Goal: Obtain resource: Obtain resource

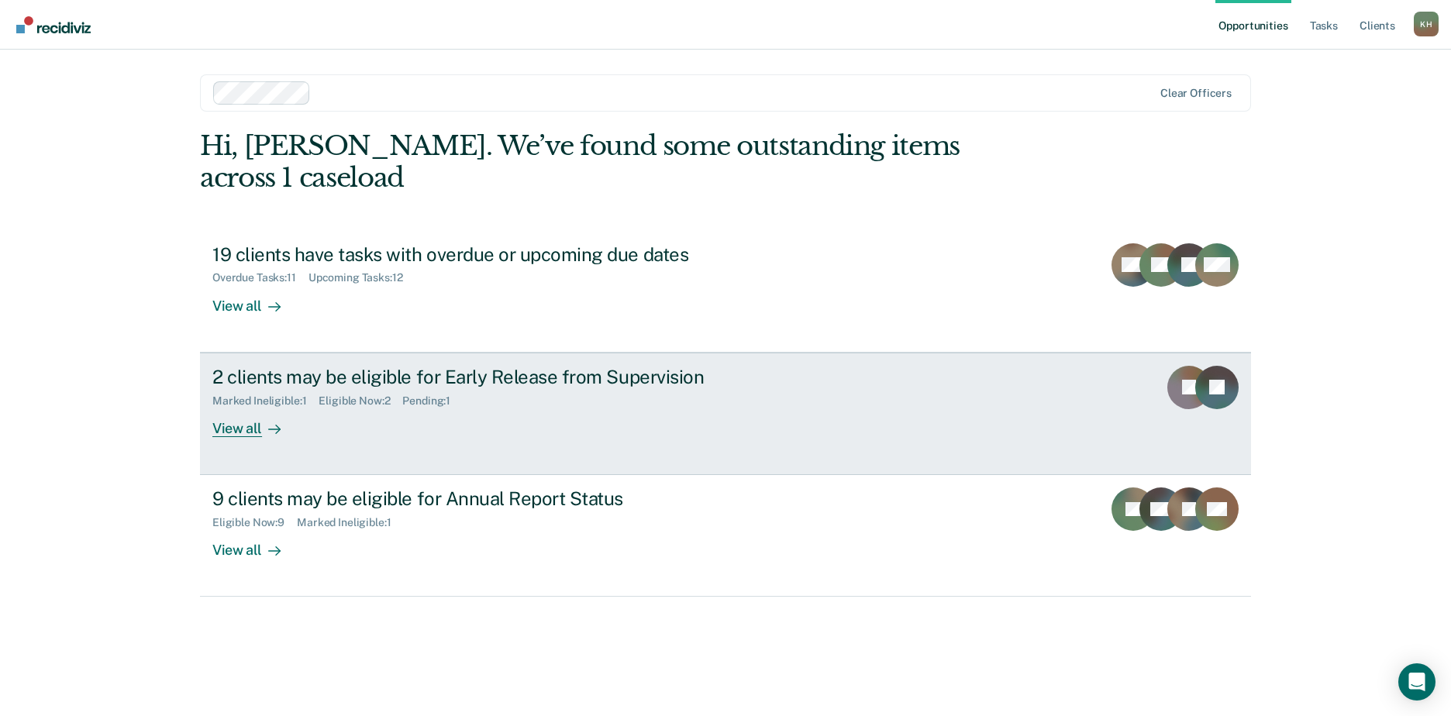
click at [301, 395] on div "Marked Ineligible : 1" at bounding box center [265, 401] width 106 height 13
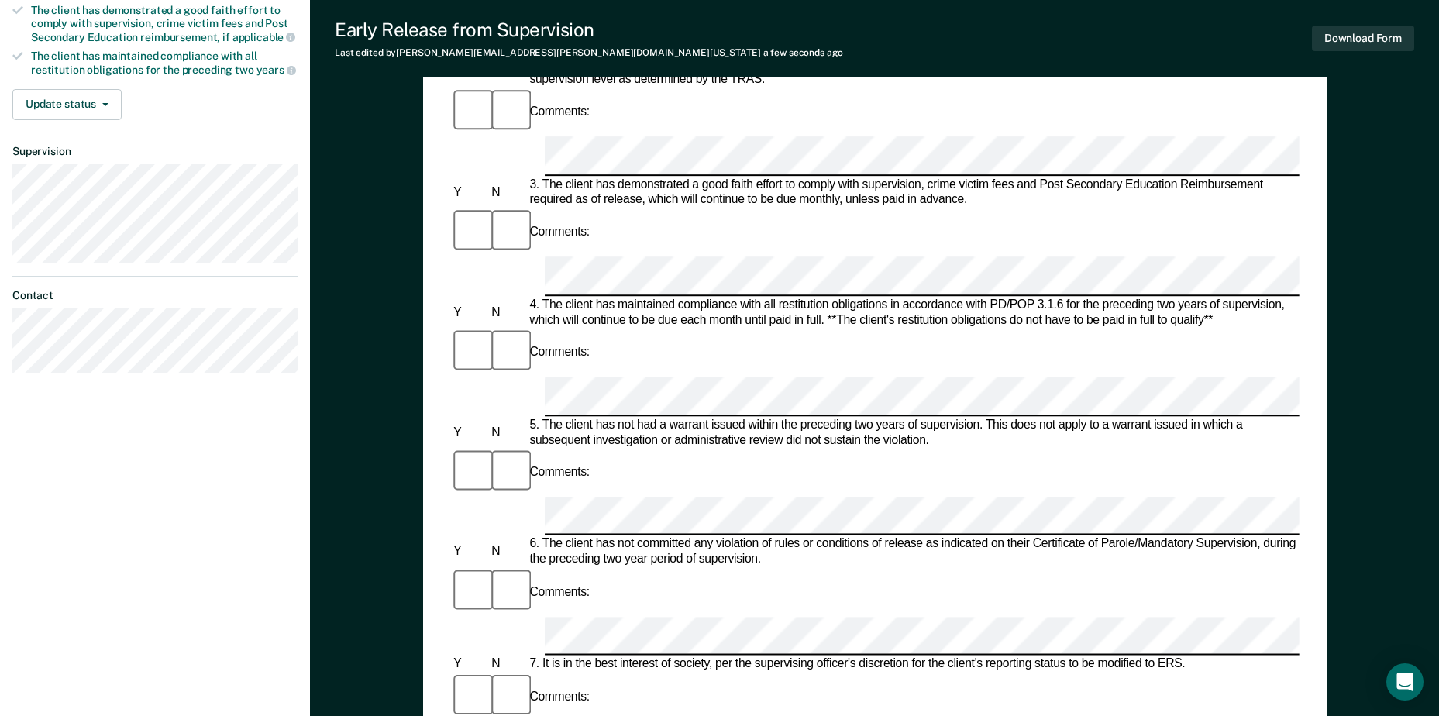
scroll to position [246, 0]
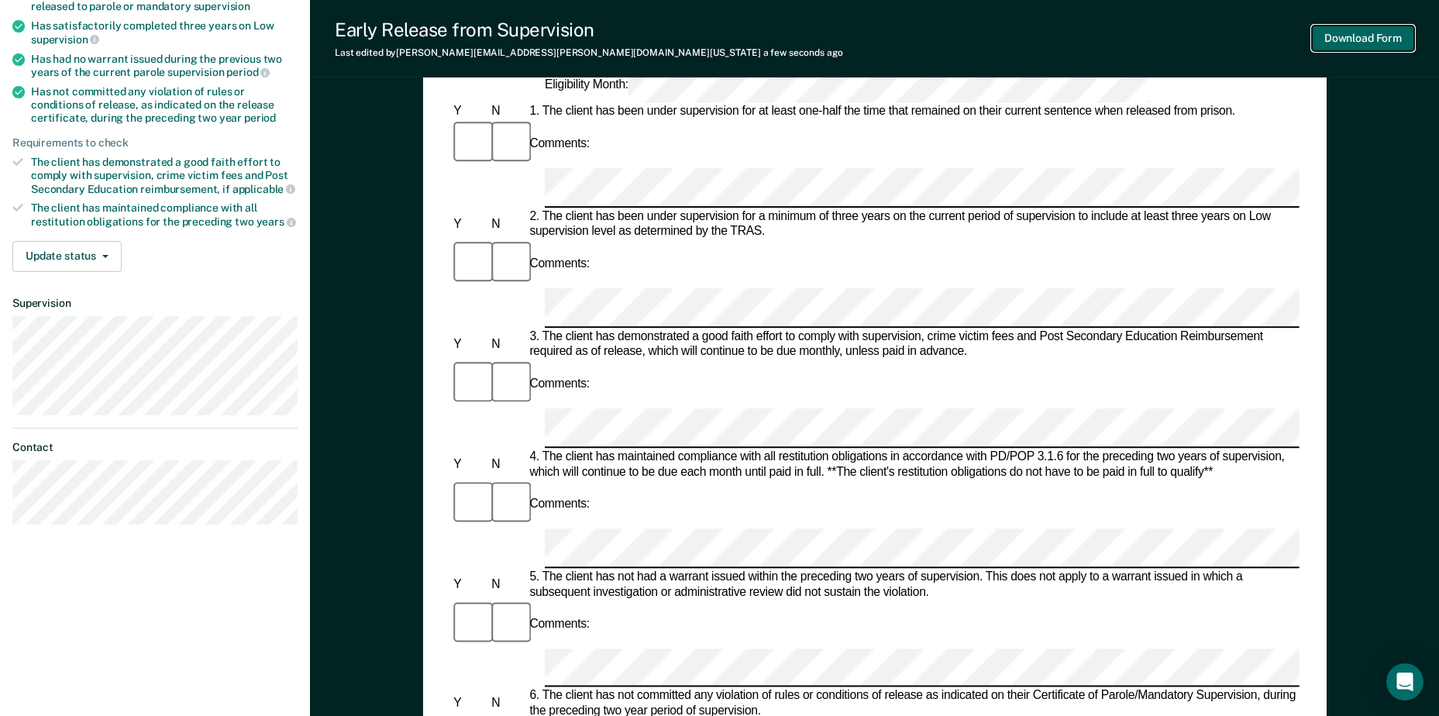
click at [1362, 38] on button "Download Form" at bounding box center [1363, 39] width 102 height 26
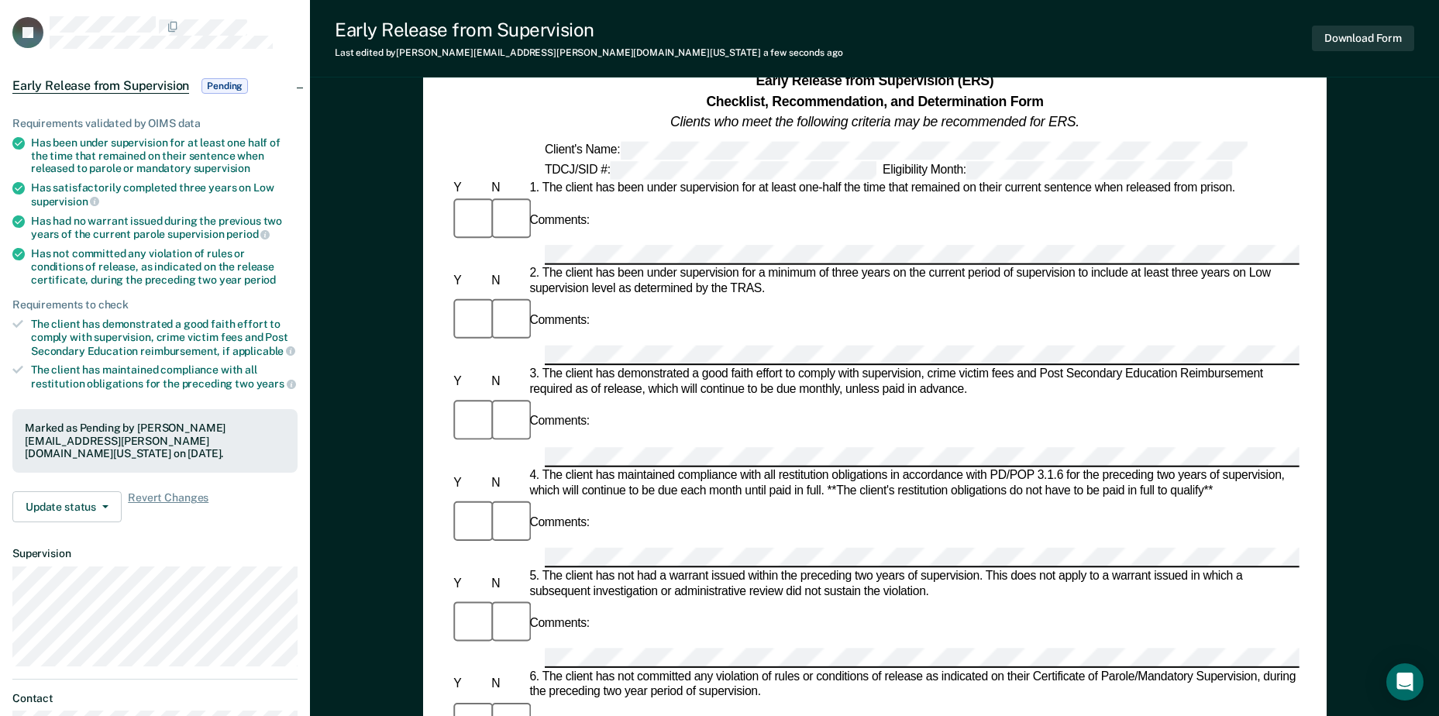
scroll to position [0, 0]
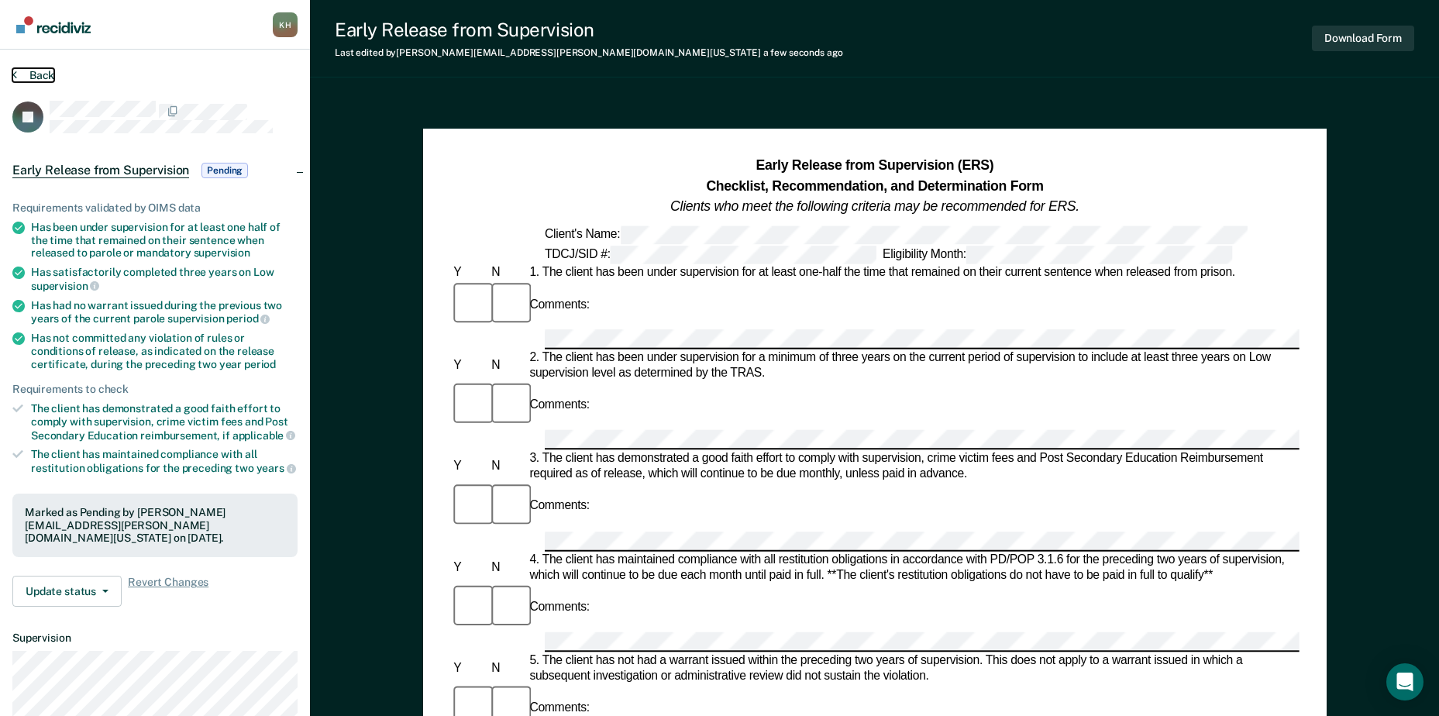
click at [38, 71] on button "Back" at bounding box center [33, 75] width 42 height 14
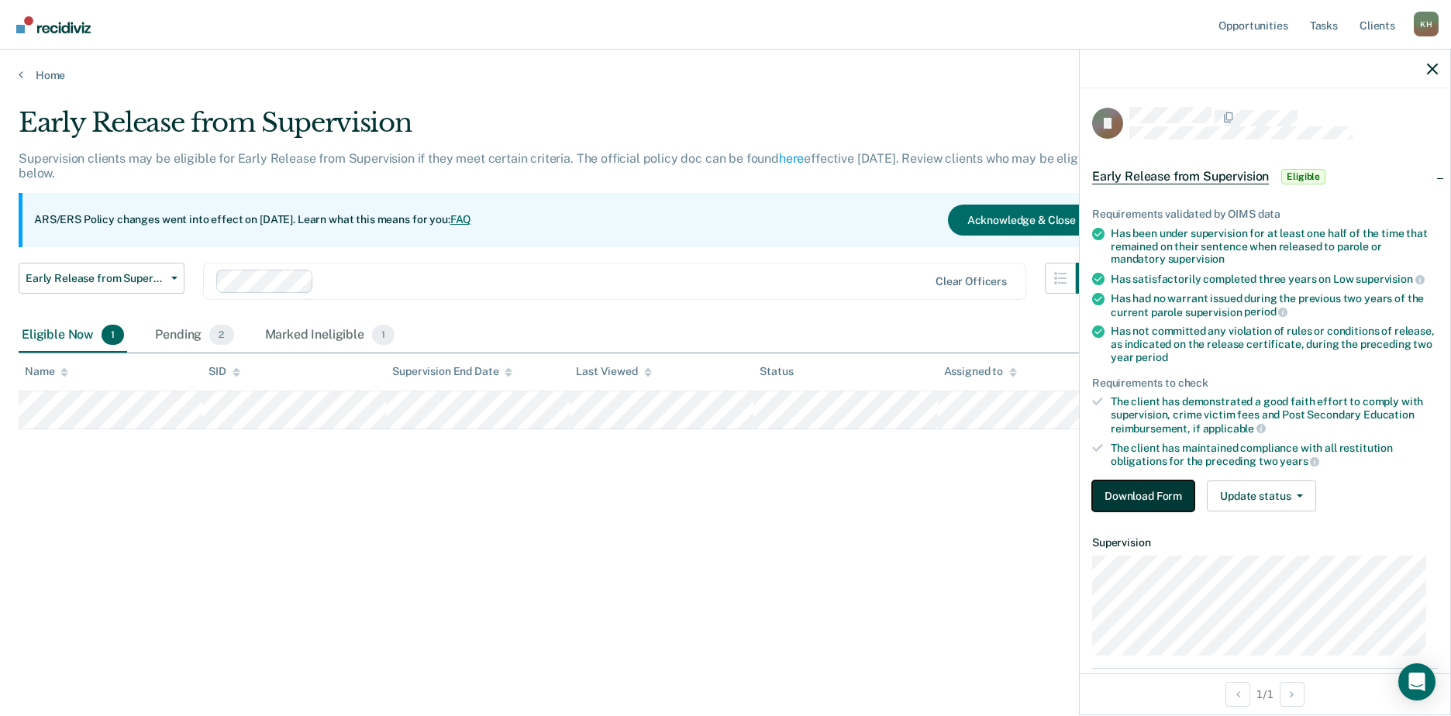
click at [1146, 505] on button "Download Form" at bounding box center [1143, 496] width 102 height 31
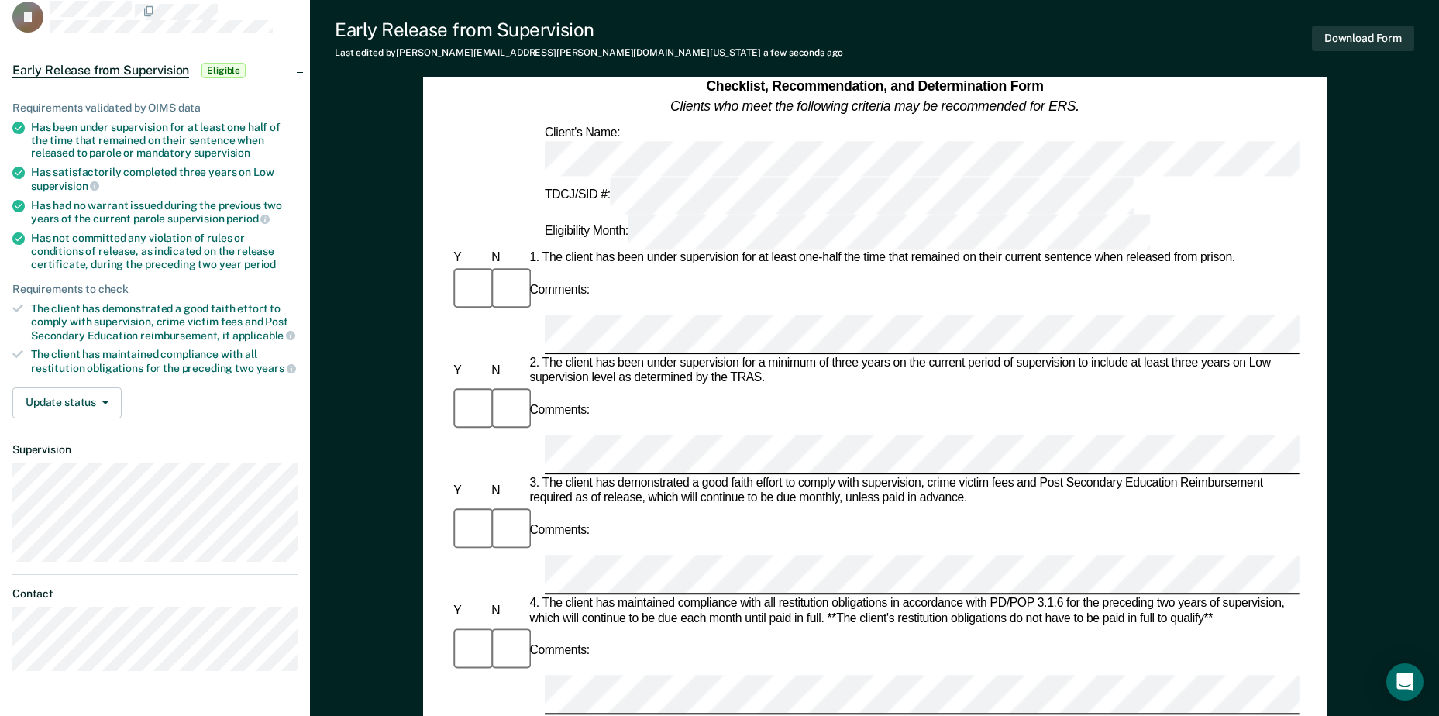
scroll to position [78, 0]
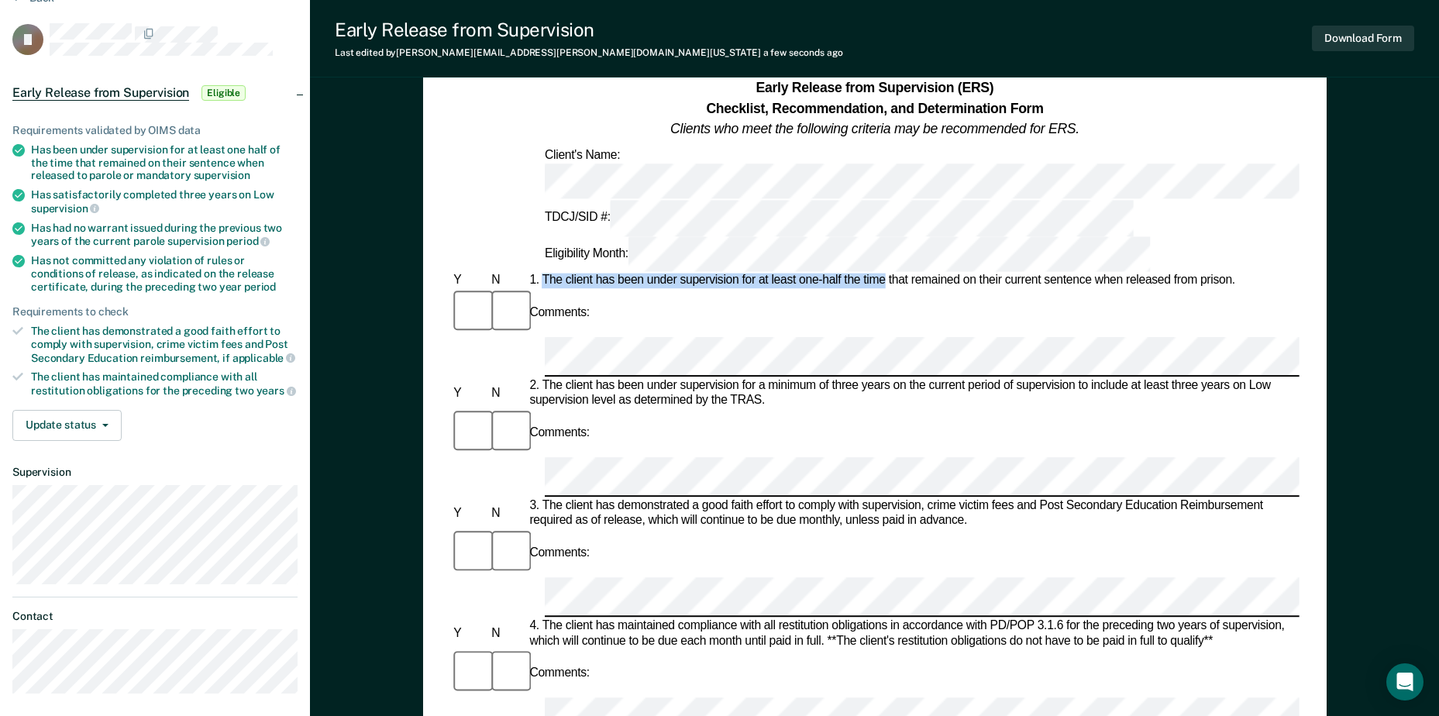
drag, startPoint x: 542, startPoint y: 191, endPoint x: 883, endPoint y: 193, distance: 341.1
click at [883, 274] on div "1. The client has been under supervision for at least one-half the time that re…" at bounding box center [912, 282] width 773 height 16
copy div "The client has been under supervision for at least one-half the time"
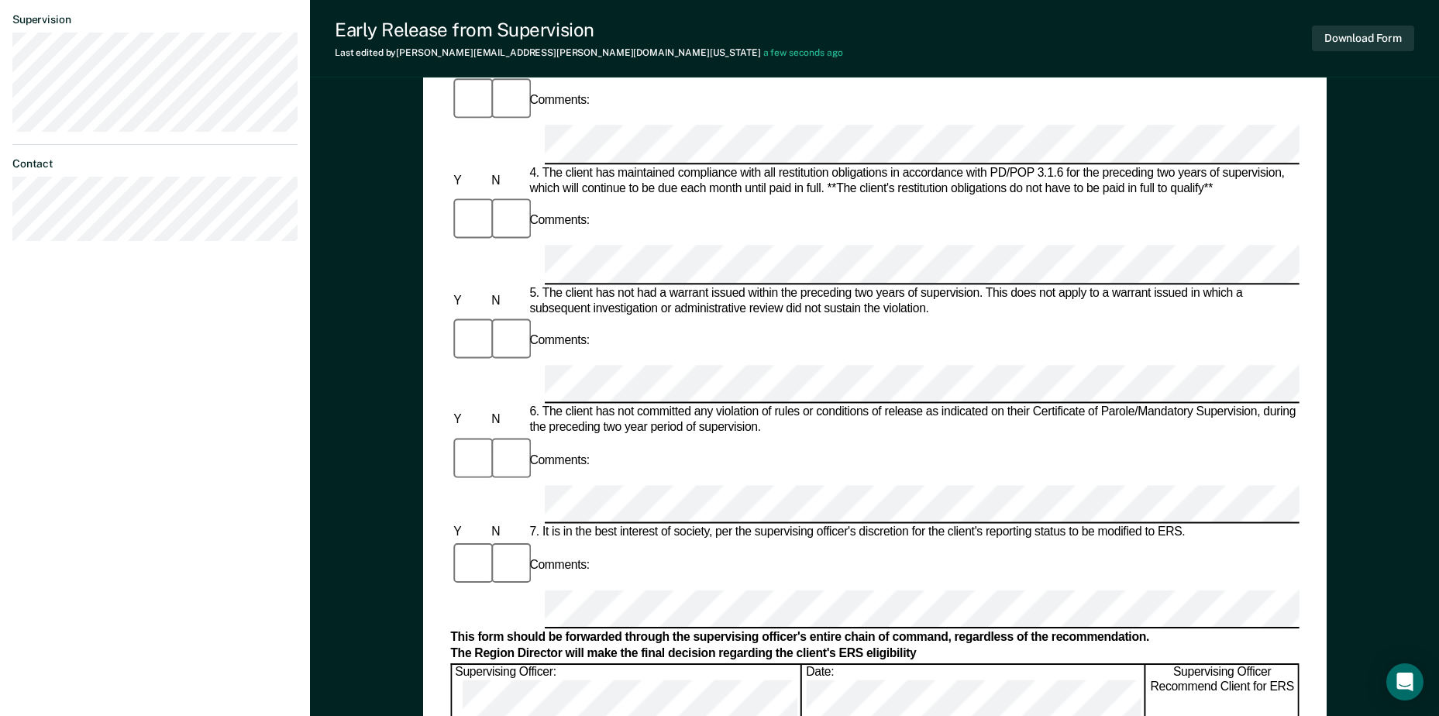
scroll to position [543, 0]
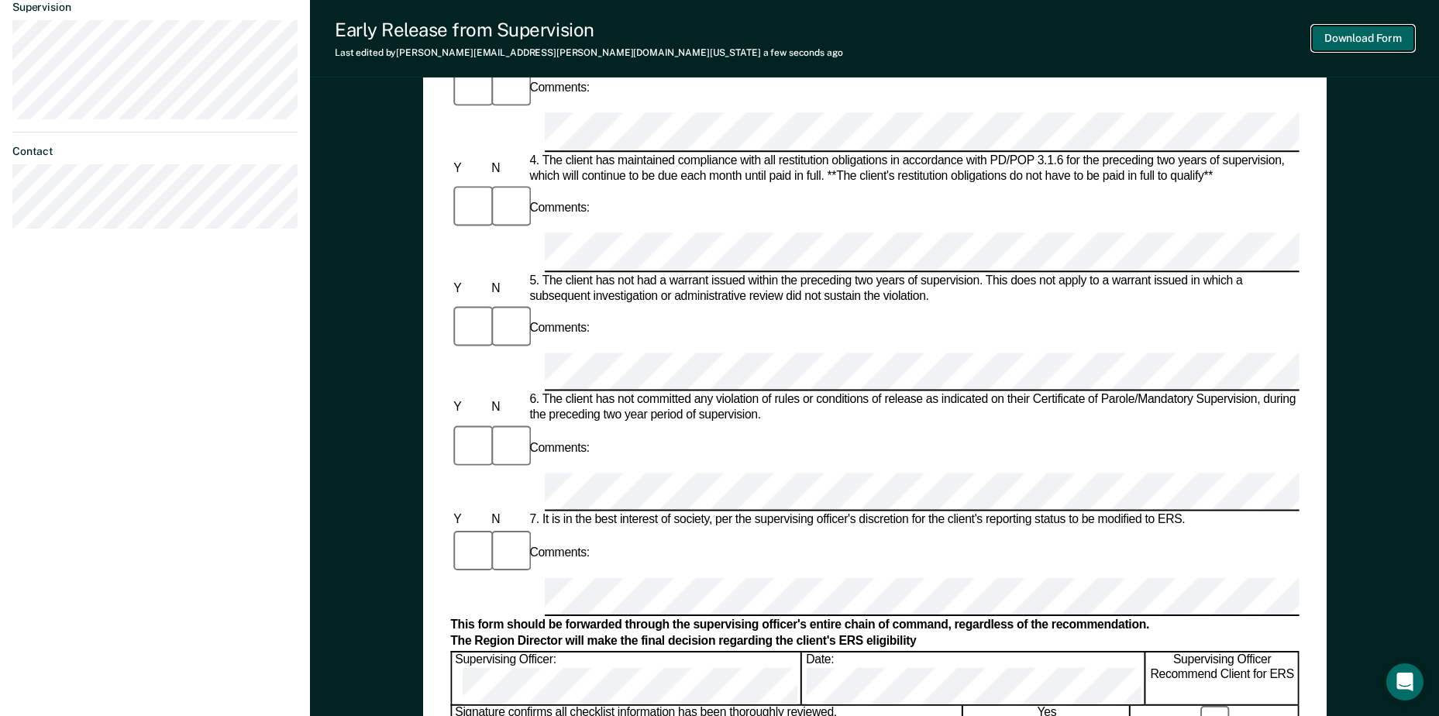
click at [1357, 36] on button "Download Form" at bounding box center [1363, 39] width 102 height 26
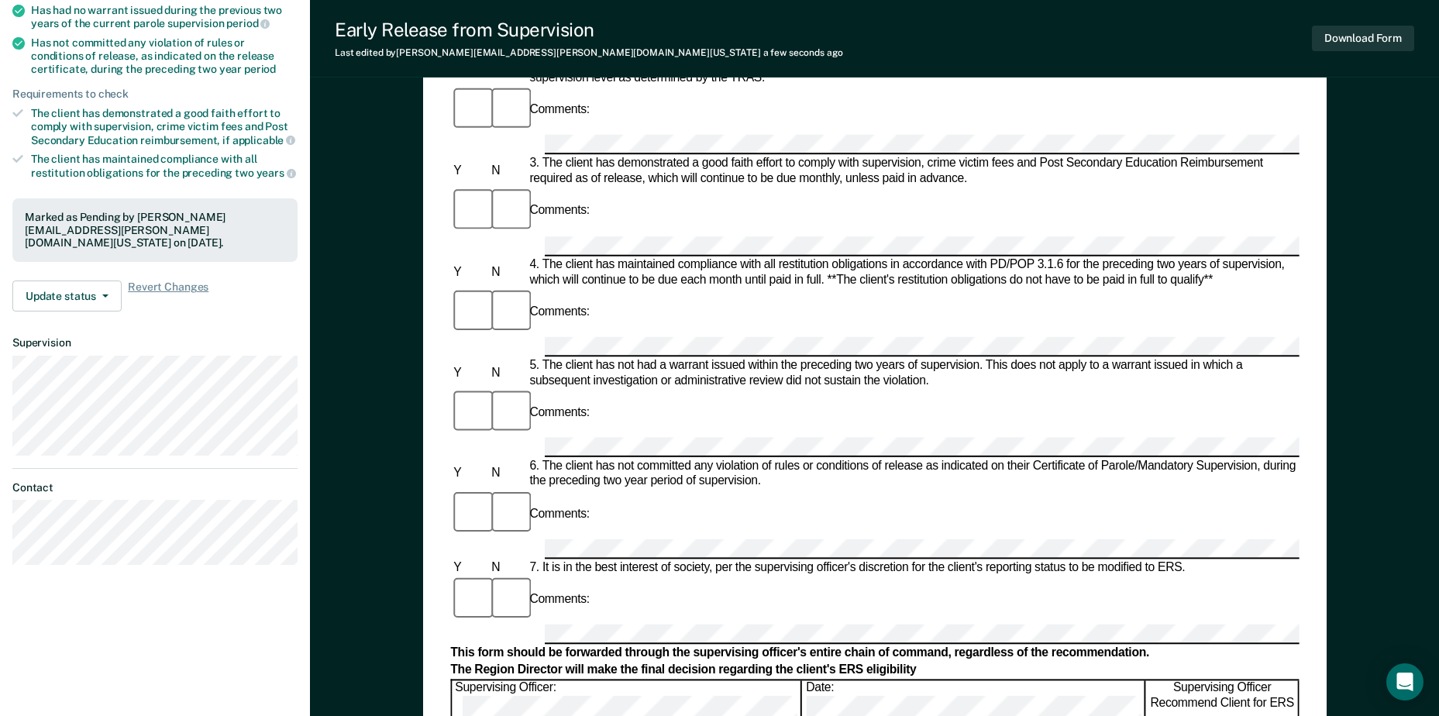
scroll to position [465, 0]
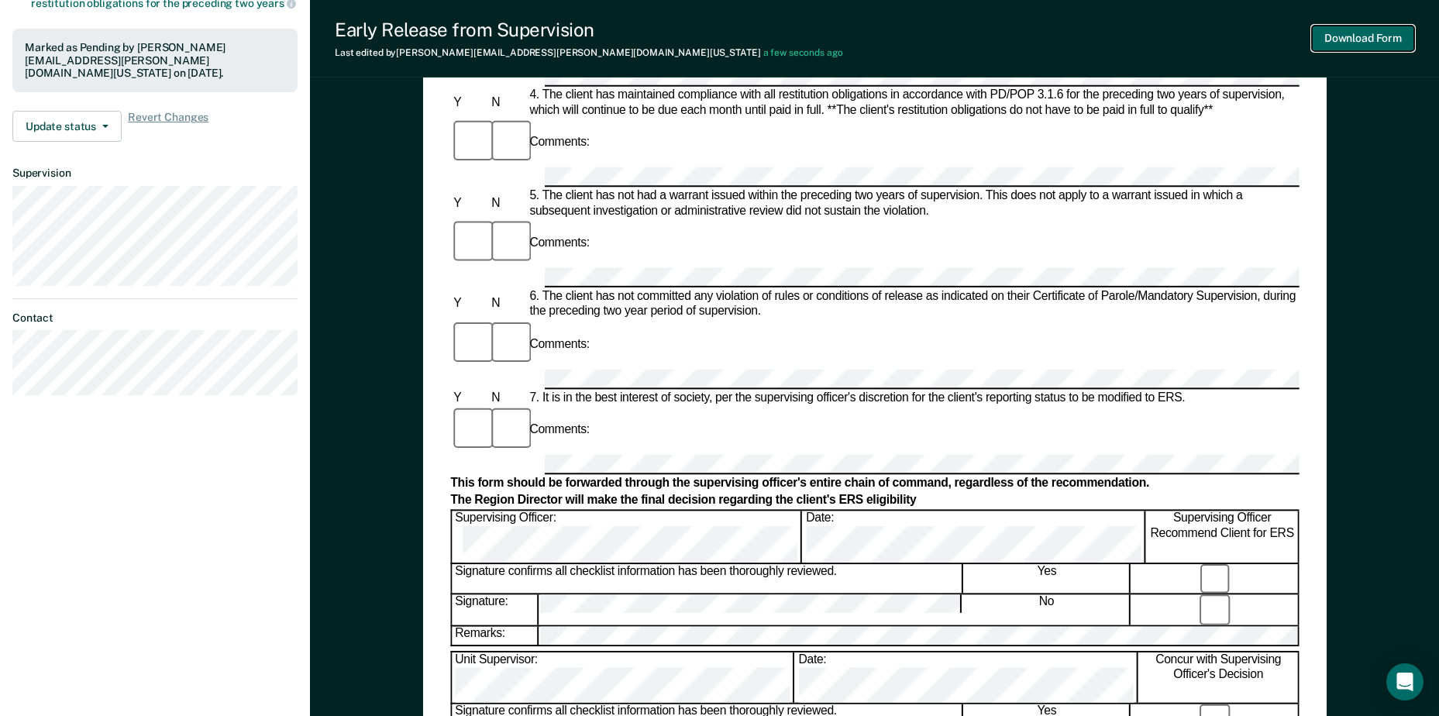
click at [1404, 41] on button "Download Form" at bounding box center [1363, 39] width 102 height 26
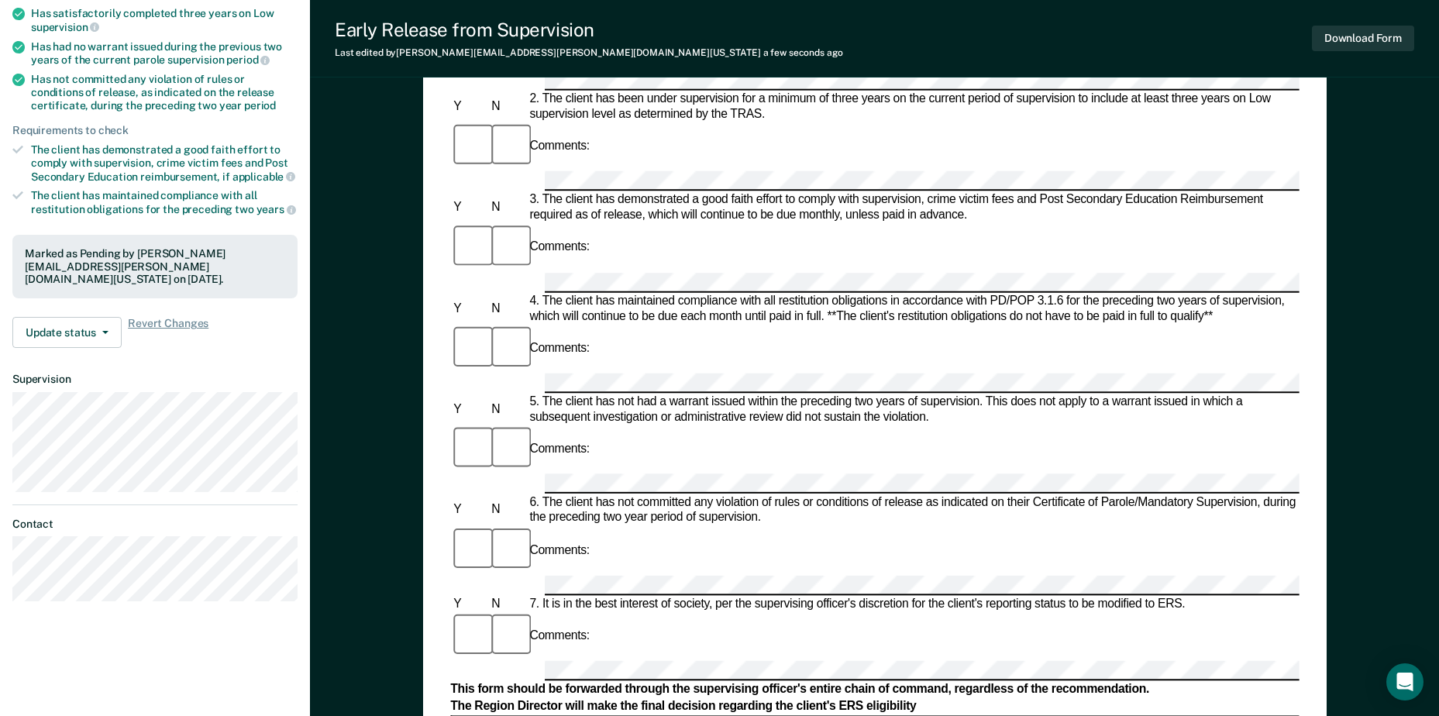
scroll to position [0, 0]
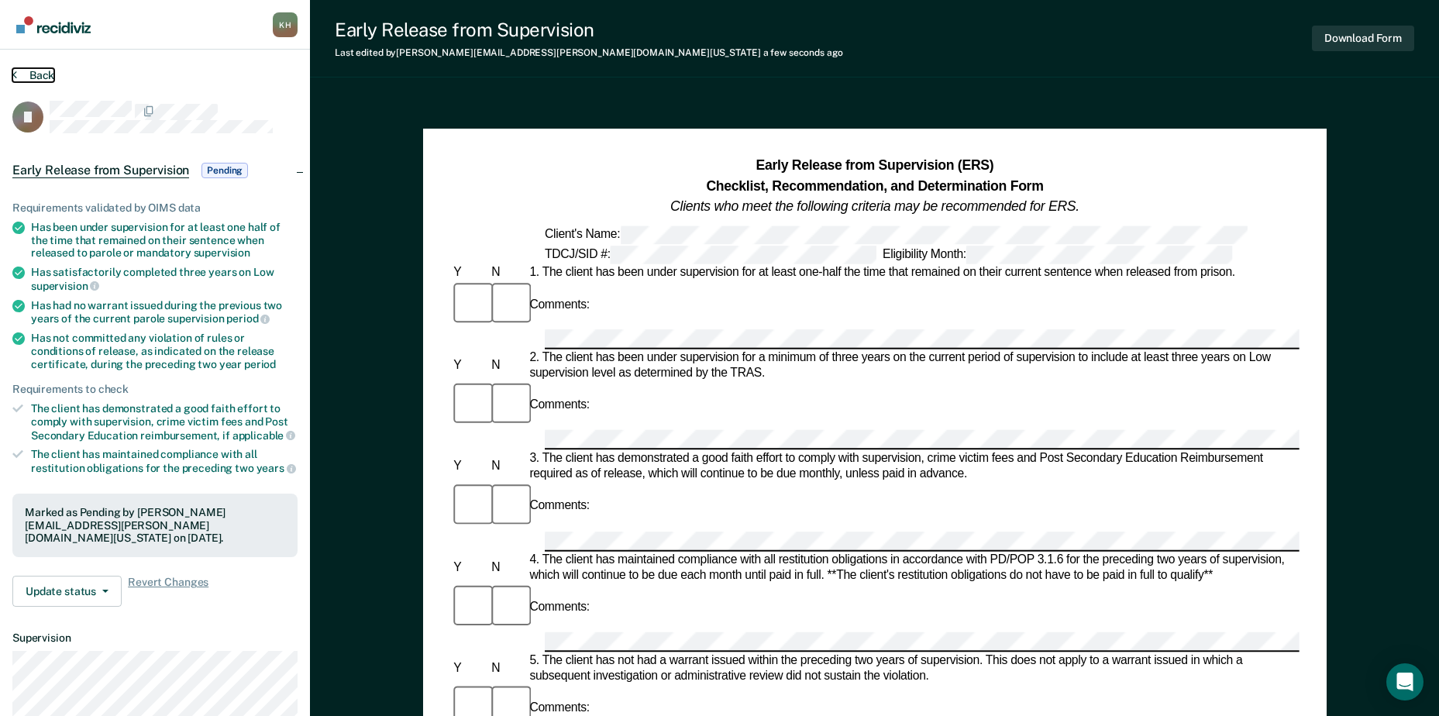
click at [47, 75] on button "Back" at bounding box center [33, 75] width 42 height 14
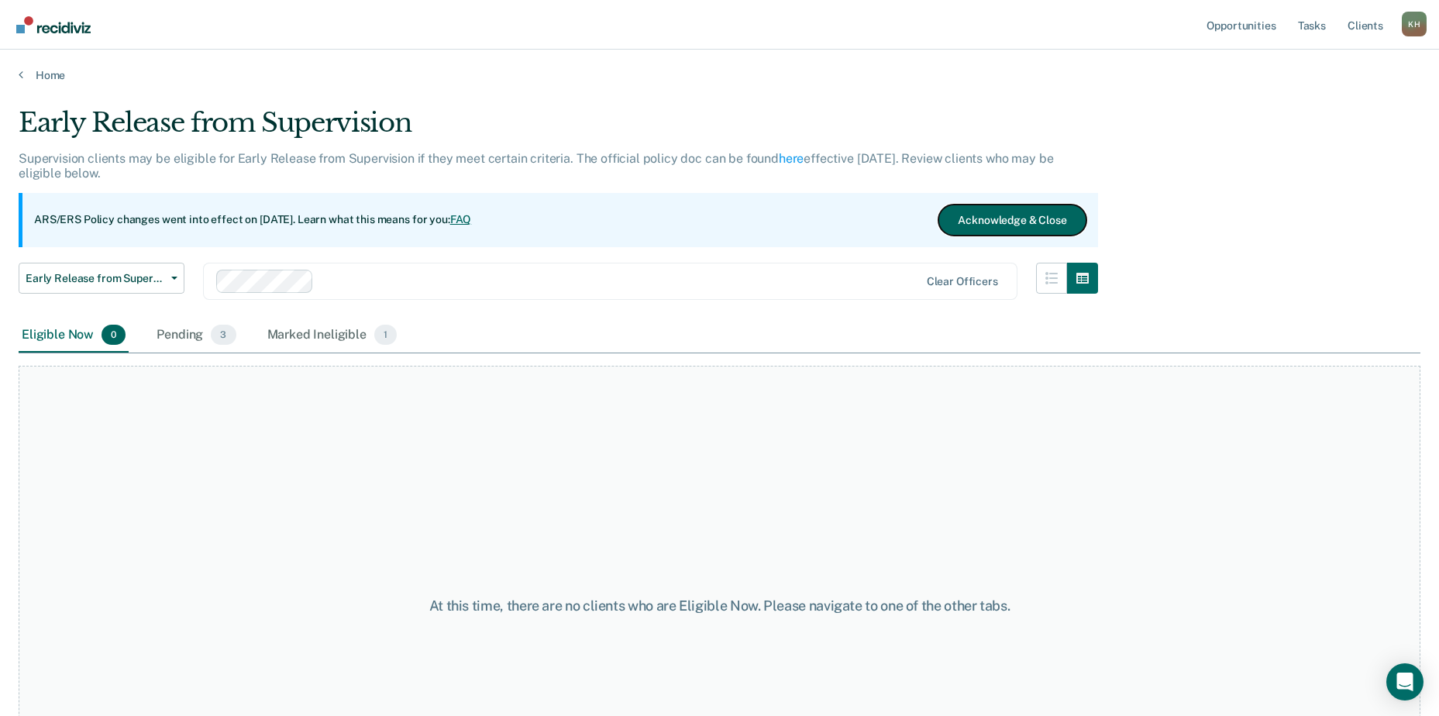
click at [986, 216] on button "Acknowledge & Close" at bounding box center [1012, 220] width 147 height 31
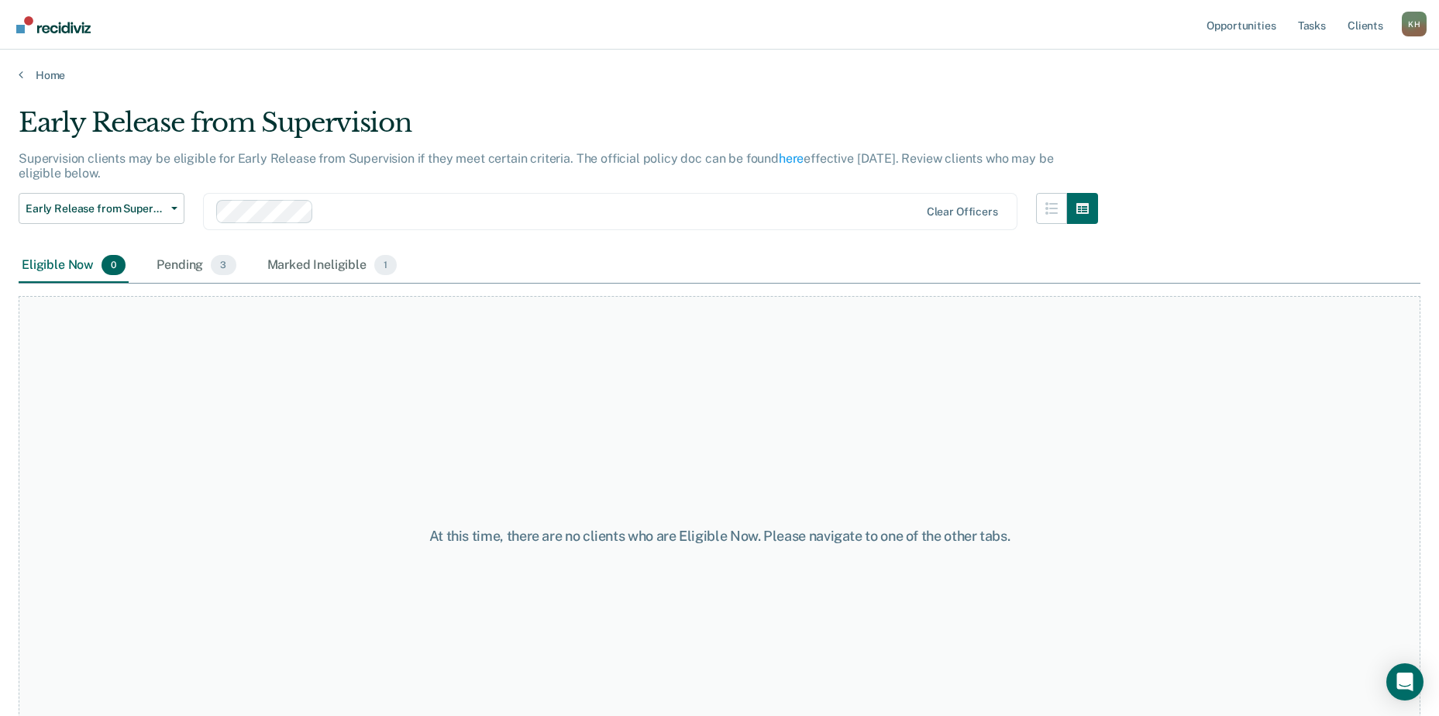
click at [38, 66] on div "Home" at bounding box center [719, 66] width 1439 height 33
click at [25, 74] on link "Home" at bounding box center [720, 75] width 1402 height 14
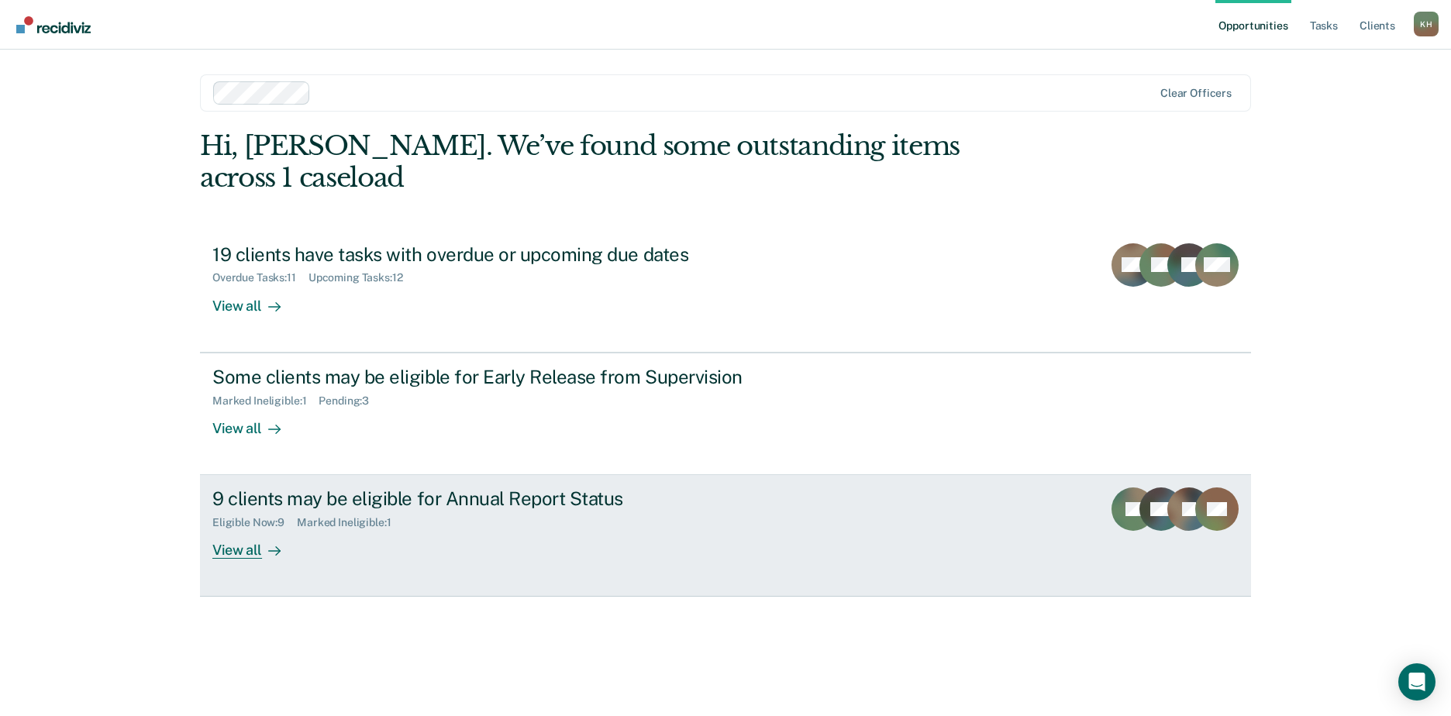
click at [377, 488] on div "9 clients may be eligible for Annual Report Status" at bounding box center [484, 499] width 544 height 22
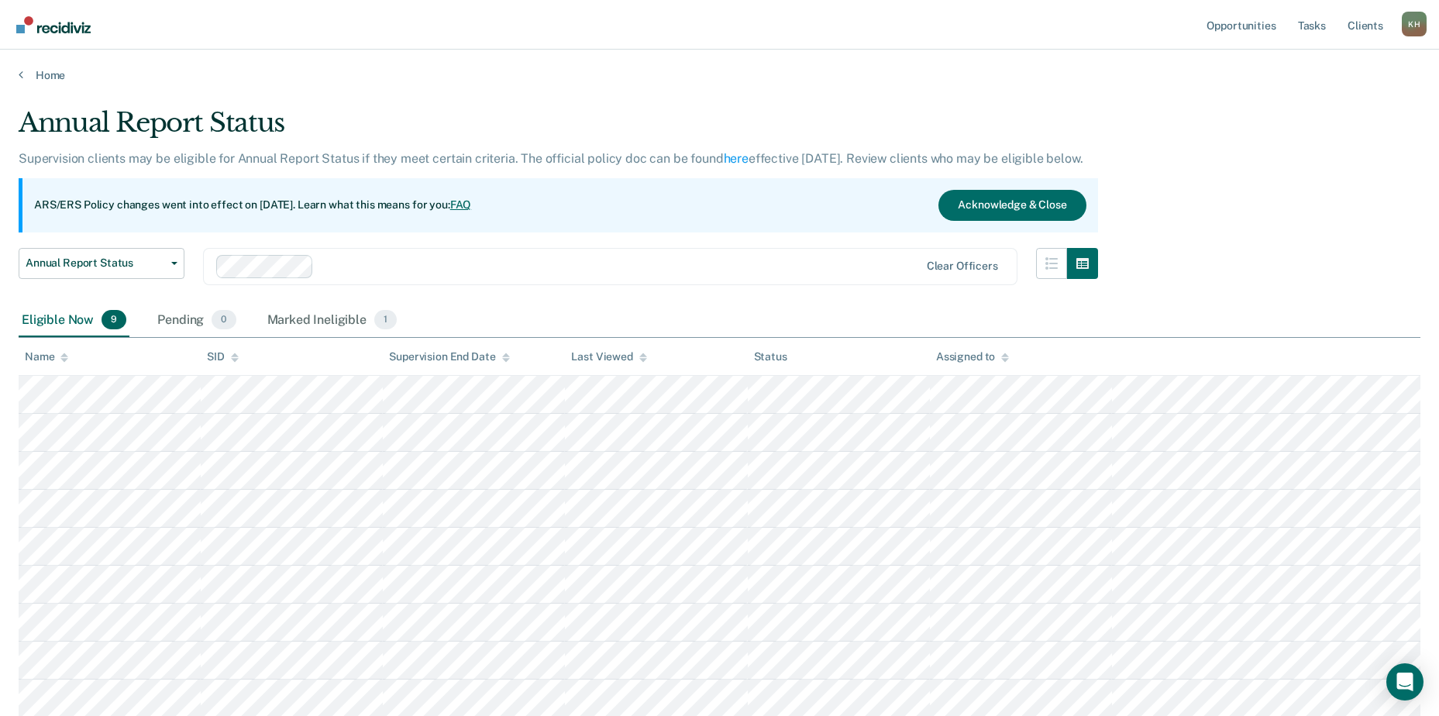
scroll to position [2, 0]
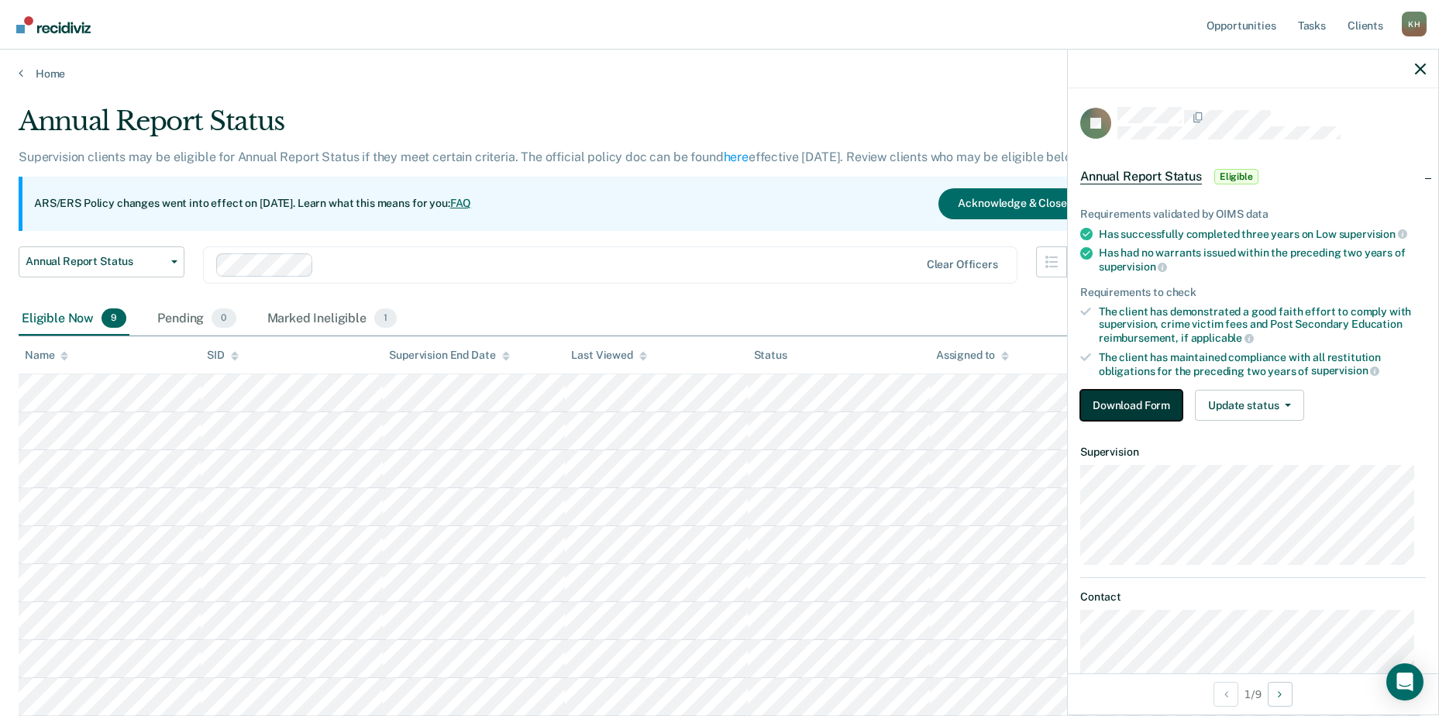
click at [1125, 412] on button "Download Form" at bounding box center [1131, 405] width 102 height 31
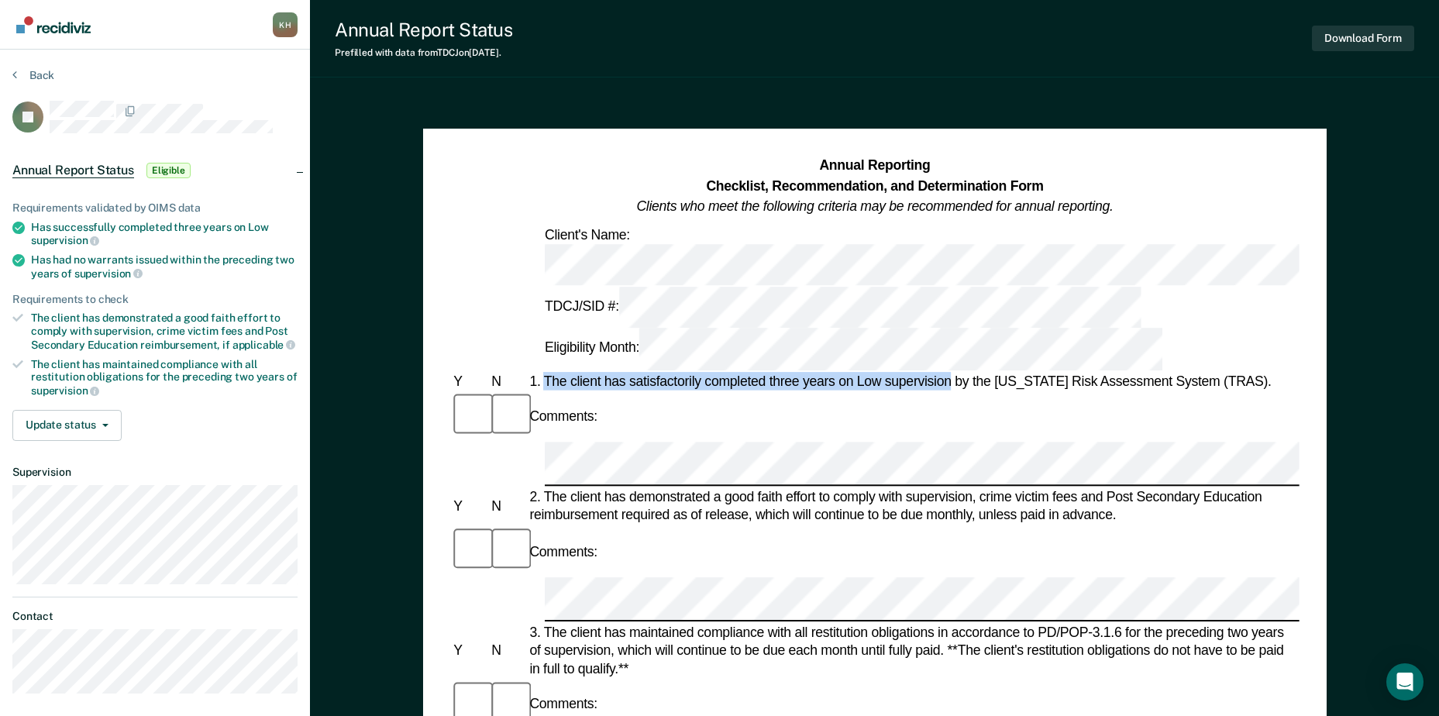
drag, startPoint x: 546, startPoint y: 279, endPoint x: 953, endPoint y: 280, distance: 406.2
click at [953, 372] on div "1. The client has satisfactorily completed three years on Low supervision by th…" at bounding box center [912, 381] width 773 height 19
copy div "The client has satisfactorily completed three years on Low supervision"
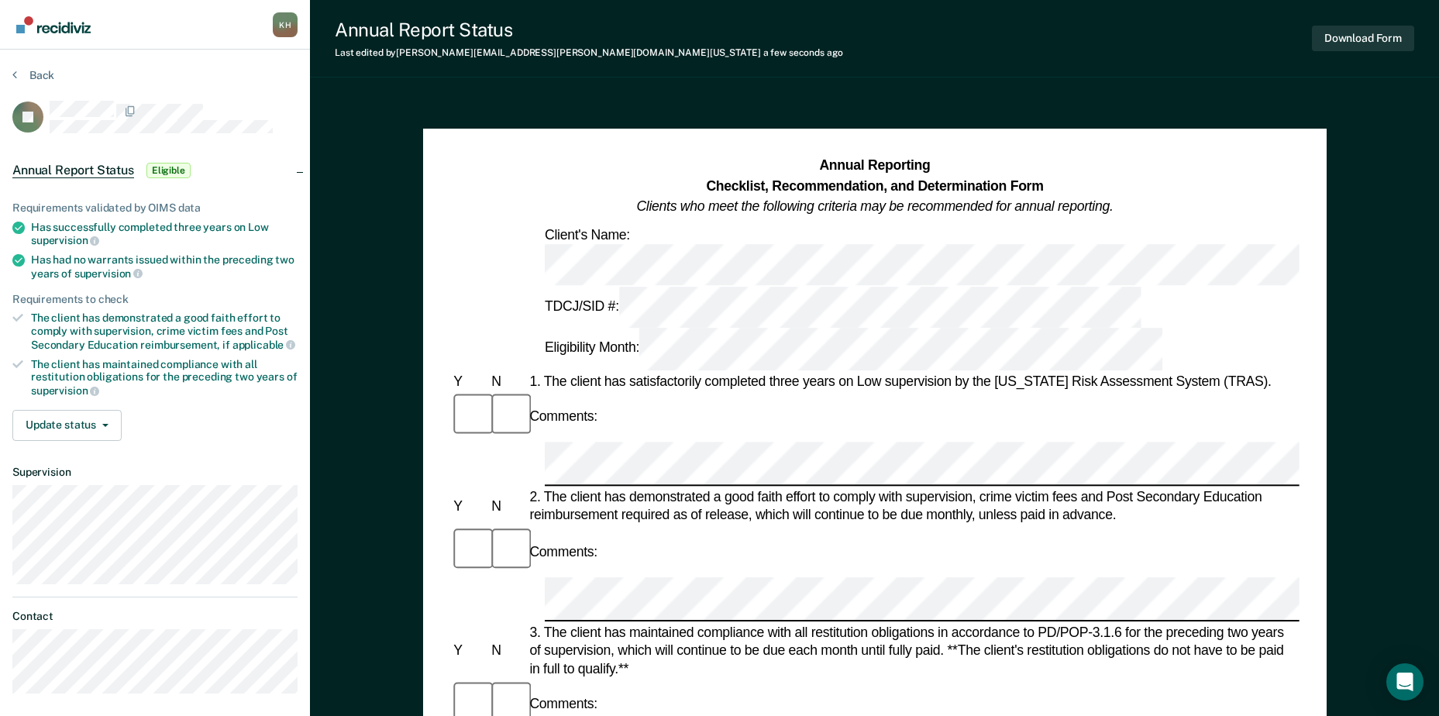
click at [632, 526] on div "Comments:" at bounding box center [874, 551] width 849 height 50
drag, startPoint x: 545, startPoint y: 443, endPoint x: 936, endPoint y: 445, distance: 390.7
click at [936, 624] on div "3. The client has maintained compliance with all restitution obligations in acc…" at bounding box center [912, 651] width 773 height 55
copy div "The client has maintained compliance with all restitution obligations"
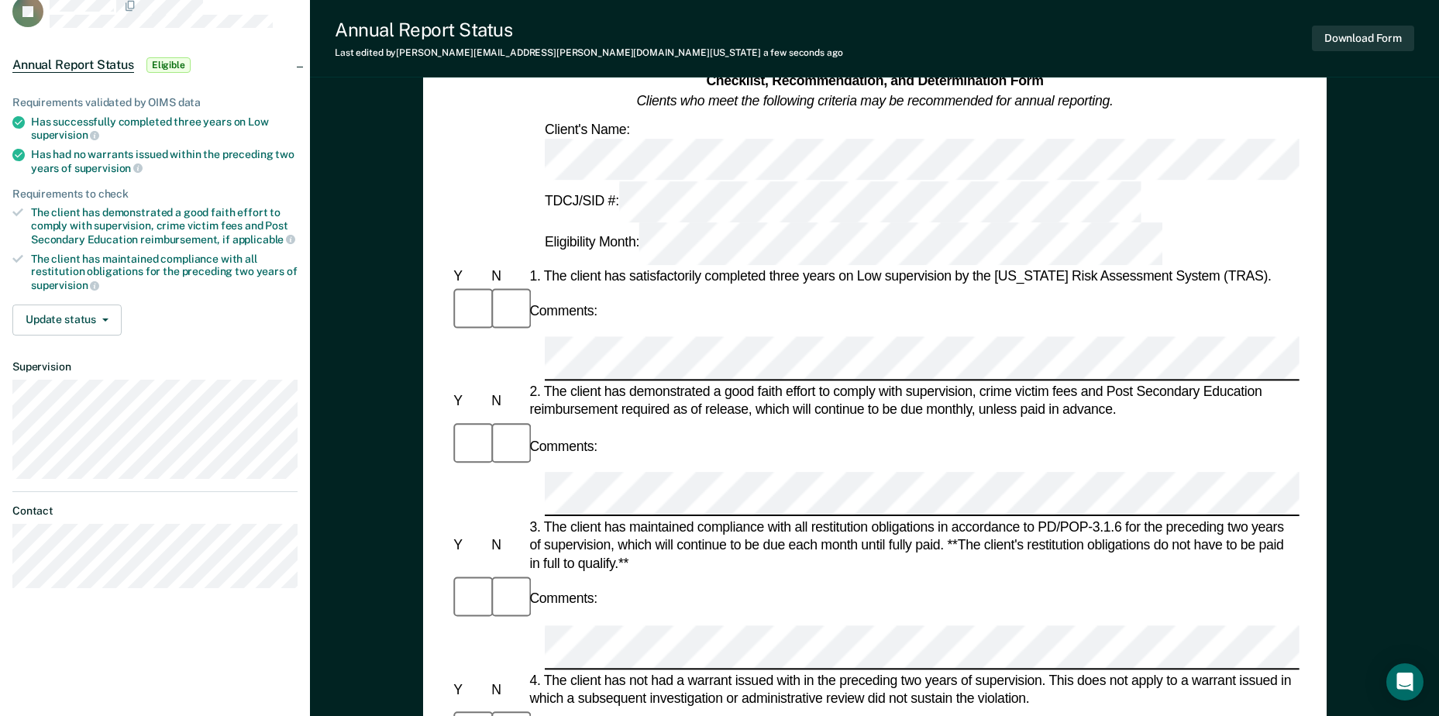
scroll to position [233, 0]
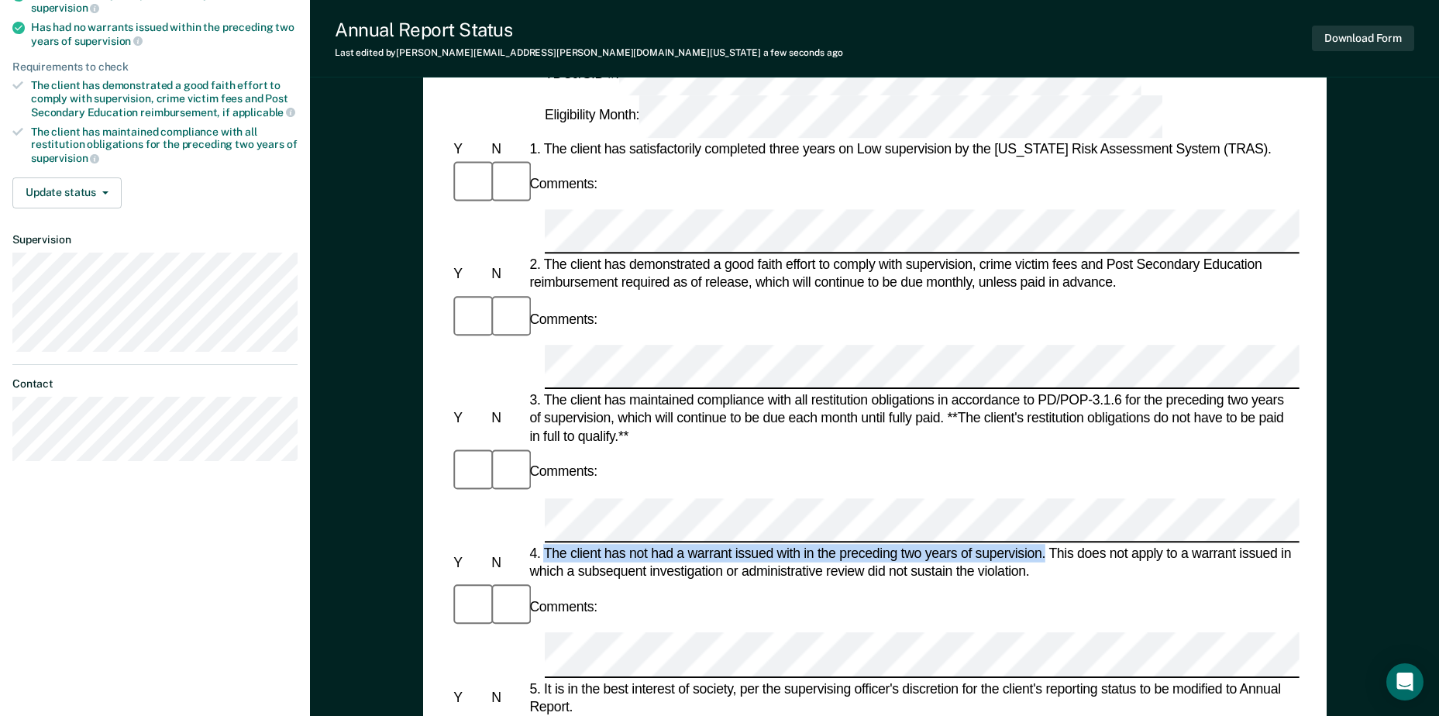
drag, startPoint x: 546, startPoint y: 324, endPoint x: 1045, endPoint y: 322, distance: 498.4
click at [1045, 544] on div "4. The client has not had a warrant issued with in the preceding two years of s…" at bounding box center [912, 562] width 773 height 36
copy div "The client has not had a warrant issued with in the preceding two years of supe…"
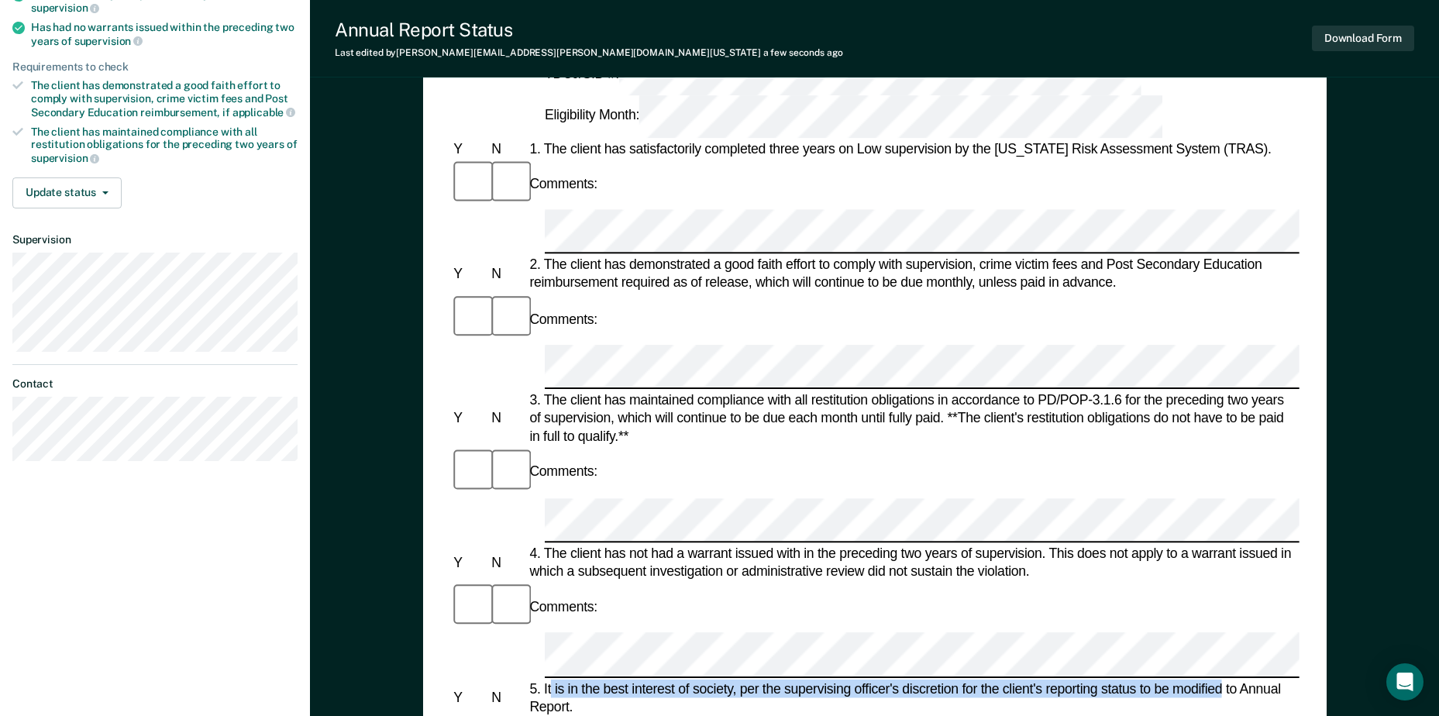
drag, startPoint x: 553, startPoint y: 412, endPoint x: 1224, endPoint y: 416, distance: 671.3
click at [1224, 680] on div "5. It is in the best interest of society, per the supervising officer's discret…" at bounding box center [912, 698] width 773 height 36
drag, startPoint x: 1224, startPoint y: 416, endPoint x: 1215, endPoint y: 413, distance: 9.1
copy div "is in the best interest of society, per the supervising officer's discretion fo…"
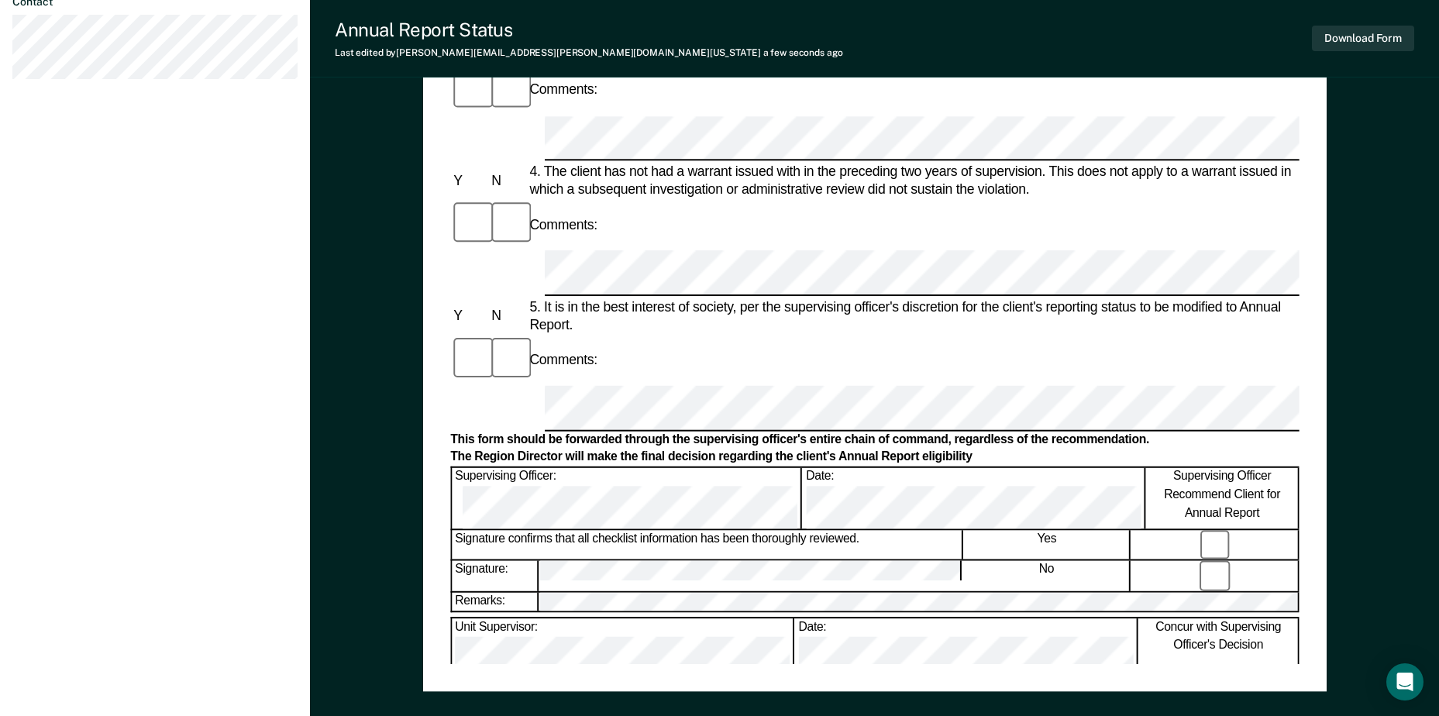
scroll to position [620, 0]
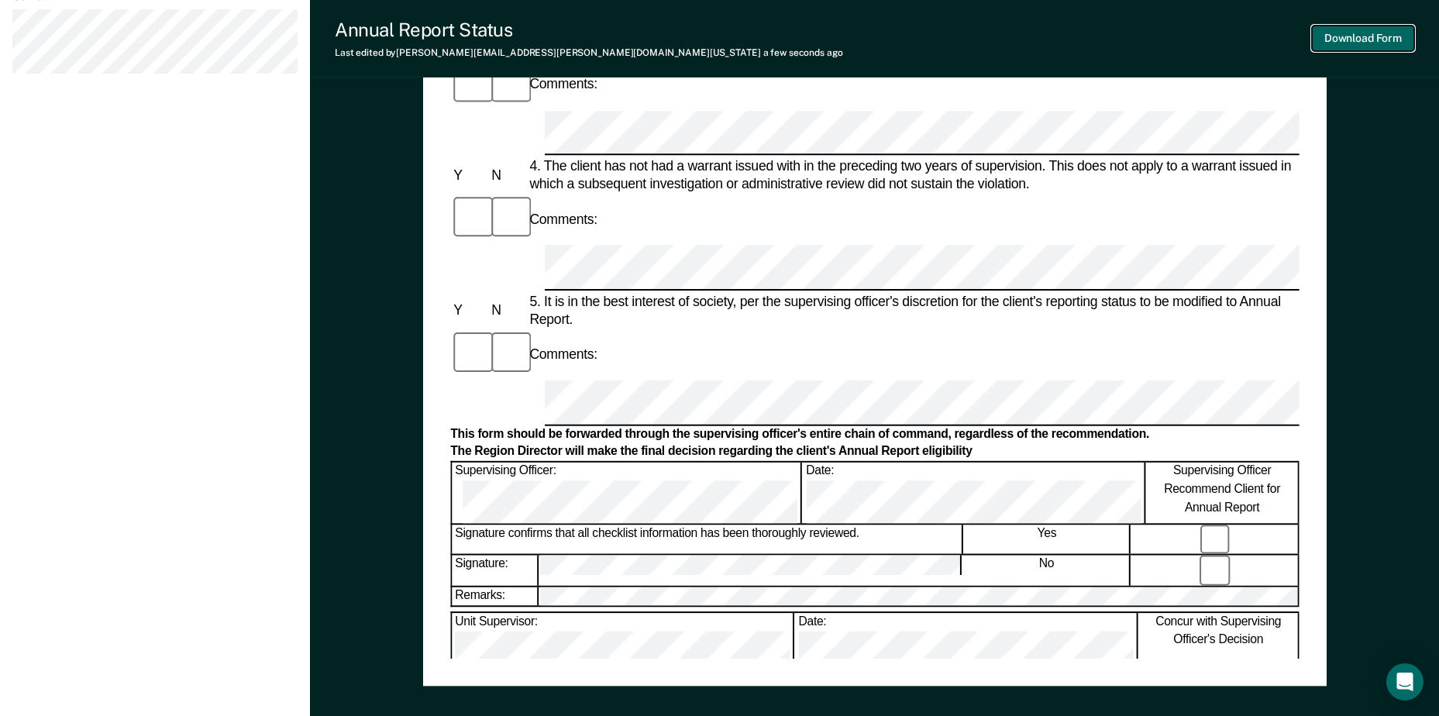
click at [1376, 36] on button "Download Form" at bounding box center [1363, 39] width 102 height 26
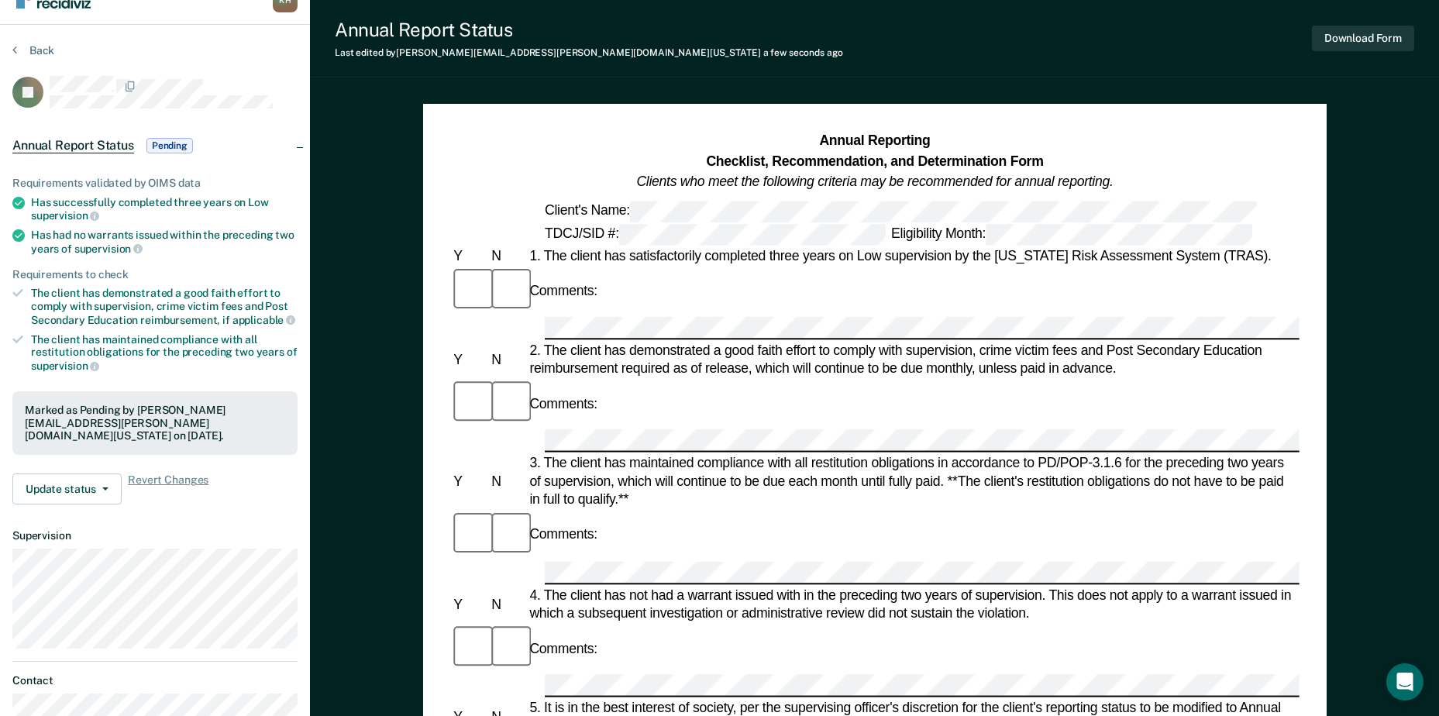
scroll to position [0, 0]
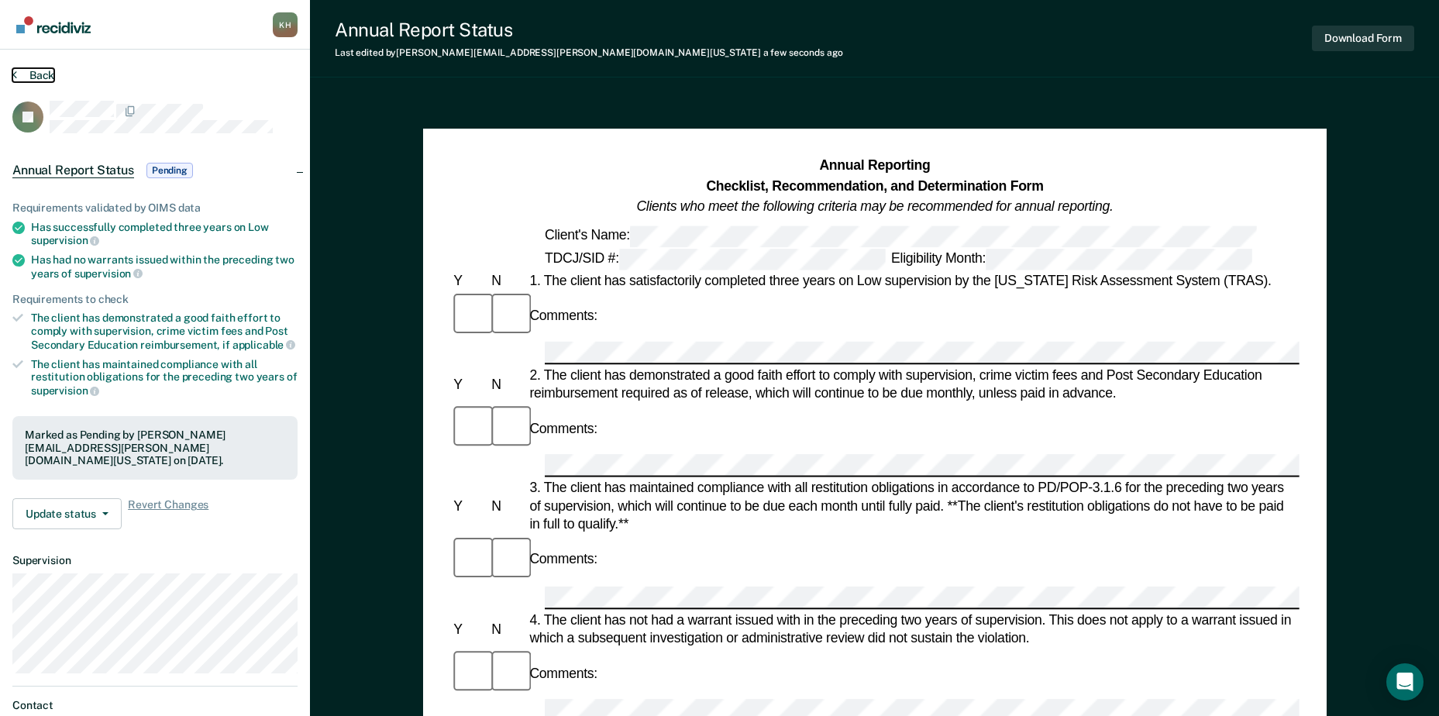
click at [26, 69] on button "Back" at bounding box center [33, 75] width 42 height 14
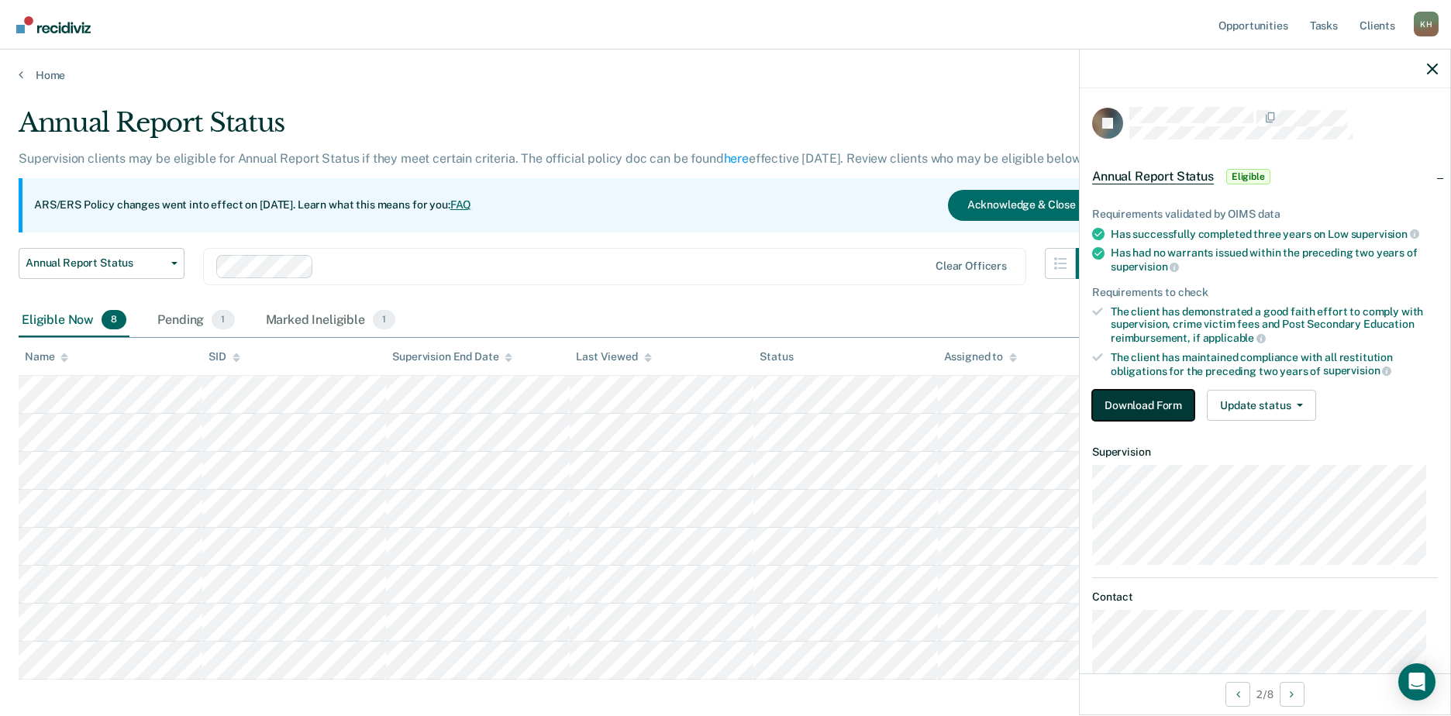
click at [1132, 392] on button "Download Form" at bounding box center [1143, 405] width 102 height 31
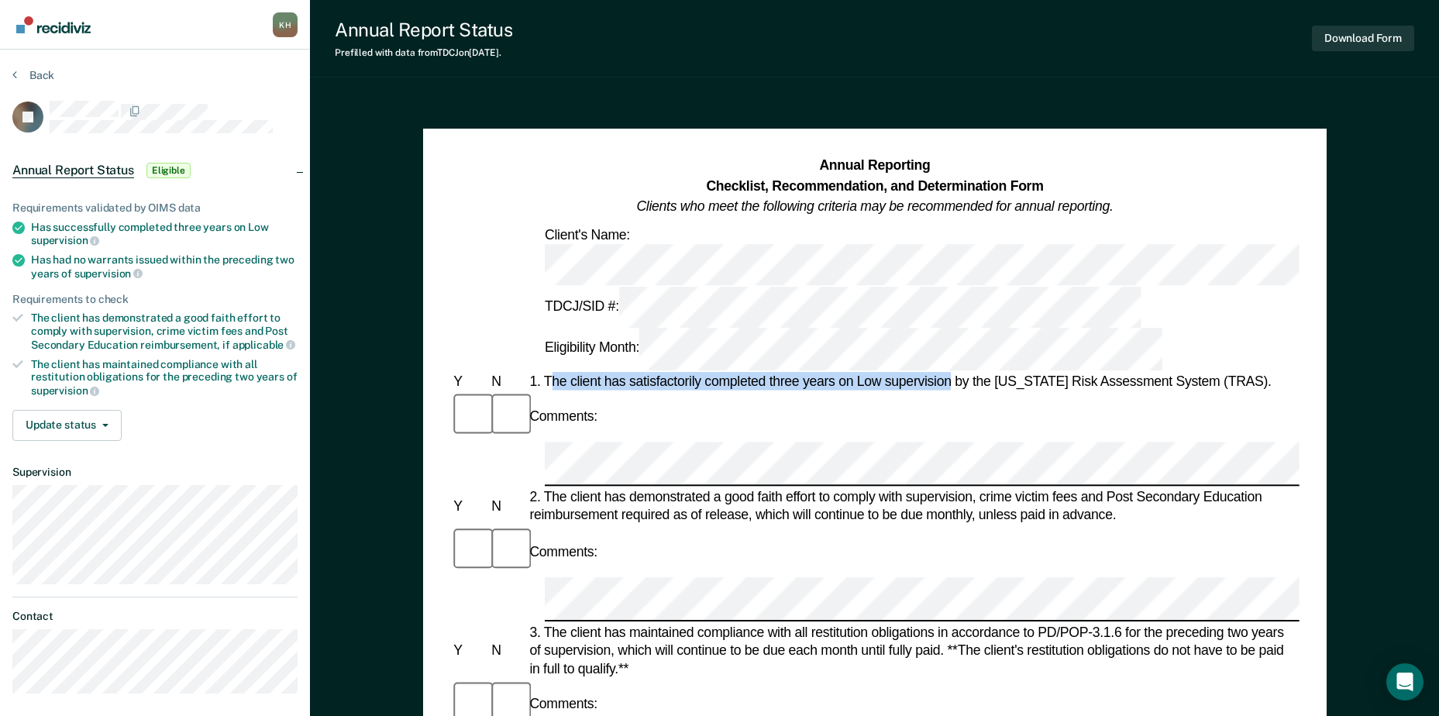
drag, startPoint x: 549, startPoint y: 287, endPoint x: 949, endPoint y: 275, distance: 400.9
click at [949, 372] on div "1. The client has satisfactorily completed three years on Low supervision by th…" at bounding box center [912, 381] width 773 height 19
copy div "he client has satisfactorily completed three years on Low supervision"
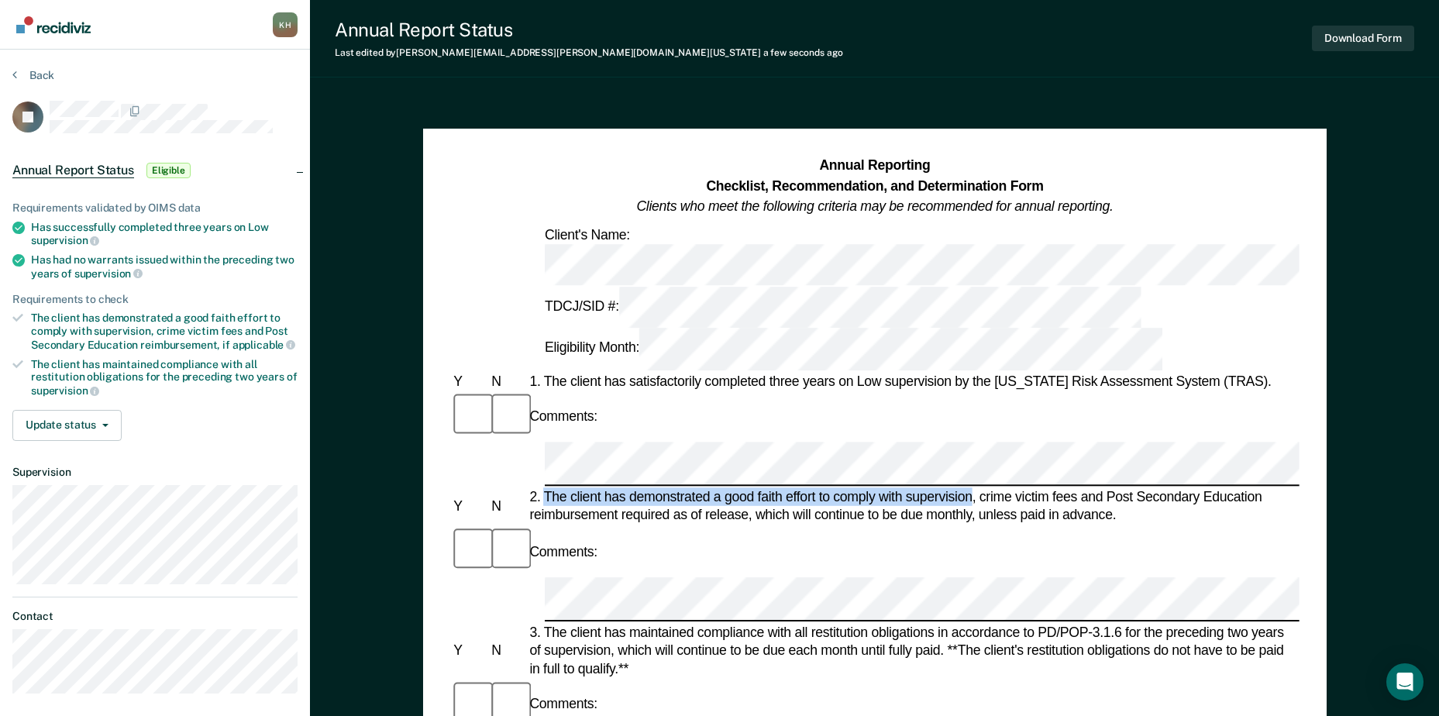
drag, startPoint x: 546, startPoint y: 357, endPoint x: 972, endPoint y: 360, distance: 426.3
click at [972, 488] on div "2. The client has demonstrated a good faith effort to comply with supervision, …" at bounding box center [912, 506] width 773 height 36
copy div "The client has demonstrated a good faith effort to comply with supervision"
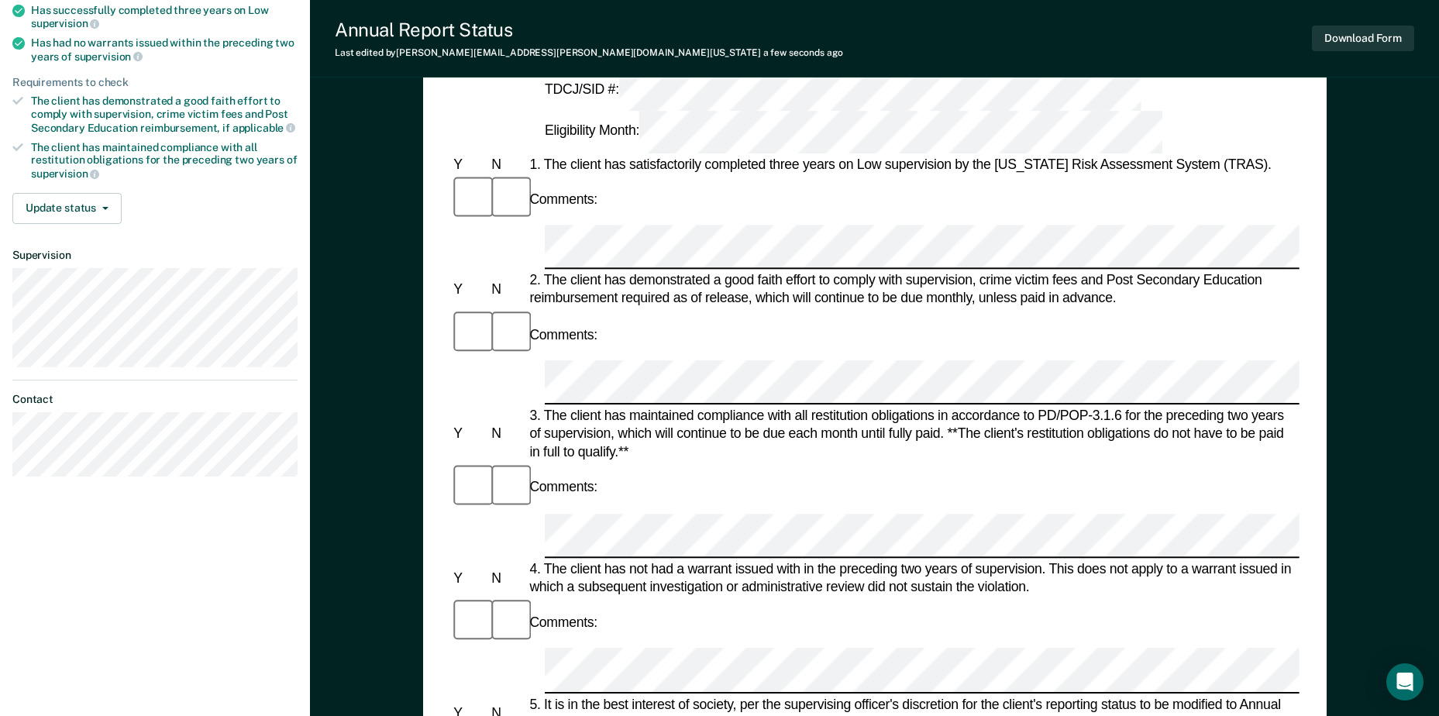
scroll to position [233, 0]
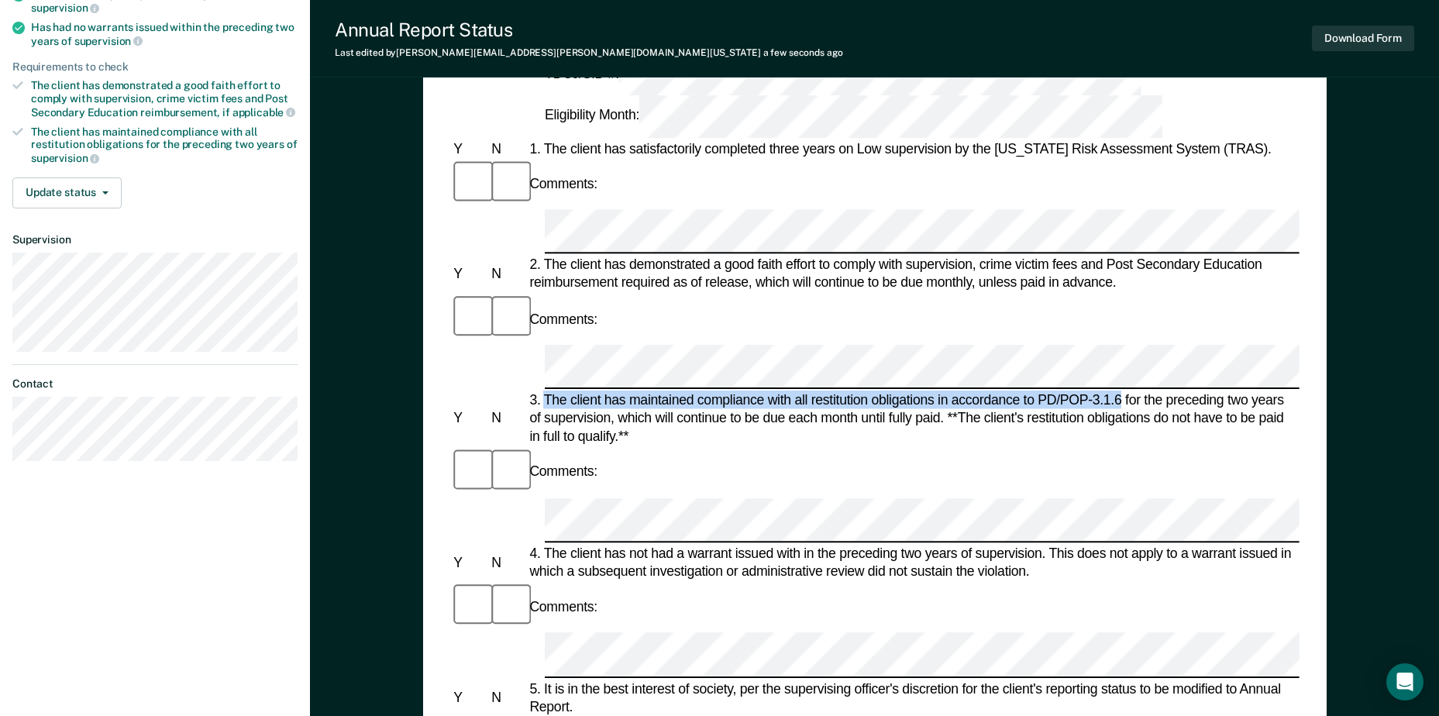
drag, startPoint x: 544, startPoint y: 211, endPoint x: 1122, endPoint y: 211, distance: 578.2
click at [1122, 391] on div "3. The client has maintained compliance with all restitution obligations in acc…" at bounding box center [912, 418] width 773 height 55
copy div "The client has maintained compliance with all restitution obligations in accord…"
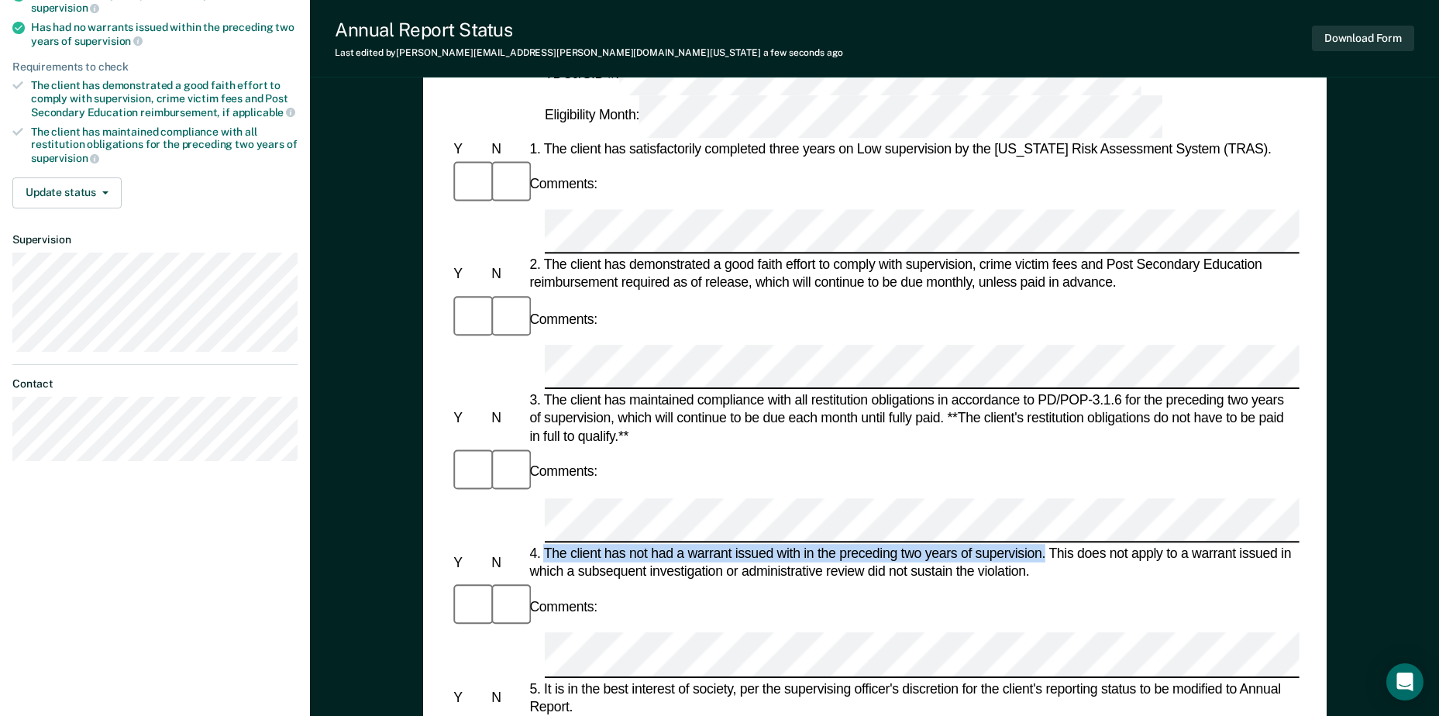
drag, startPoint x: 544, startPoint y: 322, endPoint x: 1046, endPoint y: 322, distance: 501.5
click at [1046, 544] on div "4. The client has not had a warrant issued with in the preceding two years of s…" at bounding box center [912, 562] width 773 height 36
copy div "The client has not had a warrant issued with in the preceding two years of supe…"
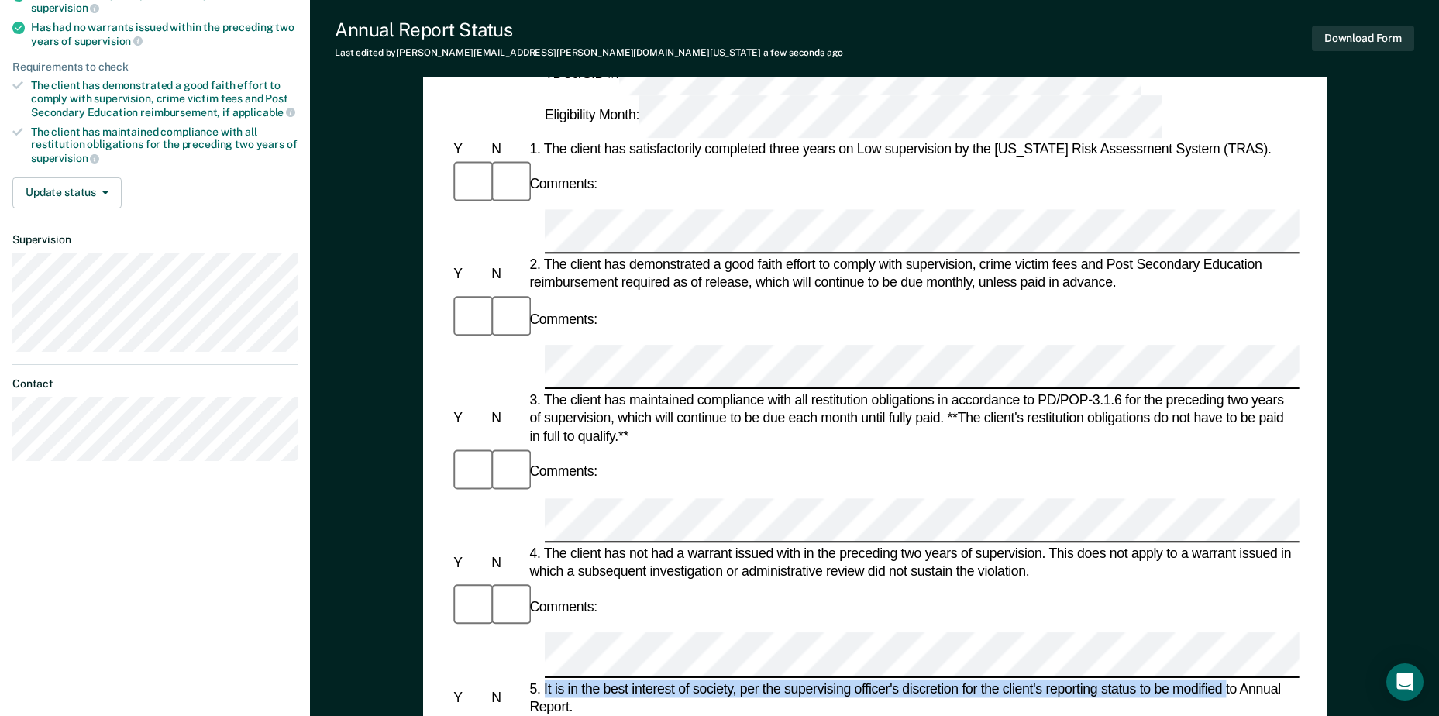
drag, startPoint x: 543, startPoint y: 412, endPoint x: 1226, endPoint y: 411, distance: 682.9
click at [1226, 680] on div "5. It is in the best interest of society, per the supervising officer's discret…" at bounding box center [912, 698] width 773 height 36
drag, startPoint x: 1226, startPoint y: 411, endPoint x: 1217, endPoint y: 414, distance: 9.8
copy div "It is in the best interest of society, per the supervising officer's discretion…"
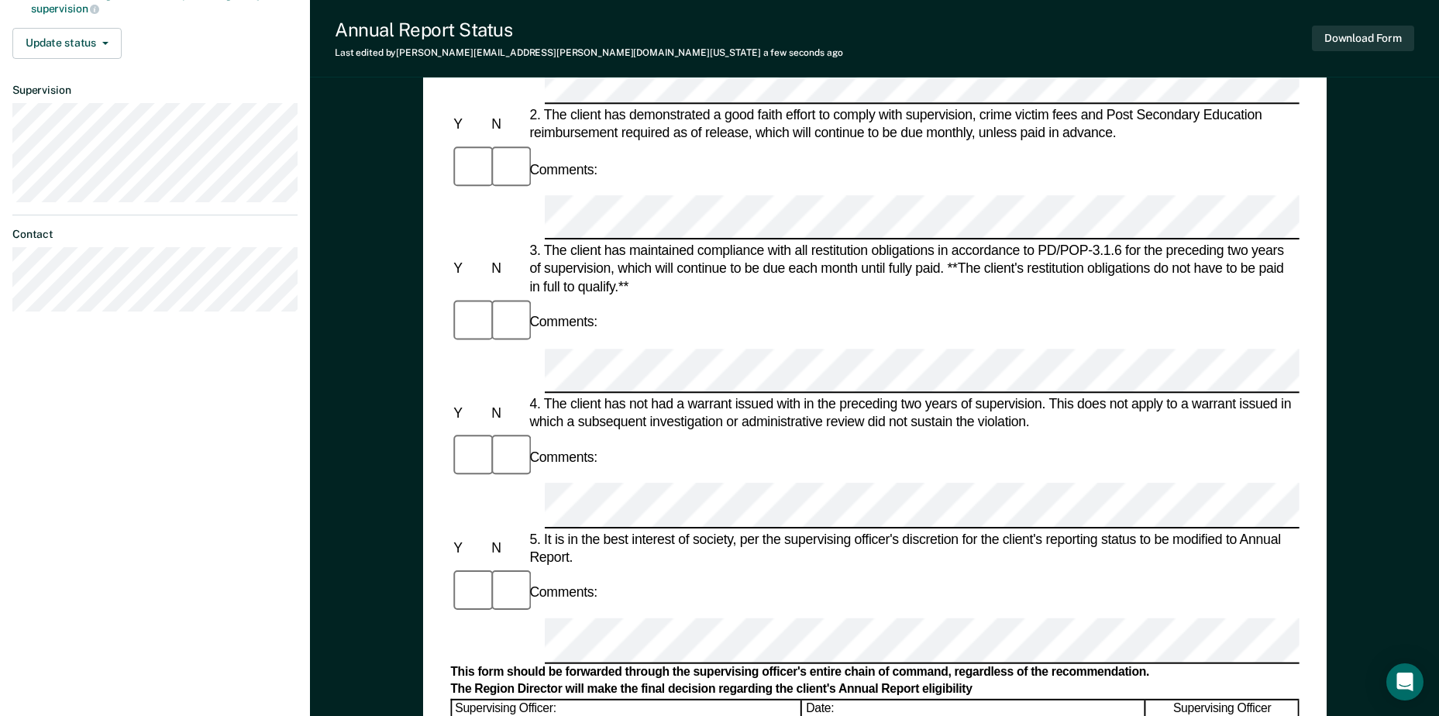
scroll to position [388, 0]
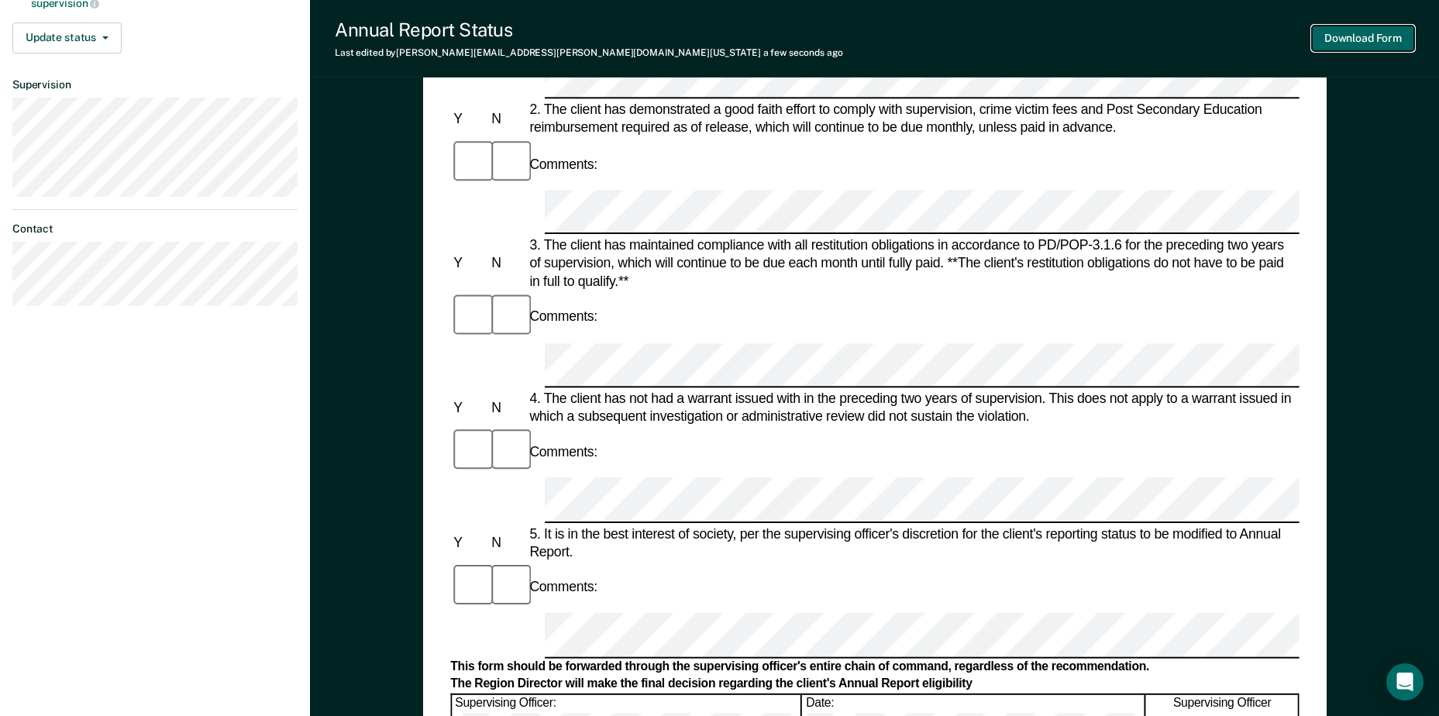
click at [1342, 33] on button "Download Form" at bounding box center [1363, 39] width 102 height 26
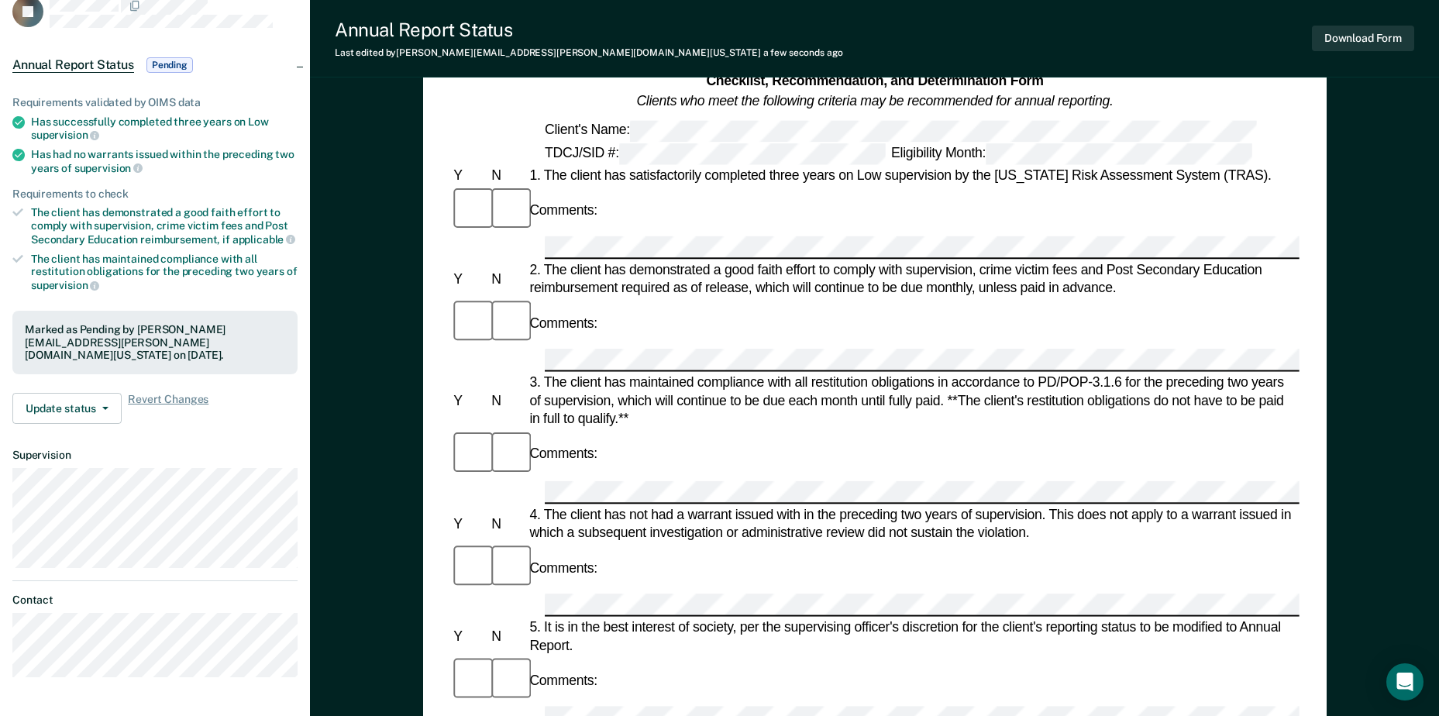
scroll to position [78, 0]
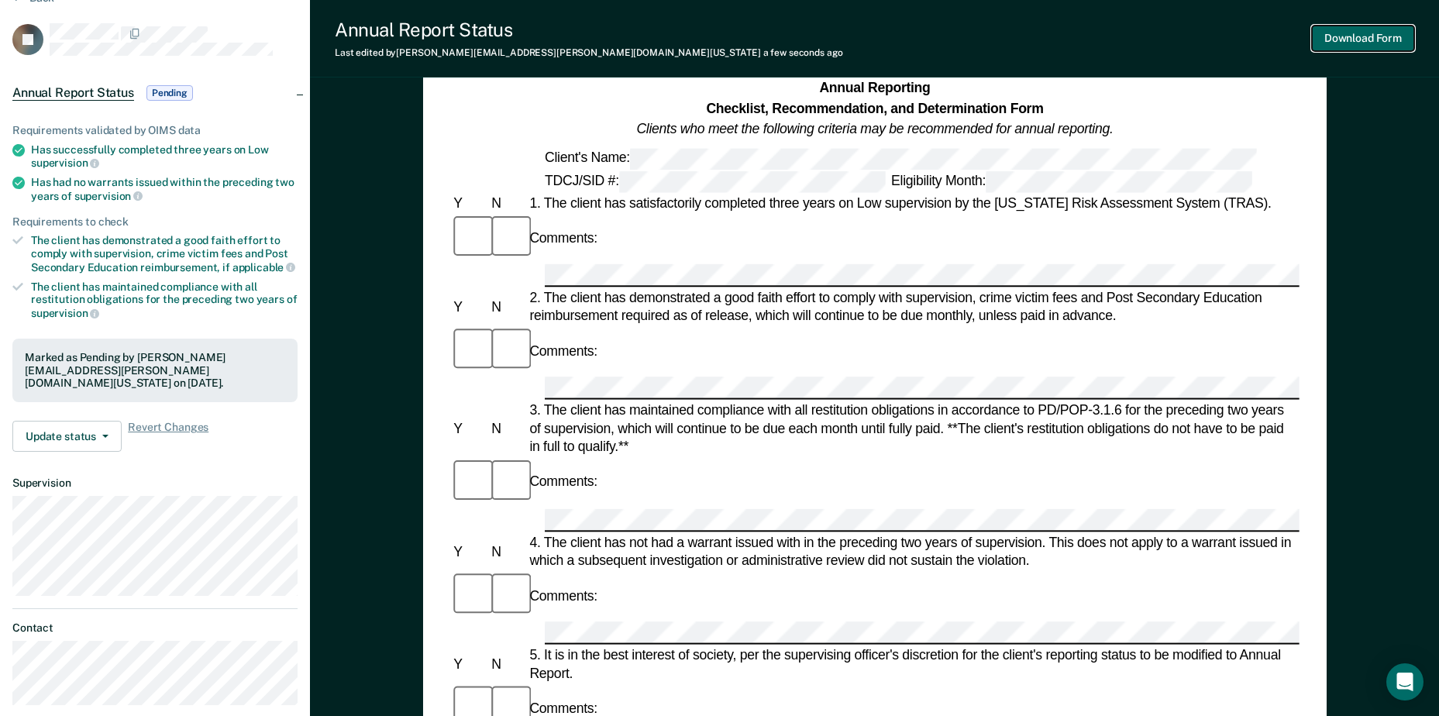
click at [1374, 28] on button "Download Form" at bounding box center [1363, 39] width 102 height 26
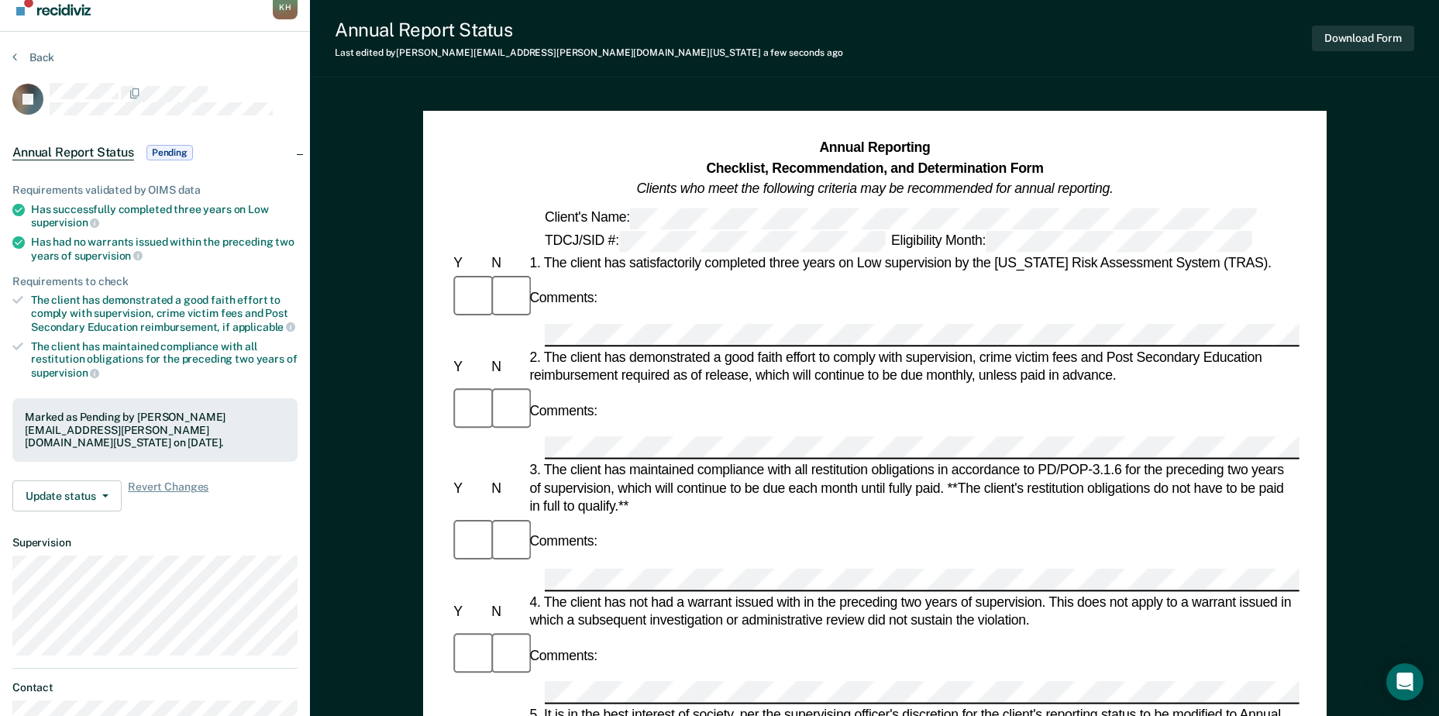
scroll to position [0, 0]
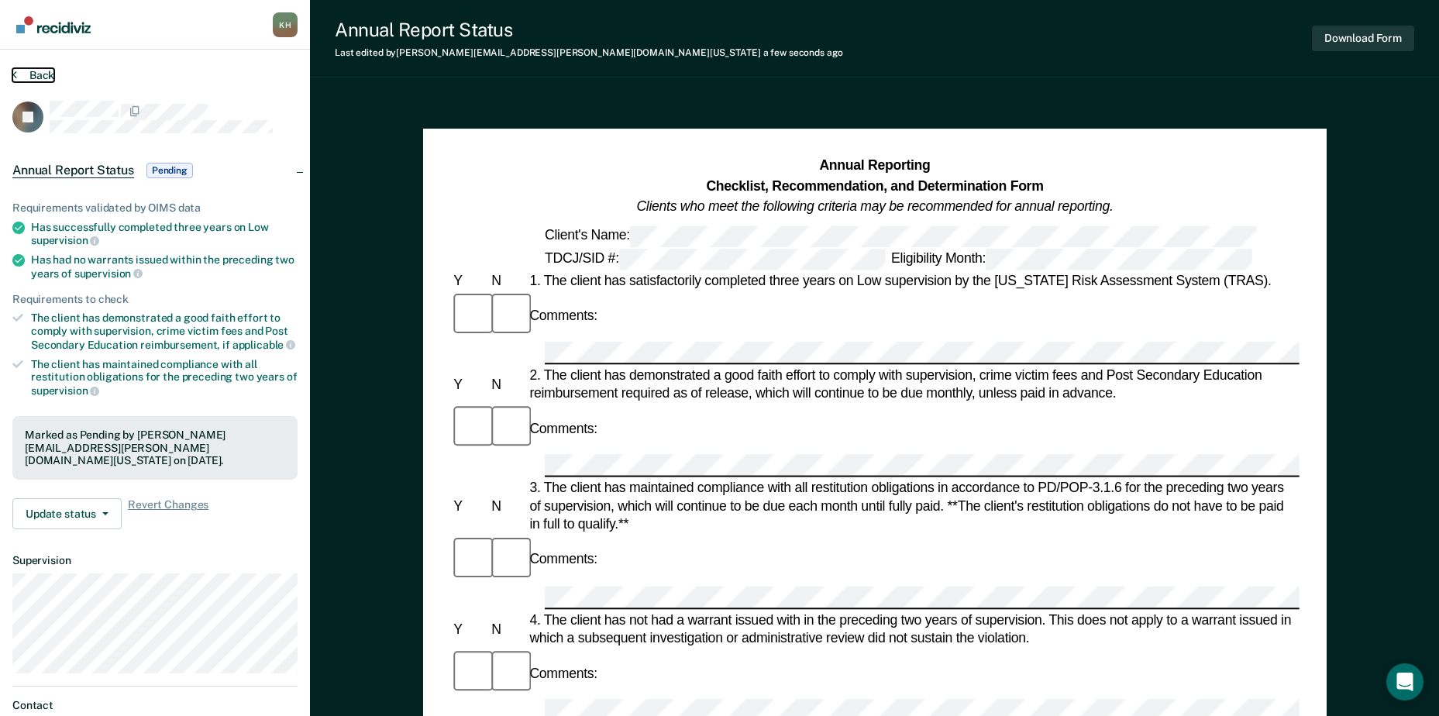
click at [34, 79] on button "Back" at bounding box center [33, 75] width 42 height 14
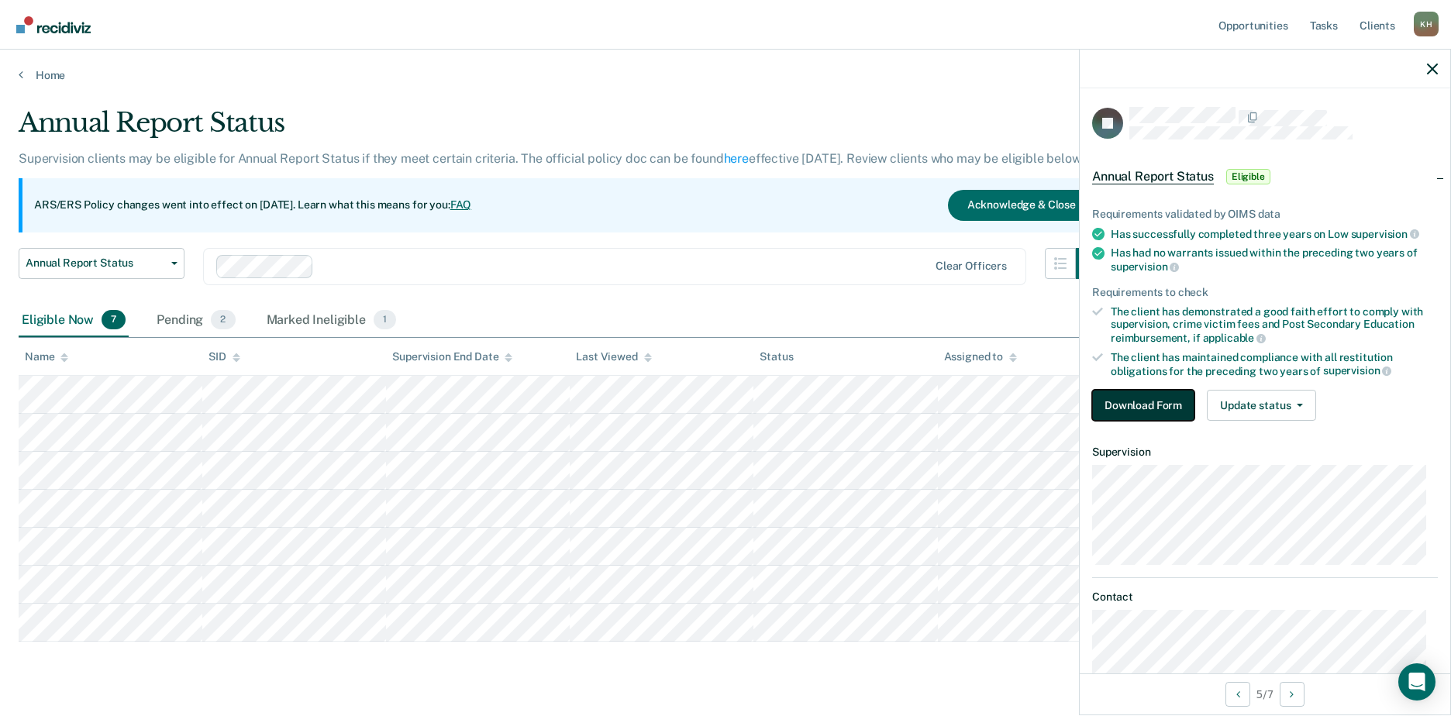
click at [1150, 412] on button "Download Form" at bounding box center [1143, 405] width 102 height 31
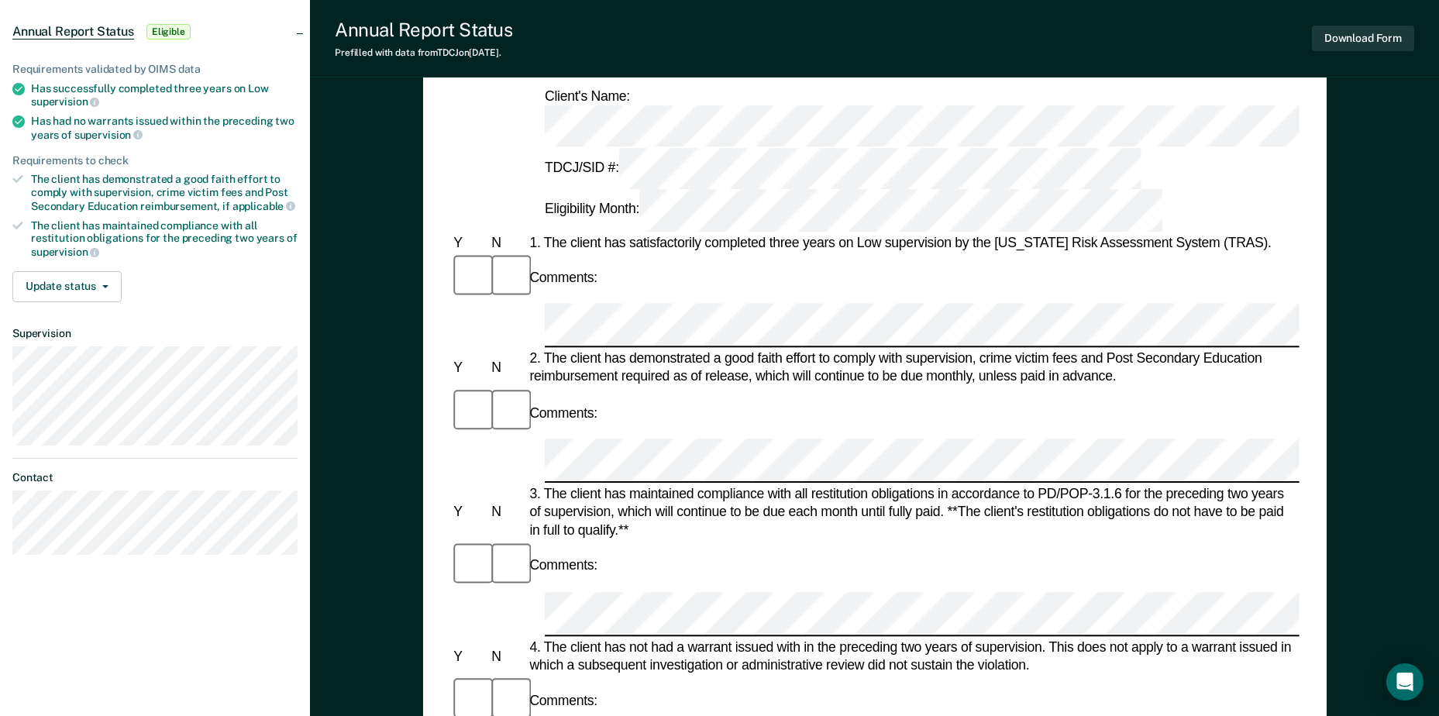
scroll to position [155, 0]
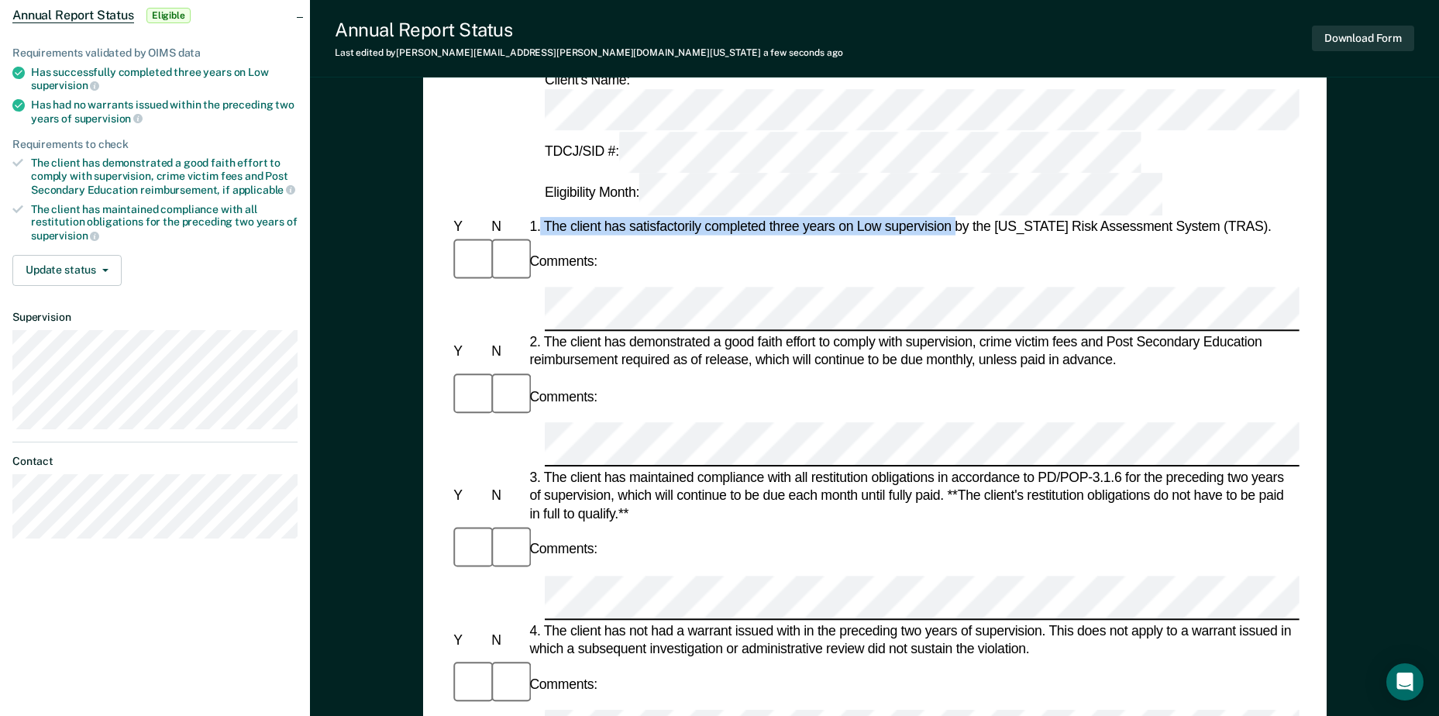
drag, startPoint x: 541, startPoint y: 125, endPoint x: 959, endPoint y: 124, distance: 417.8
click at [959, 217] on div "1. The client has satisfactorily completed three years on Low supervision by th…" at bounding box center [912, 226] width 773 height 19
drag, startPoint x: 959, startPoint y: 124, endPoint x: 946, endPoint y: 129, distance: 13.2
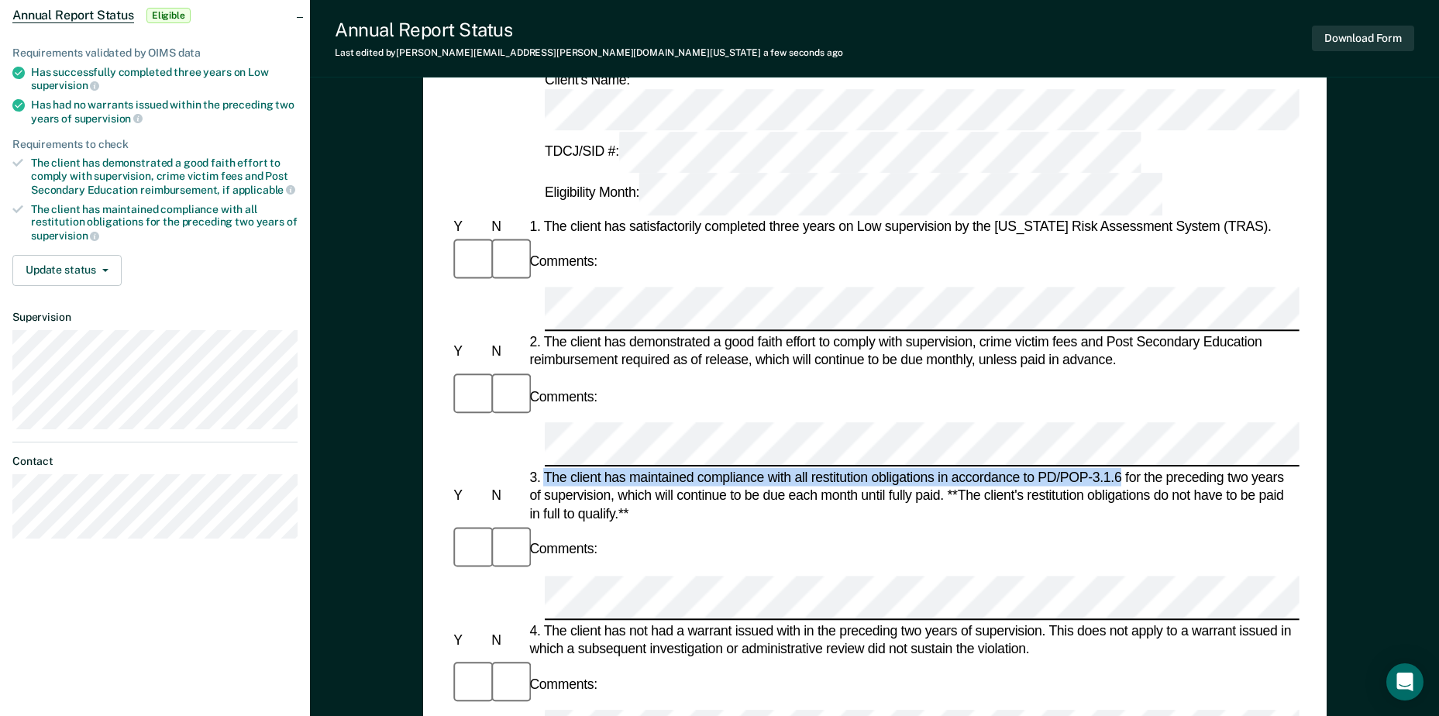
drag, startPoint x: 544, startPoint y: 291, endPoint x: 1121, endPoint y: 291, distance: 576.7
click at [1121, 469] on div "3. The client has maintained compliance with all restitution obligations in acc…" at bounding box center [912, 496] width 773 height 55
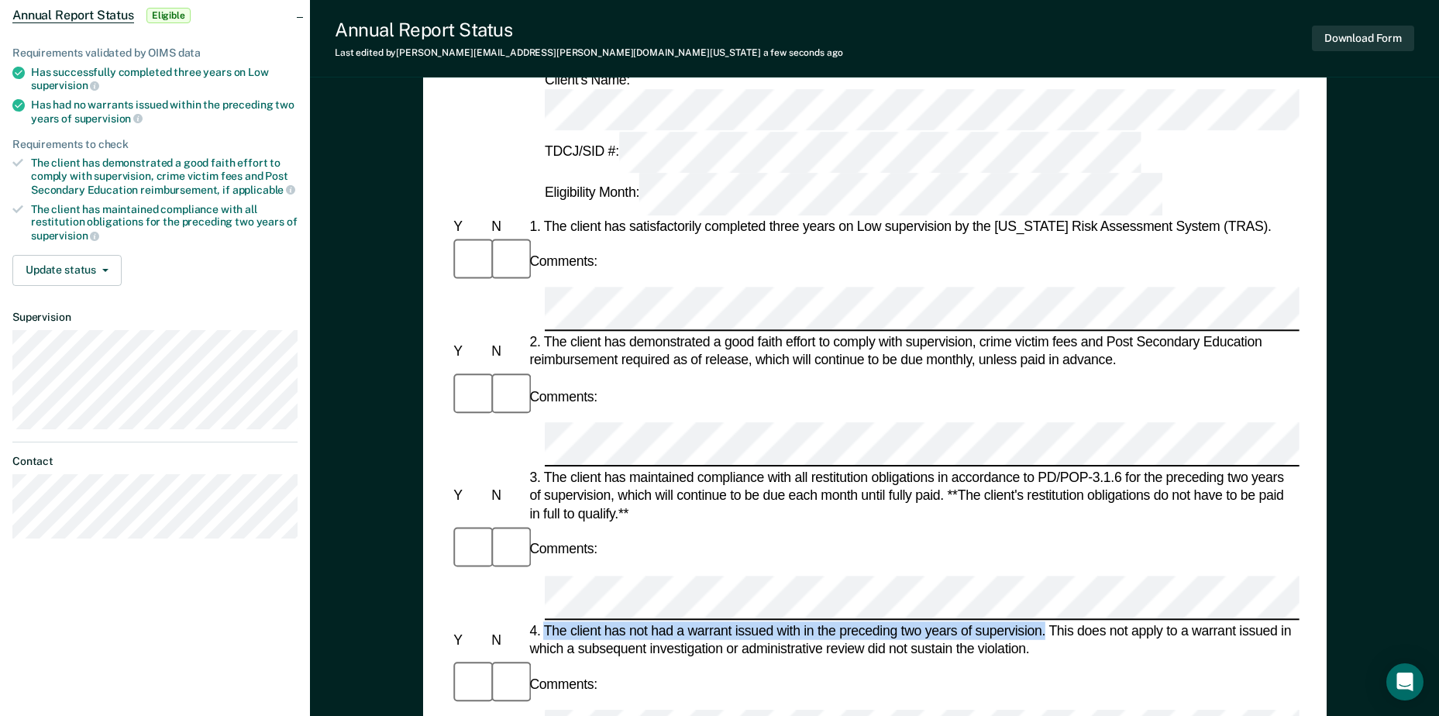
drag, startPoint x: 550, startPoint y: 396, endPoint x: 1046, endPoint y: 405, distance: 496.2
click at [1046, 622] on div "4. The client has not had a warrant issued with in the preceding two years of s…" at bounding box center [912, 640] width 773 height 36
drag, startPoint x: 544, startPoint y: 491, endPoint x: 1223, endPoint y: 484, distance: 679.0
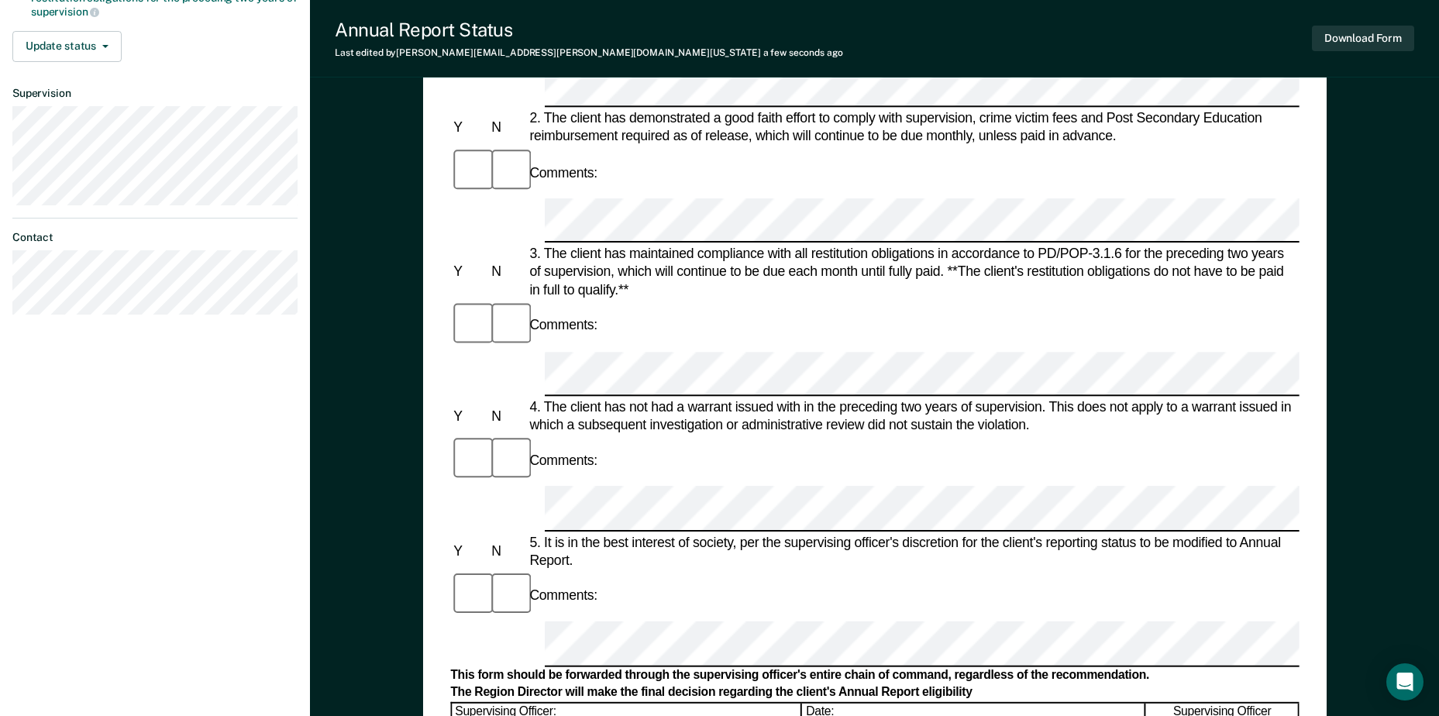
scroll to position [388, 0]
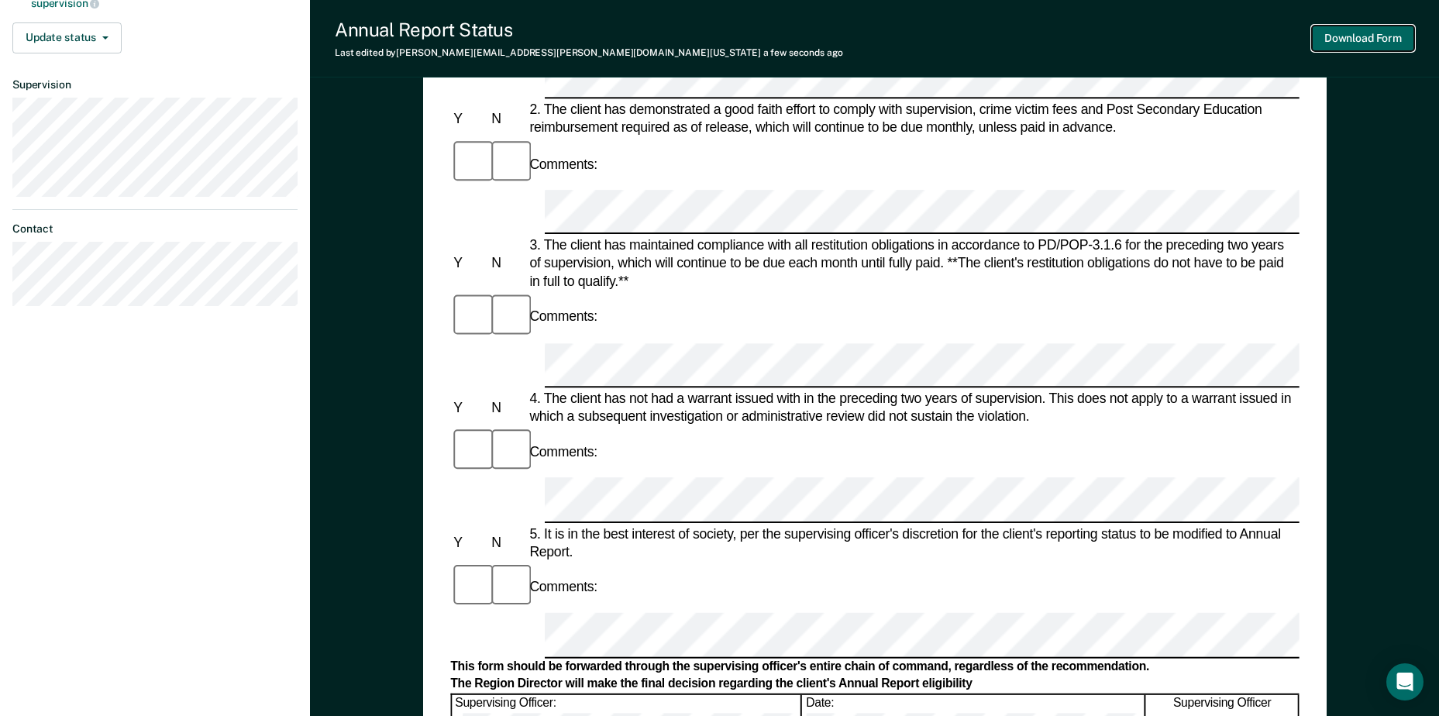
click at [1364, 38] on button "Download Form" at bounding box center [1363, 39] width 102 height 26
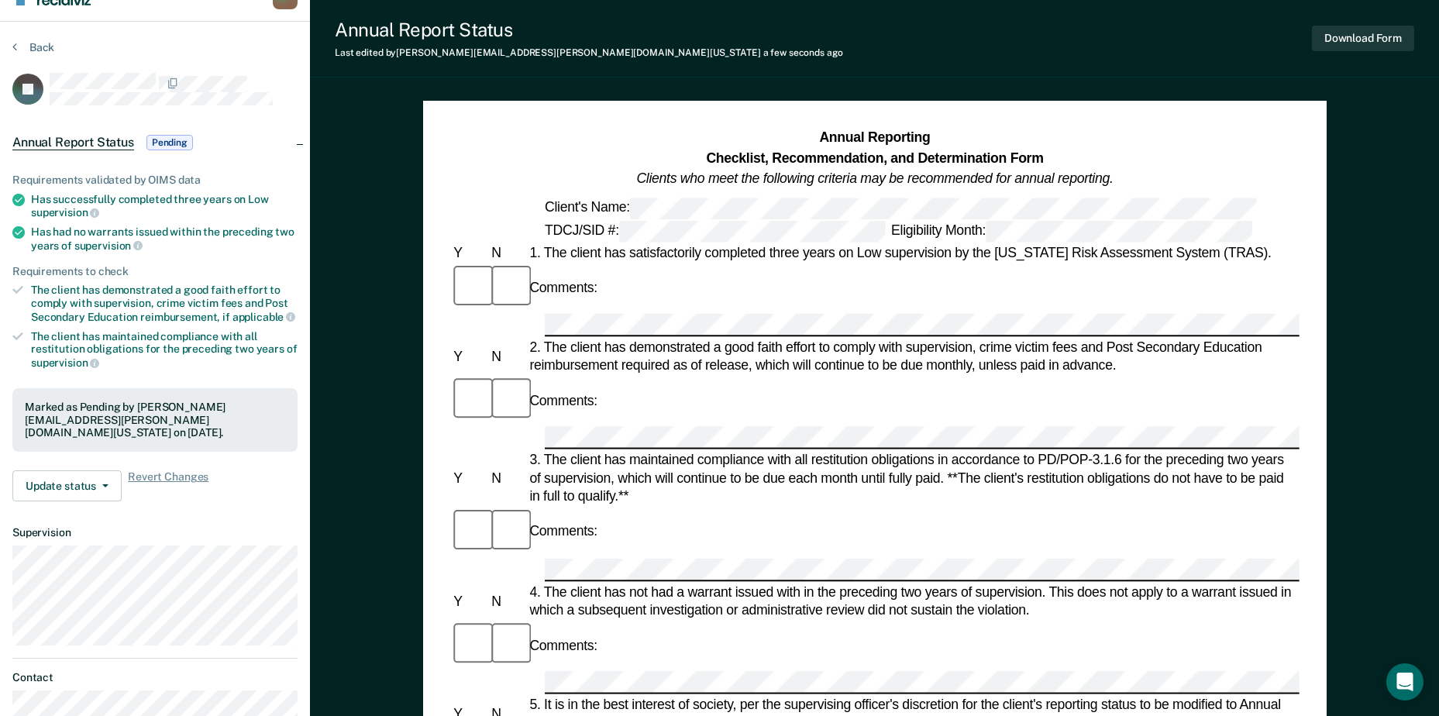
scroll to position [0, 0]
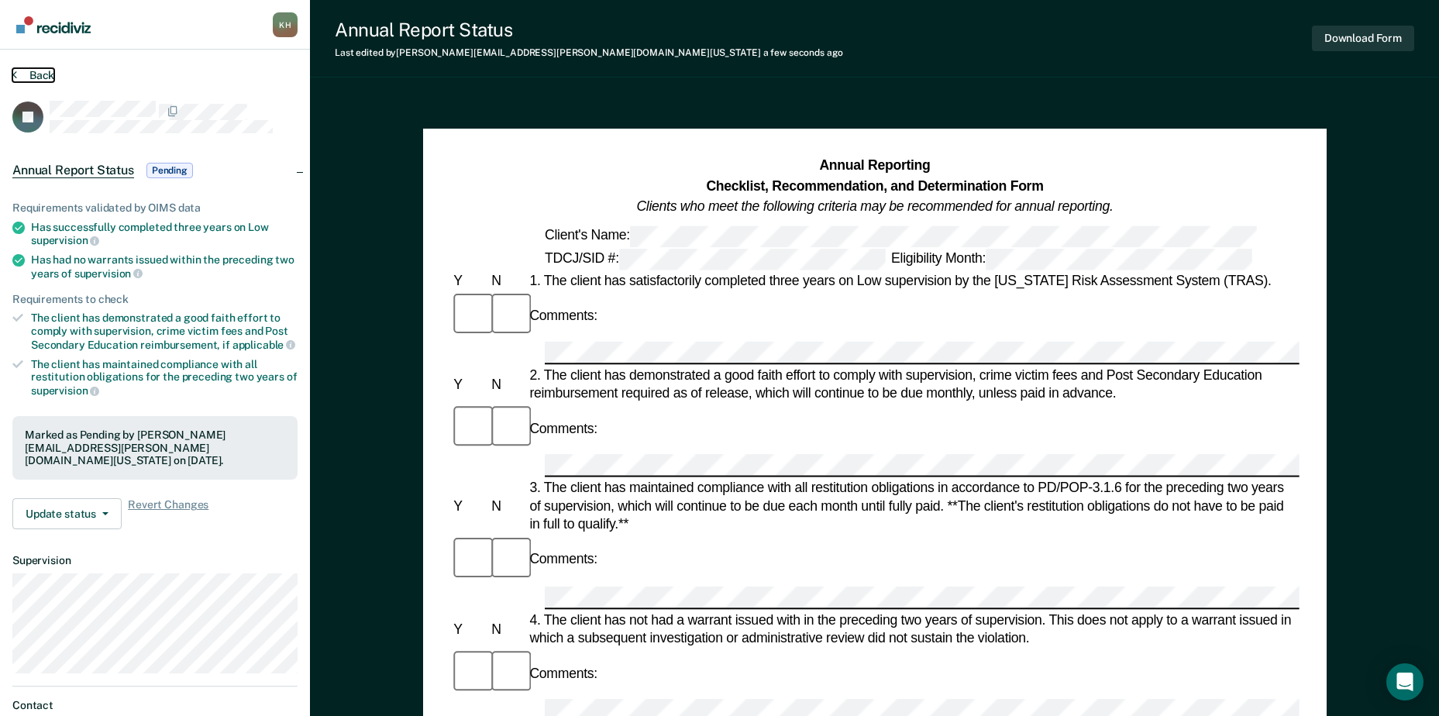
click at [32, 71] on button "Back" at bounding box center [33, 75] width 42 height 14
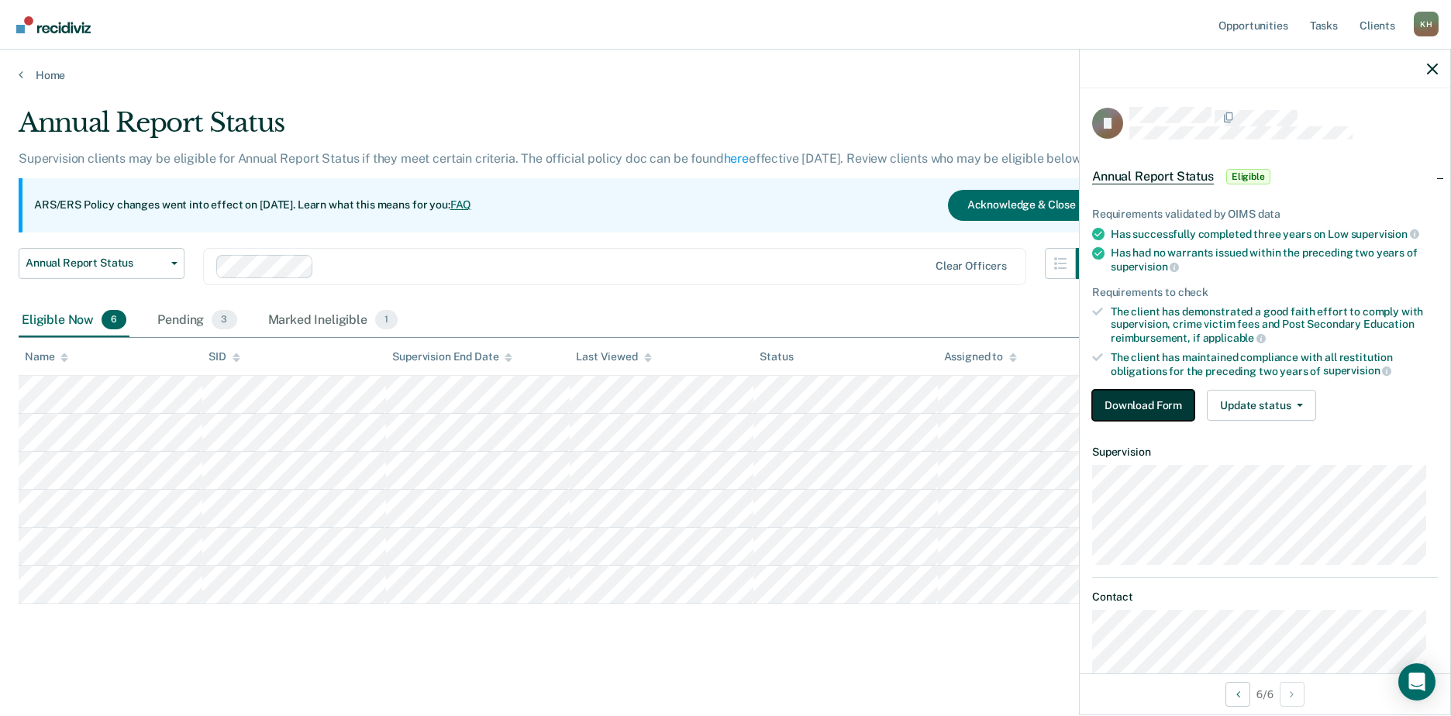
click at [1150, 398] on button "Download Form" at bounding box center [1143, 405] width 102 height 31
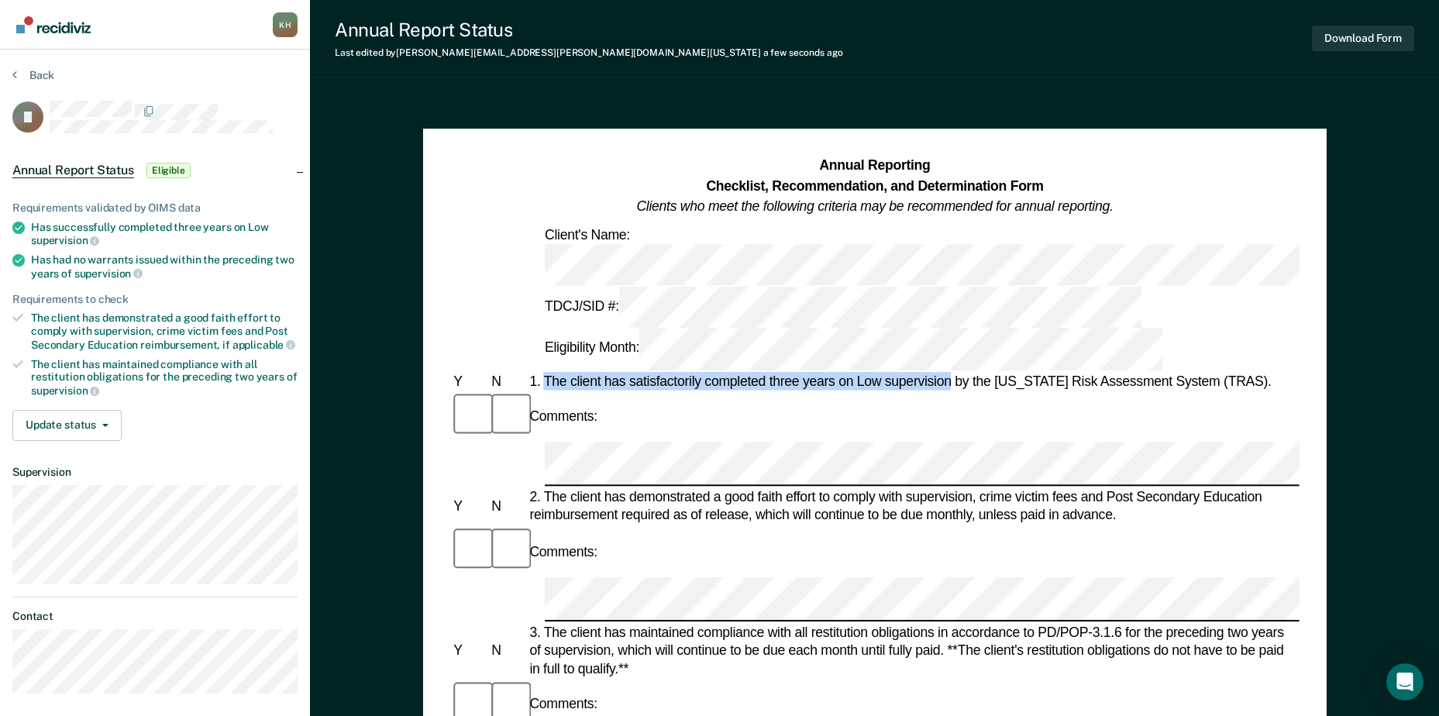
drag, startPoint x: 543, startPoint y: 281, endPoint x: 952, endPoint y: 283, distance: 409.3
click at [952, 372] on div "1. The client has satisfactorily completed three years on Low supervision by th…" at bounding box center [912, 381] width 773 height 19
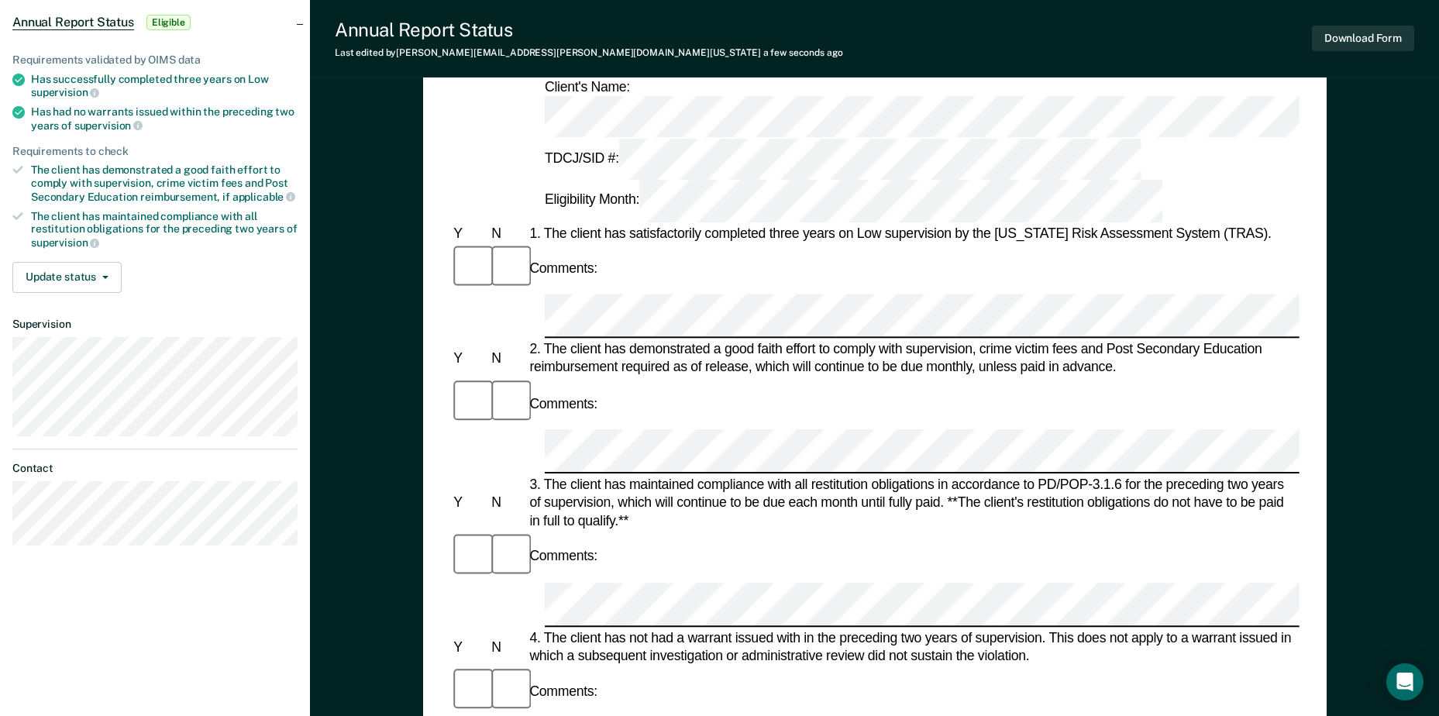
scroll to position [155, 0]
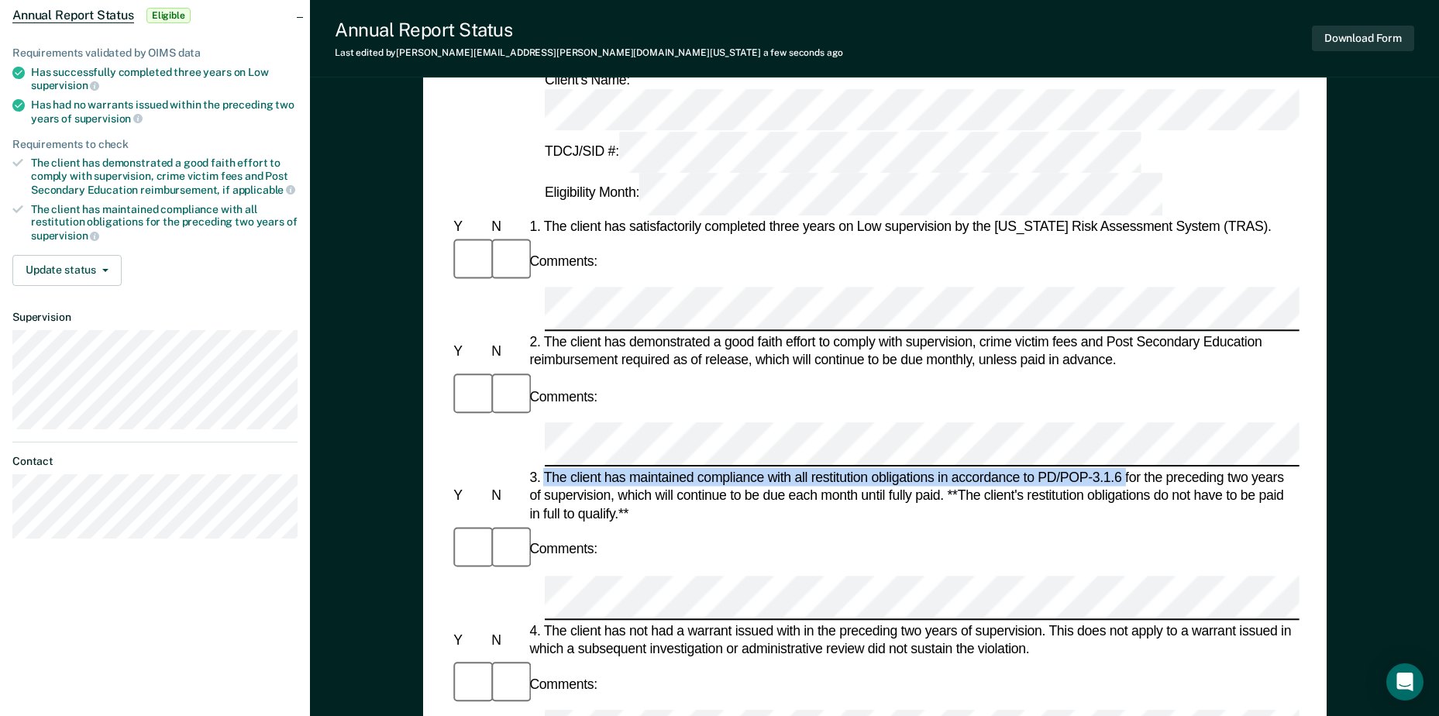
drag, startPoint x: 543, startPoint y: 288, endPoint x: 1125, endPoint y: 289, distance: 582.1
click at [1125, 469] on div "3. The client has maintained compliance with all restitution obligations in acc…" at bounding box center [912, 496] width 773 height 55
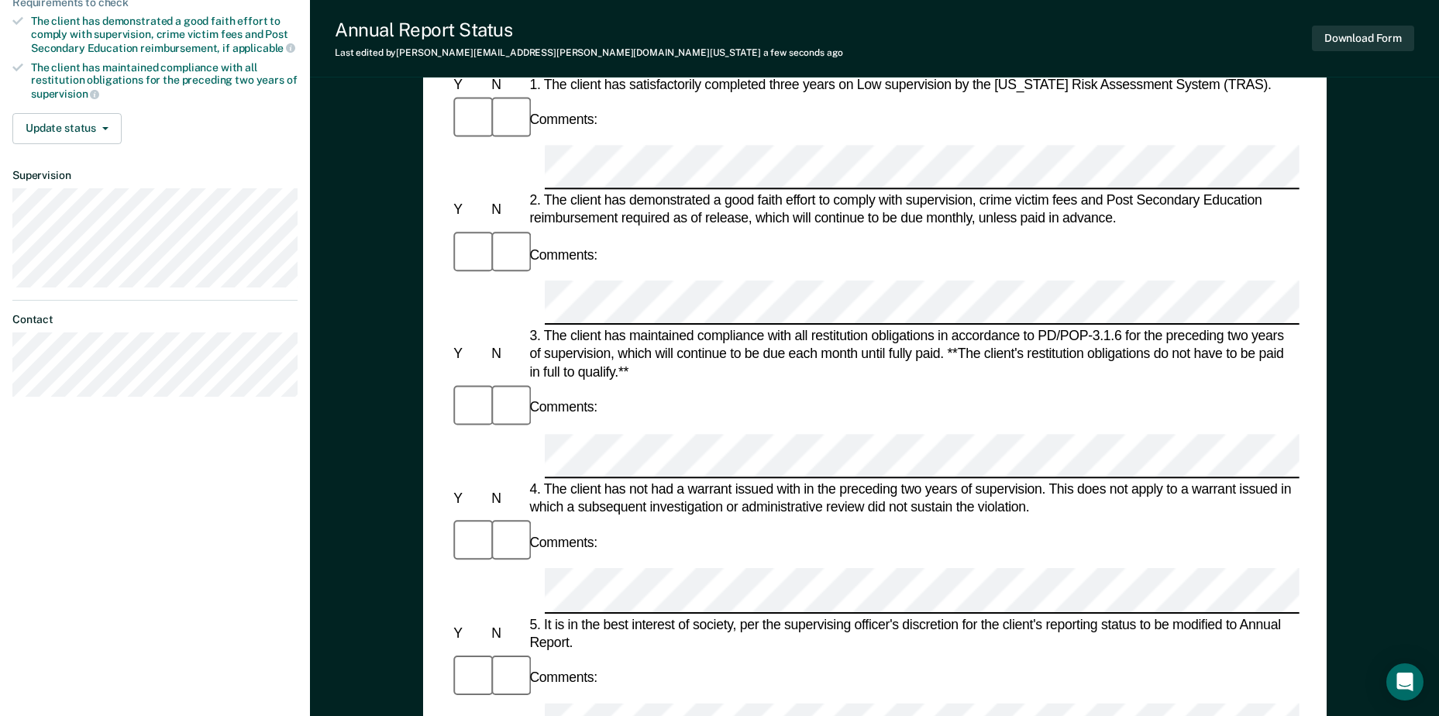
scroll to position [310, 0]
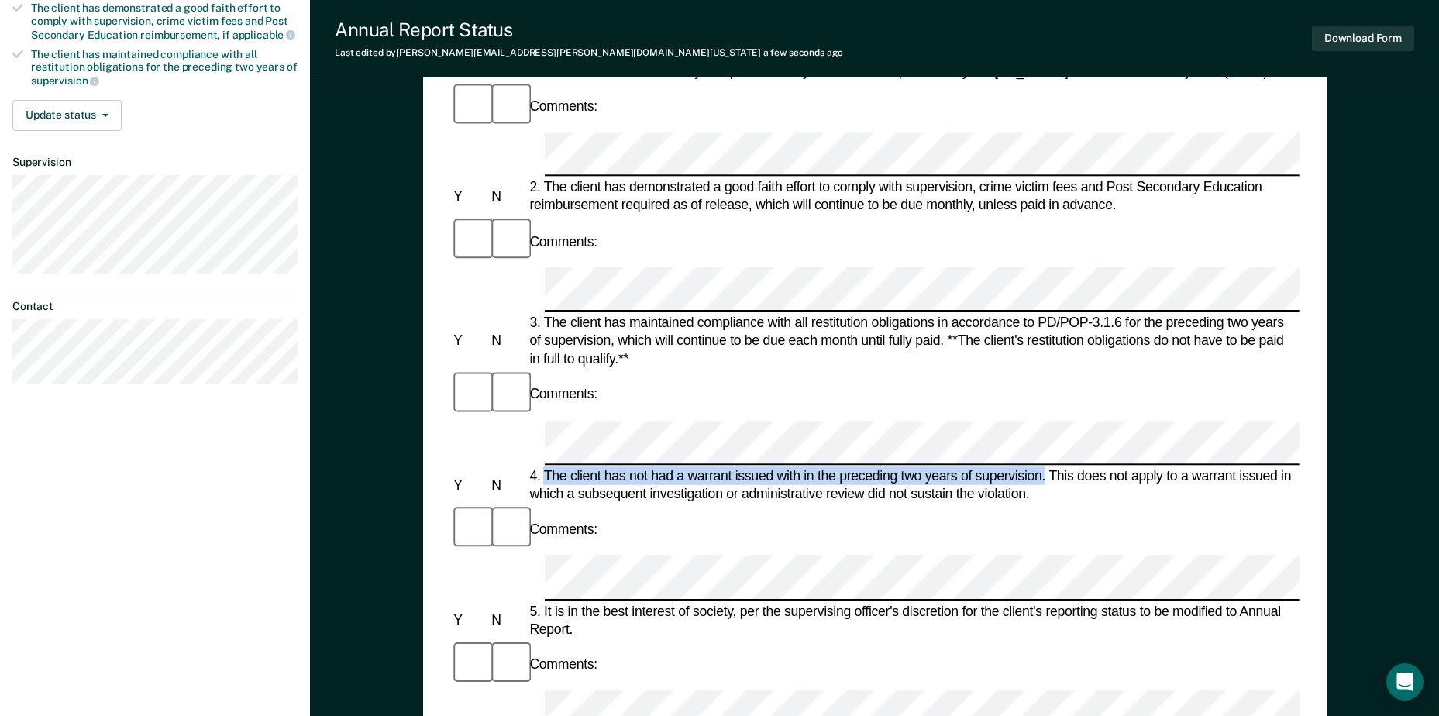
drag, startPoint x: 546, startPoint y: 245, endPoint x: 1047, endPoint y: 246, distance: 500.7
click at [1047, 467] on div "4. The client has not had a warrant issued with in the preceding two years of s…" at bounding box center [912, 485] width 773 height 36
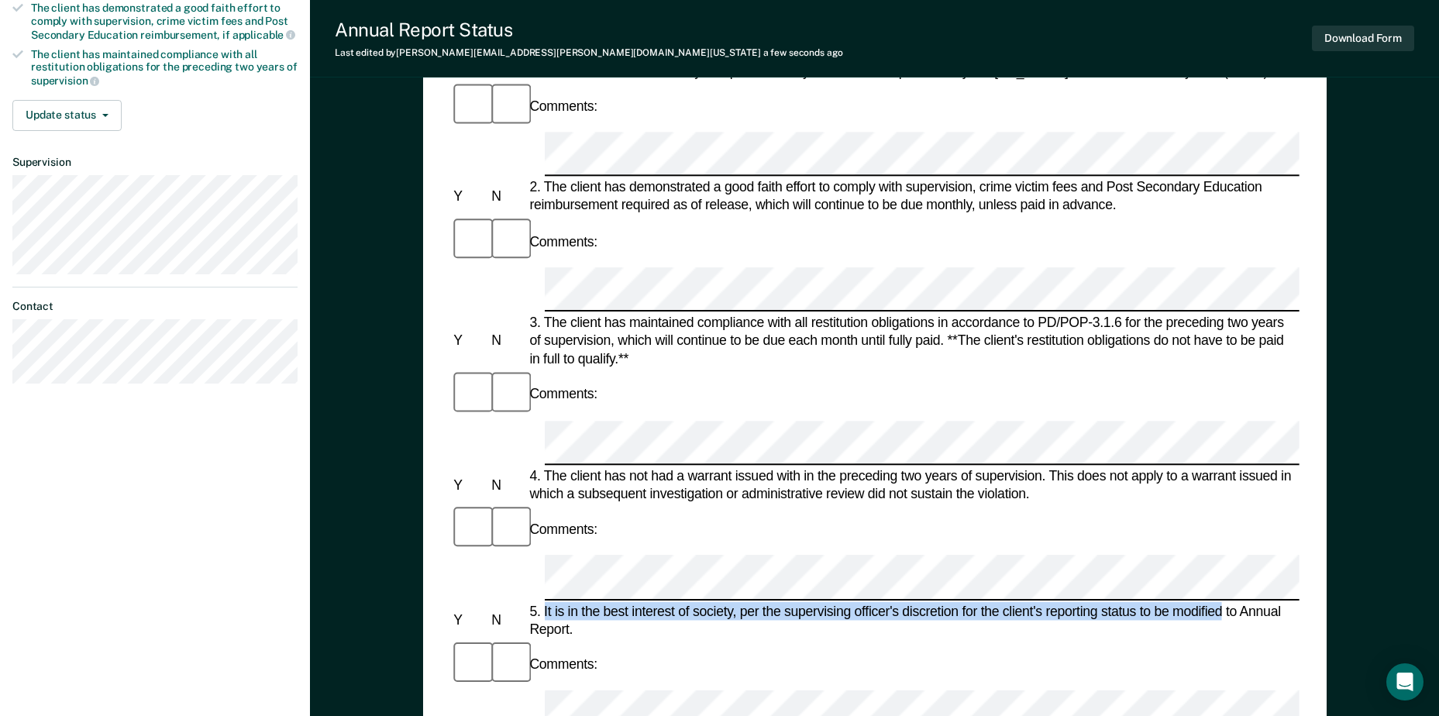
drag, startPoint x: 545, startPoint y: 335, endPoint x: 1221, endPoint y: 332, distance: 675.9
click at [1221, 602] on div "5. It is in the best interest of society, per the supervising officer's discret…" at bounding box center [912, 620] width 773 height 36
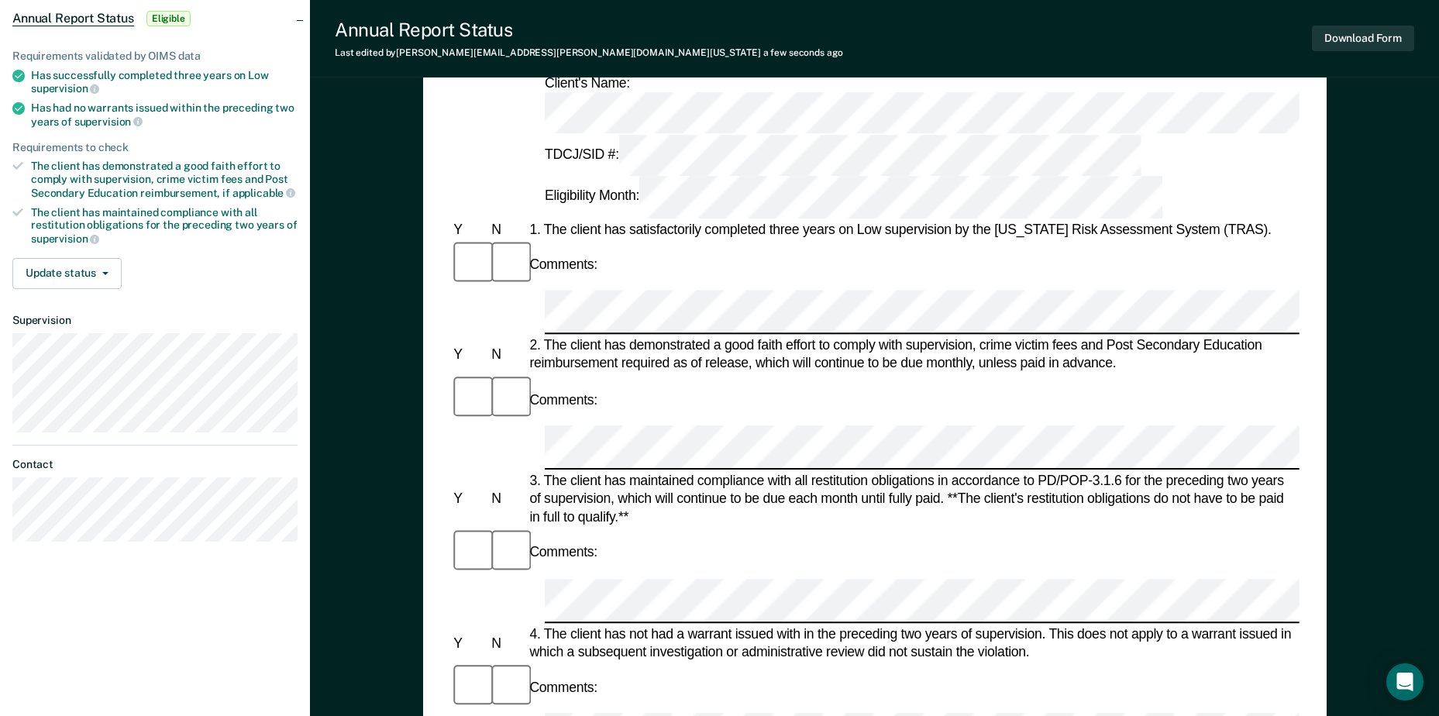
scroll to position [543, 0]
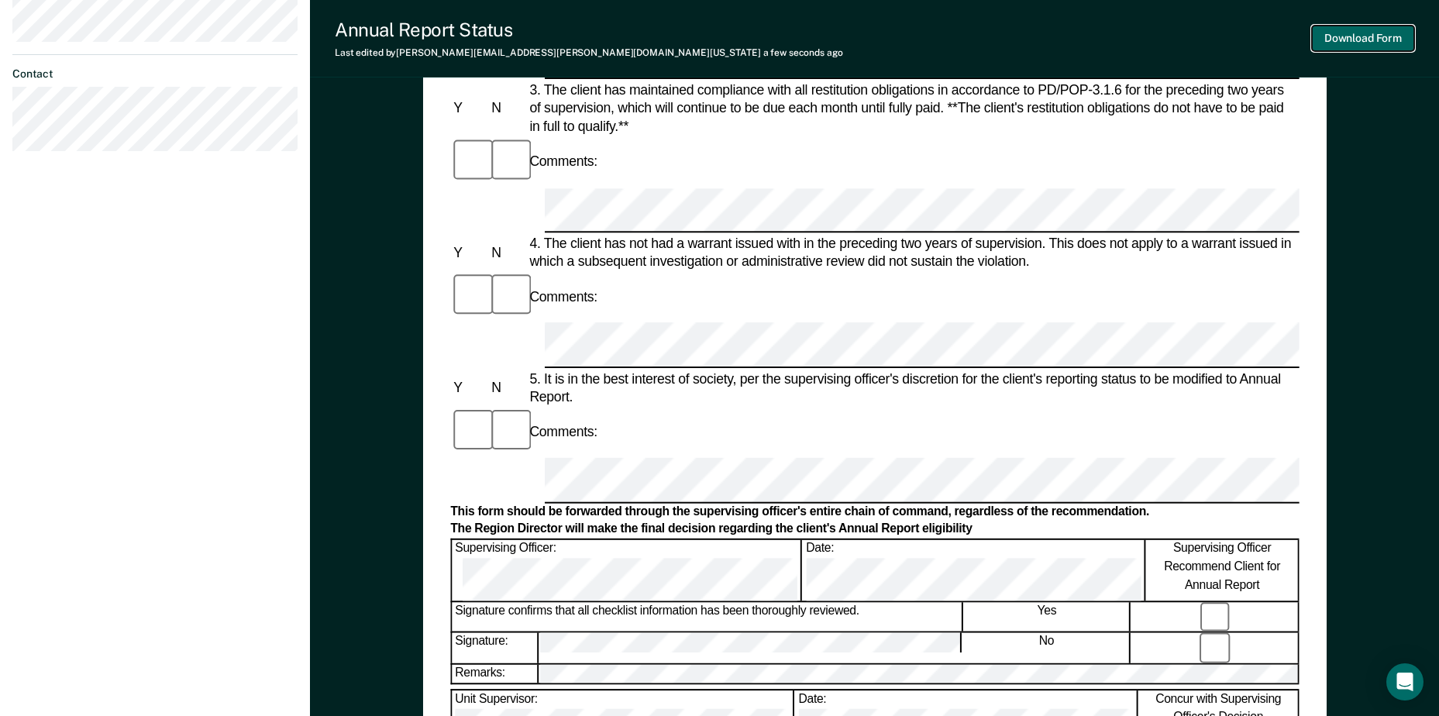
click at [1348, 43] on button "Download Form" at bounding box center [1363, 39] width 102 height 26
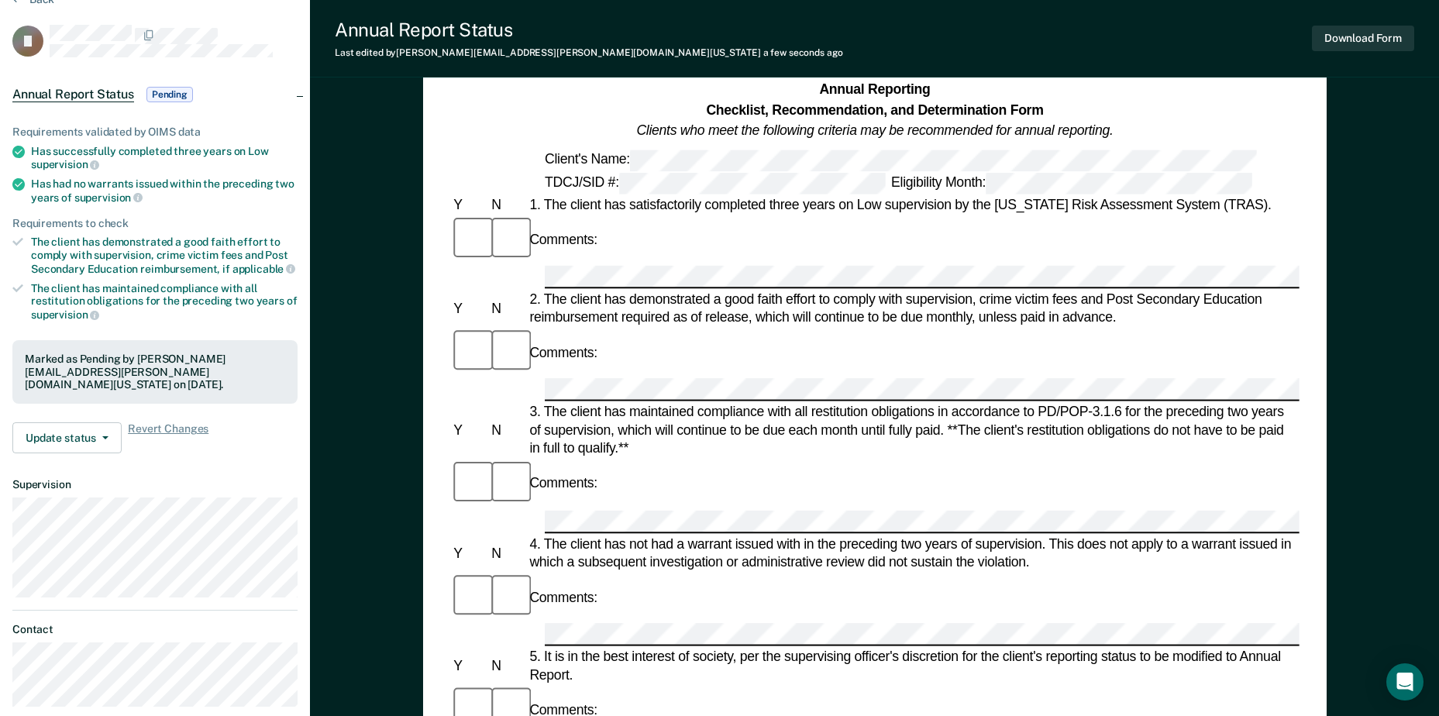
scroll to position [0, 0]
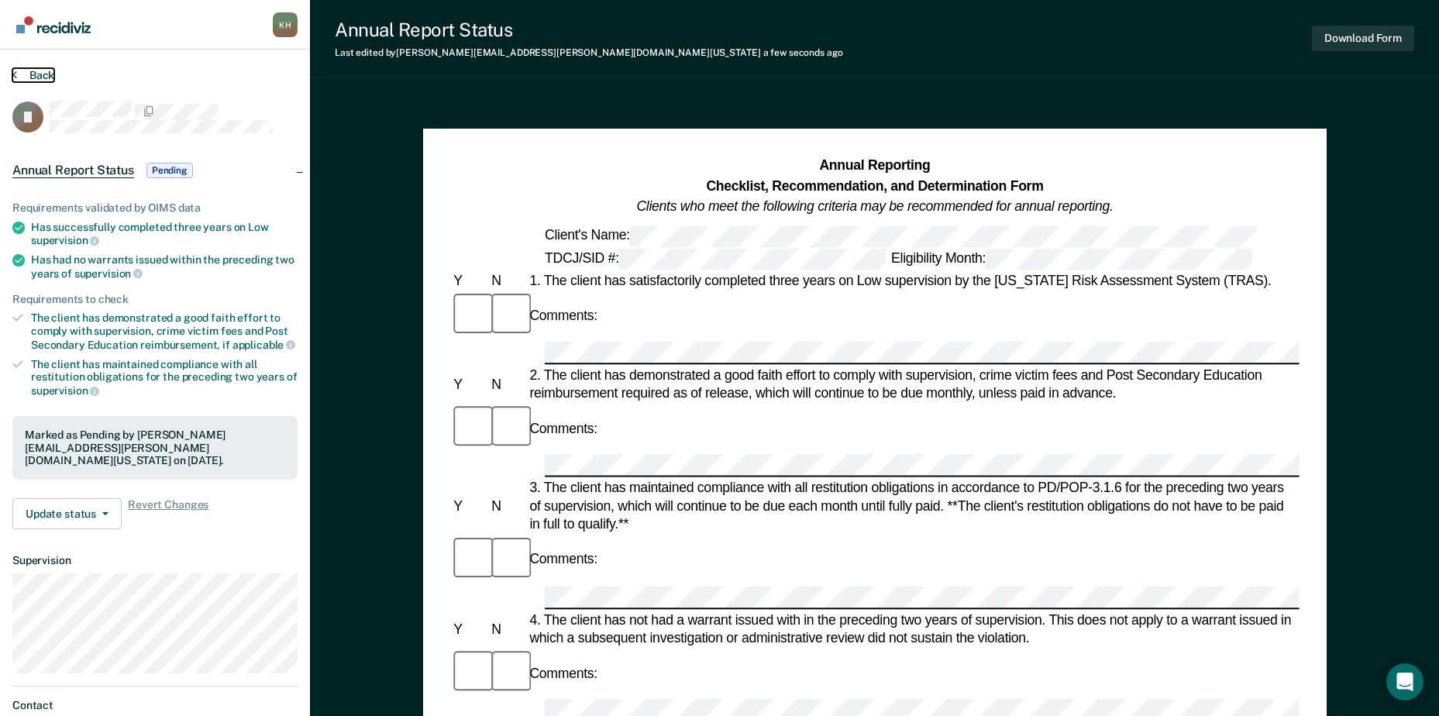
click at [44, 71] on button "Back" at bounding box center [33, 75] width 42 height 14
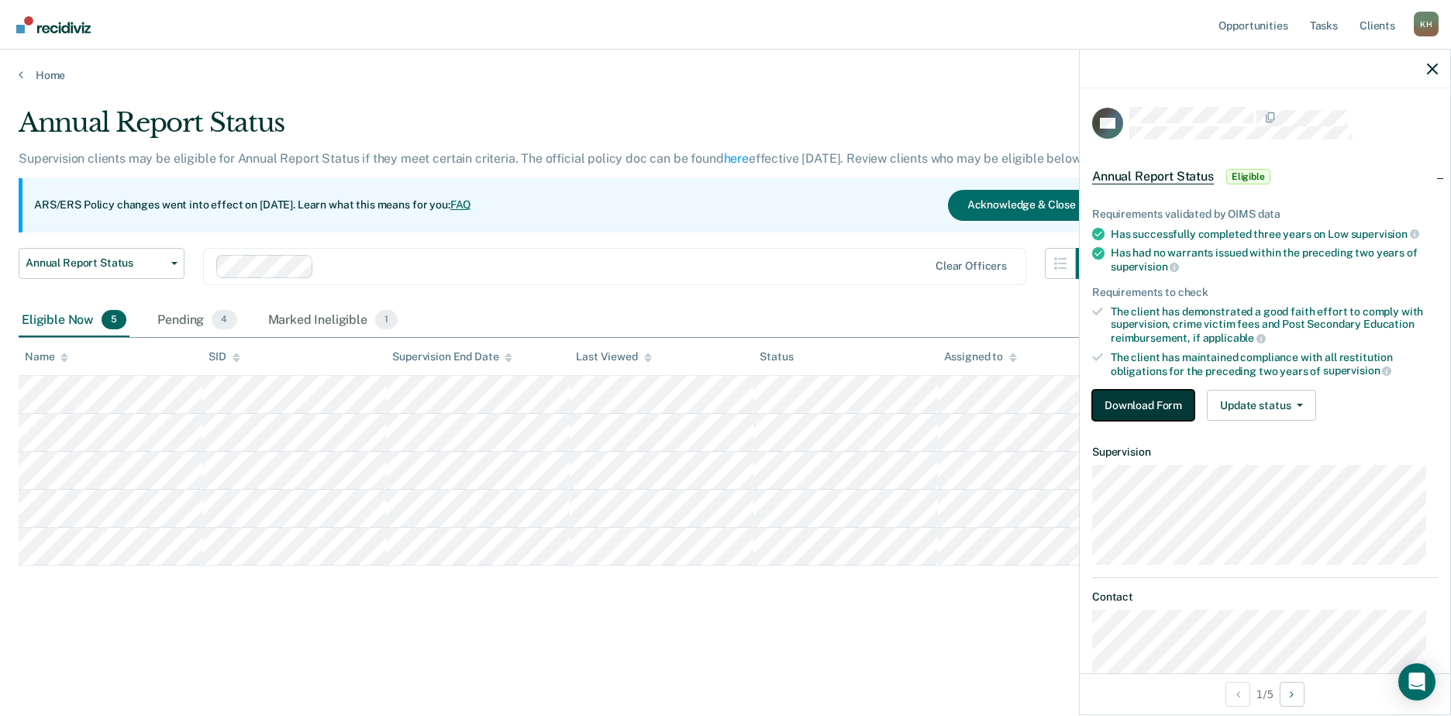
click at [1132, 407] on button "Download Form" at bounding box center [1143, 405] width 102 height 31
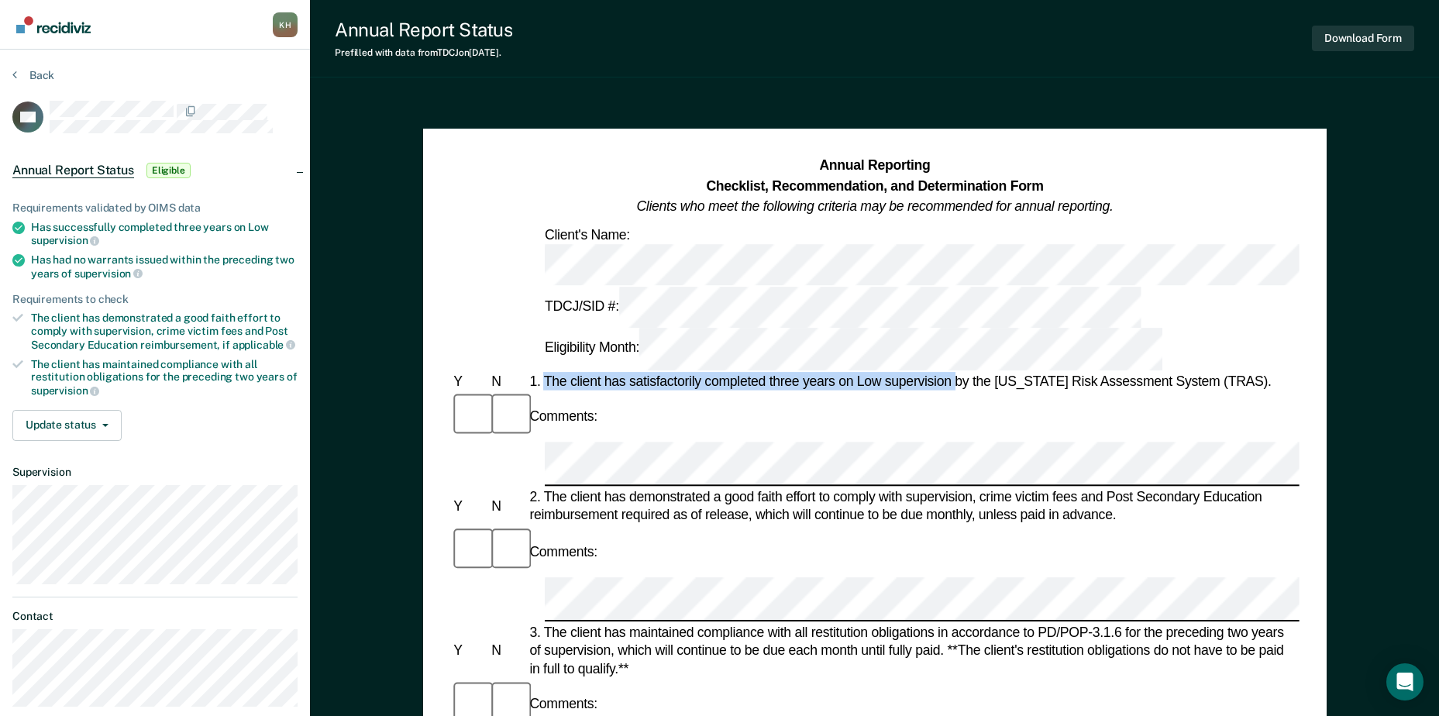
drag, startPoint x: 546, startPoint y: 283, endPoint x: 954, endPoint y: 278, distance: 407.7
click at [954, 372] on div "1. The client has satisfactorily completed three years on Low supervision by th…" at bounding box center [912, 381] width 773 height 19
drag, startPoint x: 954, startPoint y: 278, endPoint x: 938, endPoint y: 284, distance: 17.2
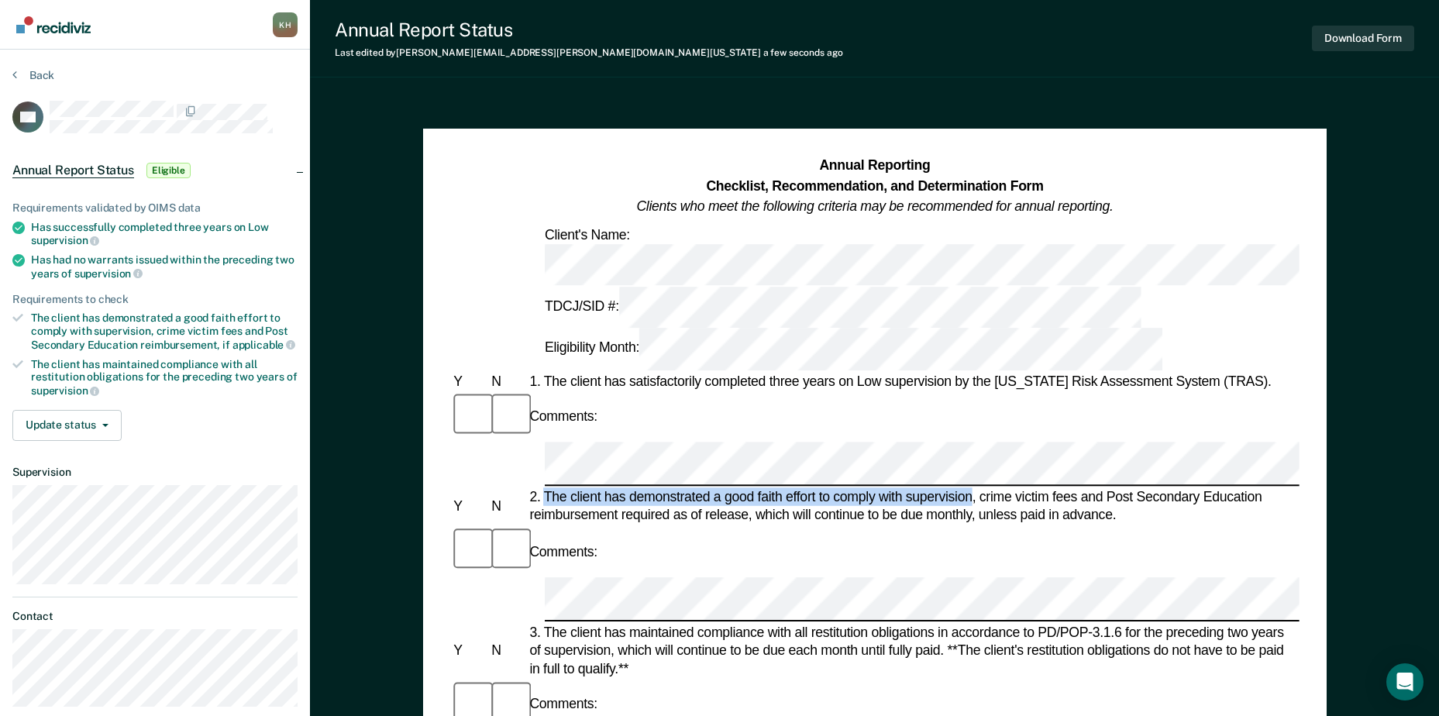
drag, startPoint x: 545, startPoint y: 353, endPoint x: 973, endPoint y: 354, distance: 427.9
click at [973, 488] on div "2. The client has demonstrated a good faith effort to comply with supervision, …" at bounding box center [912, 506] width 773 height 36
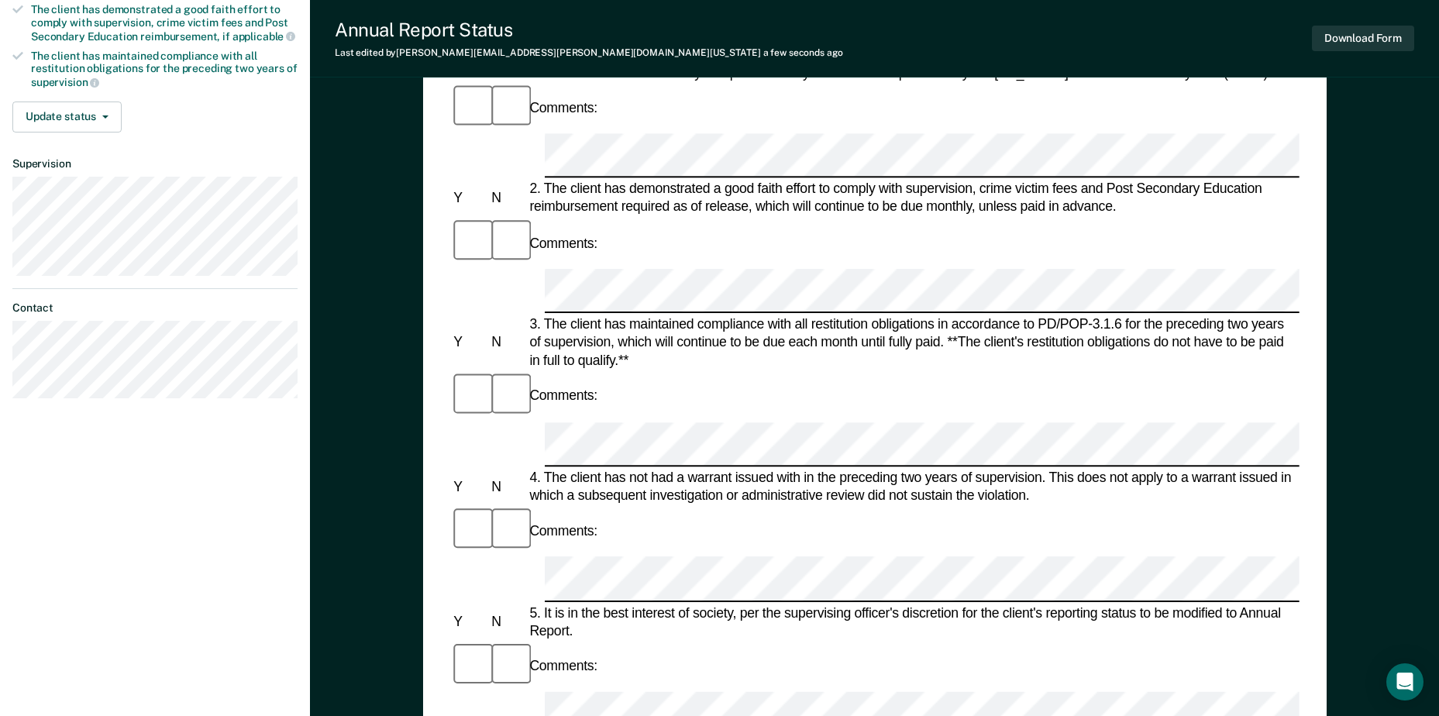
scroll to position [310, 0]
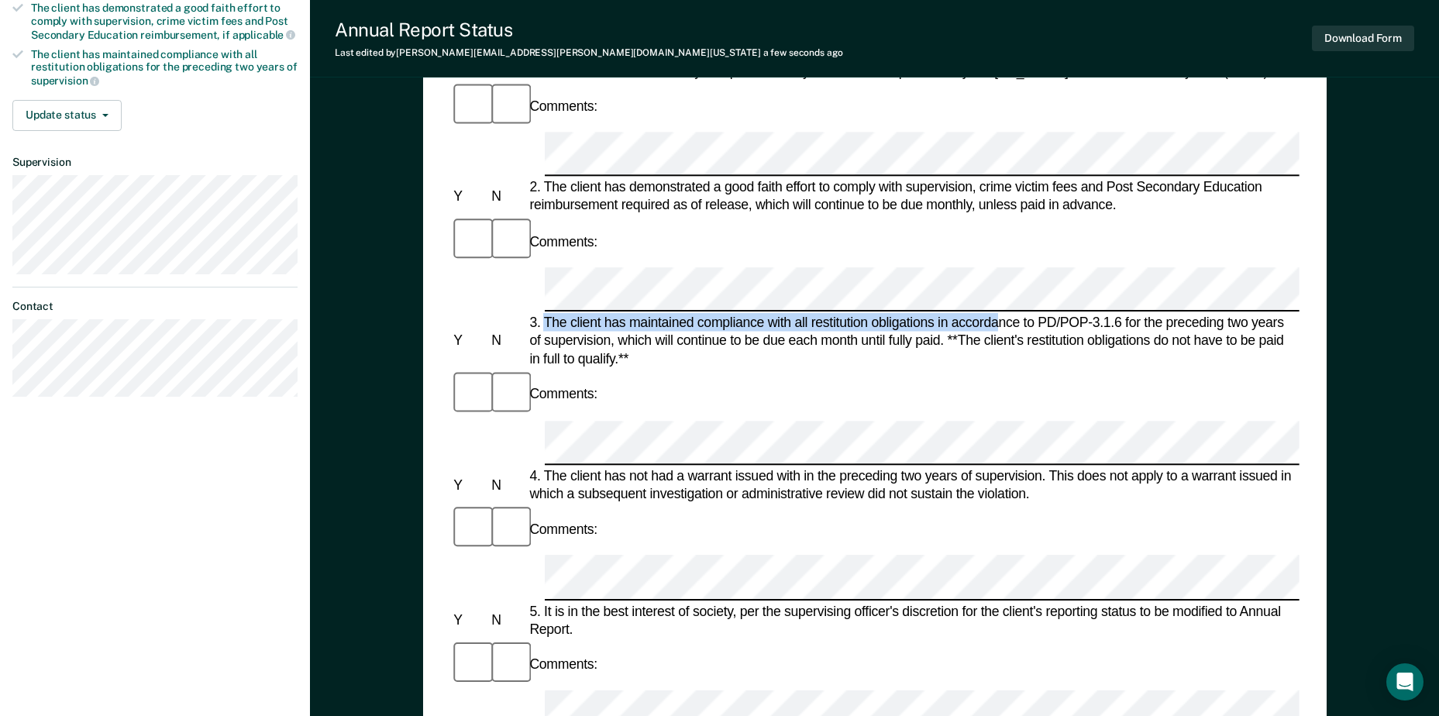
drag, startPoint x: 546, startPoint y: 134, endPoint x: 998, endPoint y: 135, distance: 451.1
click at [998, 314] on div "3. The client has maintained compliance with all restitution obligations in acc…" at bounding box center [912, 341] width 773 height 55
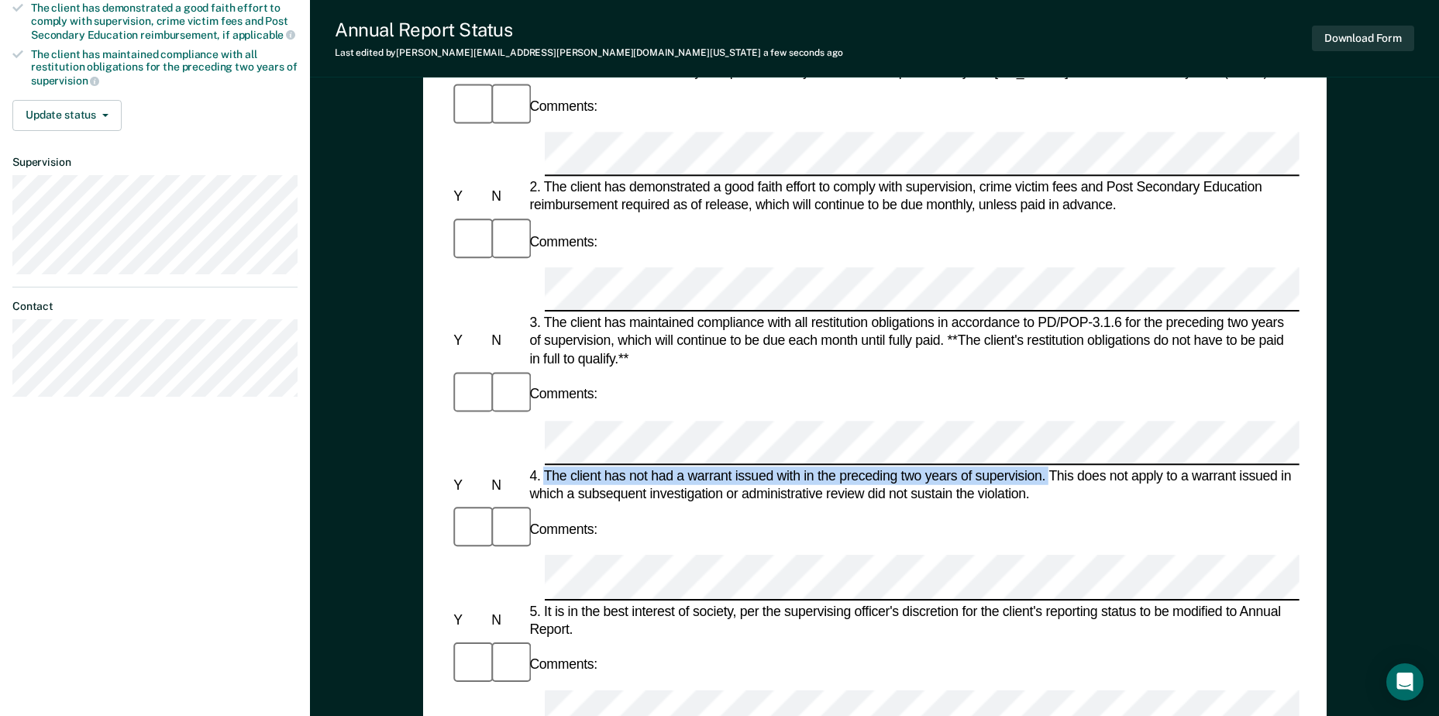
drag, startPoint x: 547, startPoint y: 247, endPoint x: 1049, endPoint y: 247, distance: 502.3
click at [1049, 467] on div "4. The client has not had a warrant issued with in the preceding two years of s…" at bounding box center [912, 485] width 773 height 36
drag, startPoint x: 1049, startPoint y: 247, endPoint x: 1036, endPoint y: 240, distance: 15.6
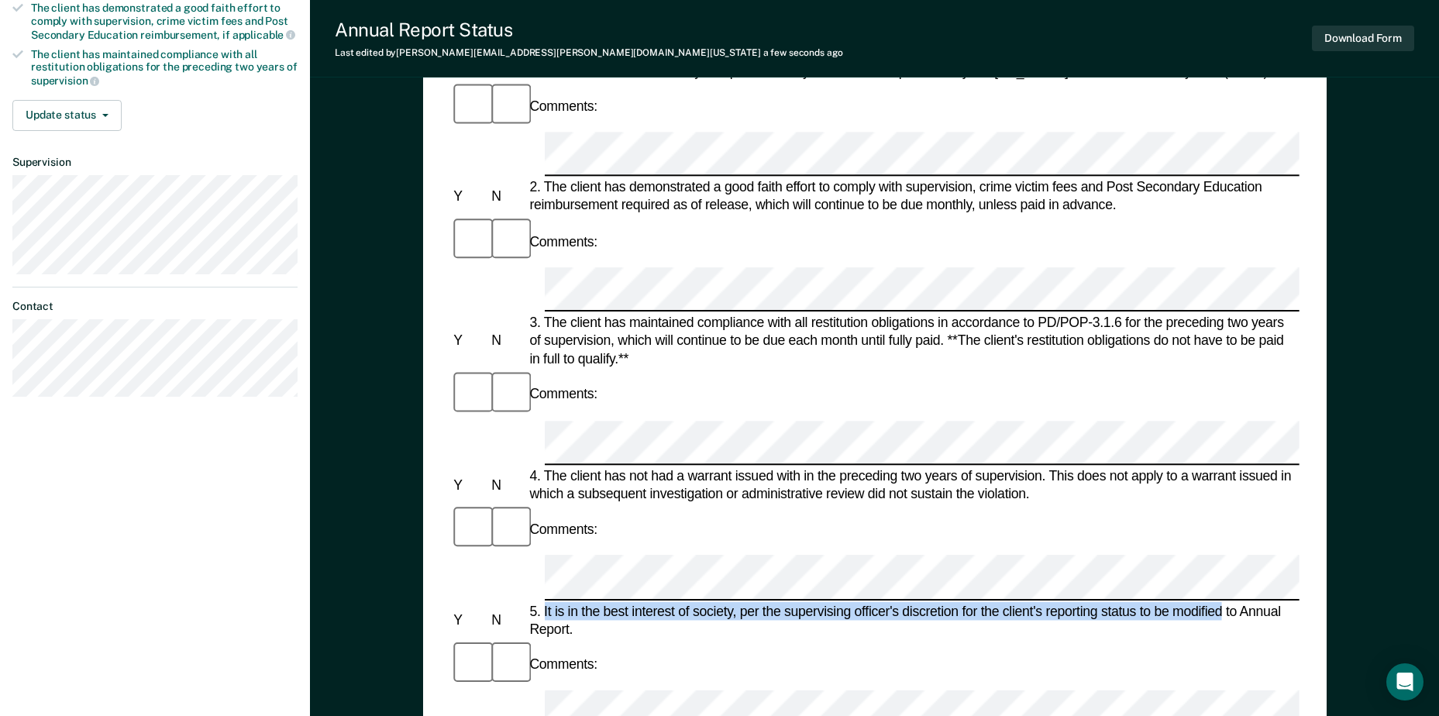
drag, startPoint x: 544, startPoint y: 337, endPoint x: 1222, endPoint y: 337, distance: 678.2
click at [1222, 602] on div "5. It is in the best interest of society, per the supervising officer's discret…" at bounding box center [912, 620] width 773 height 36
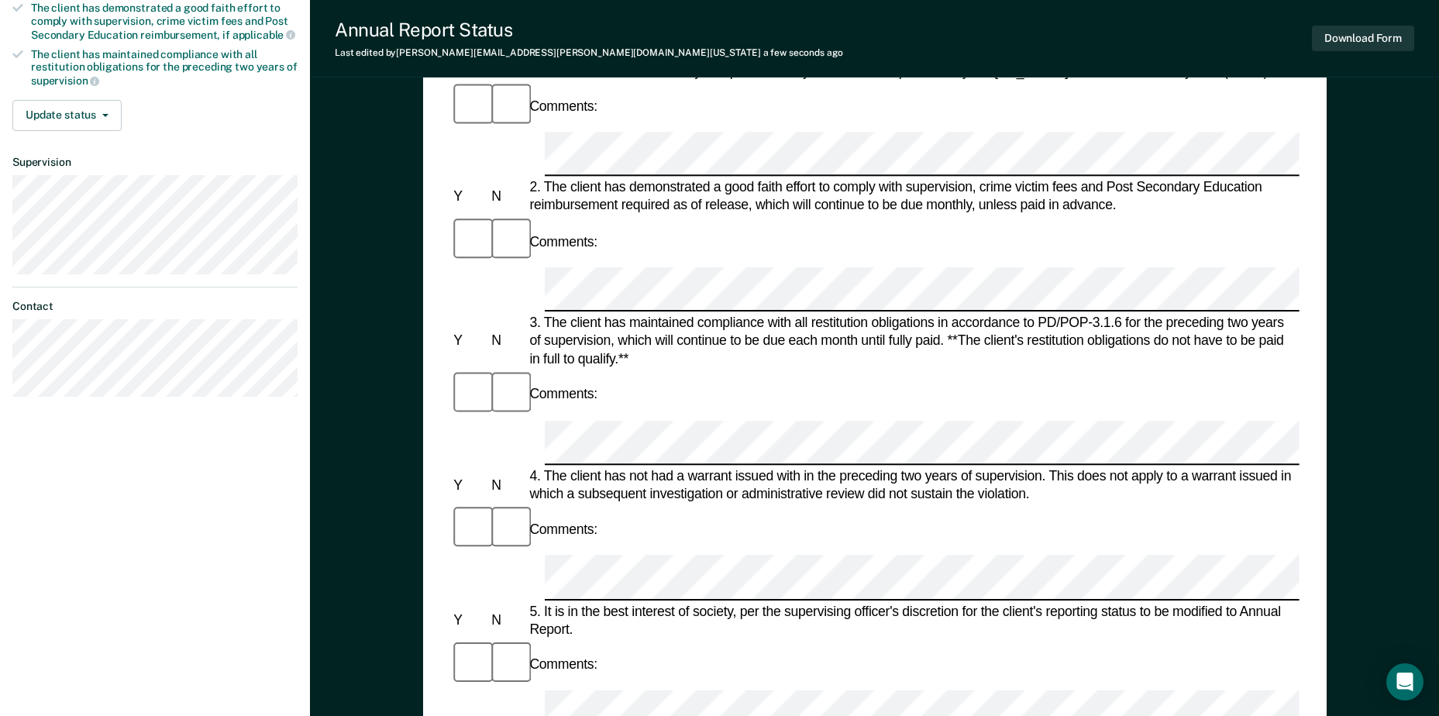
scroll to position [155, 0]
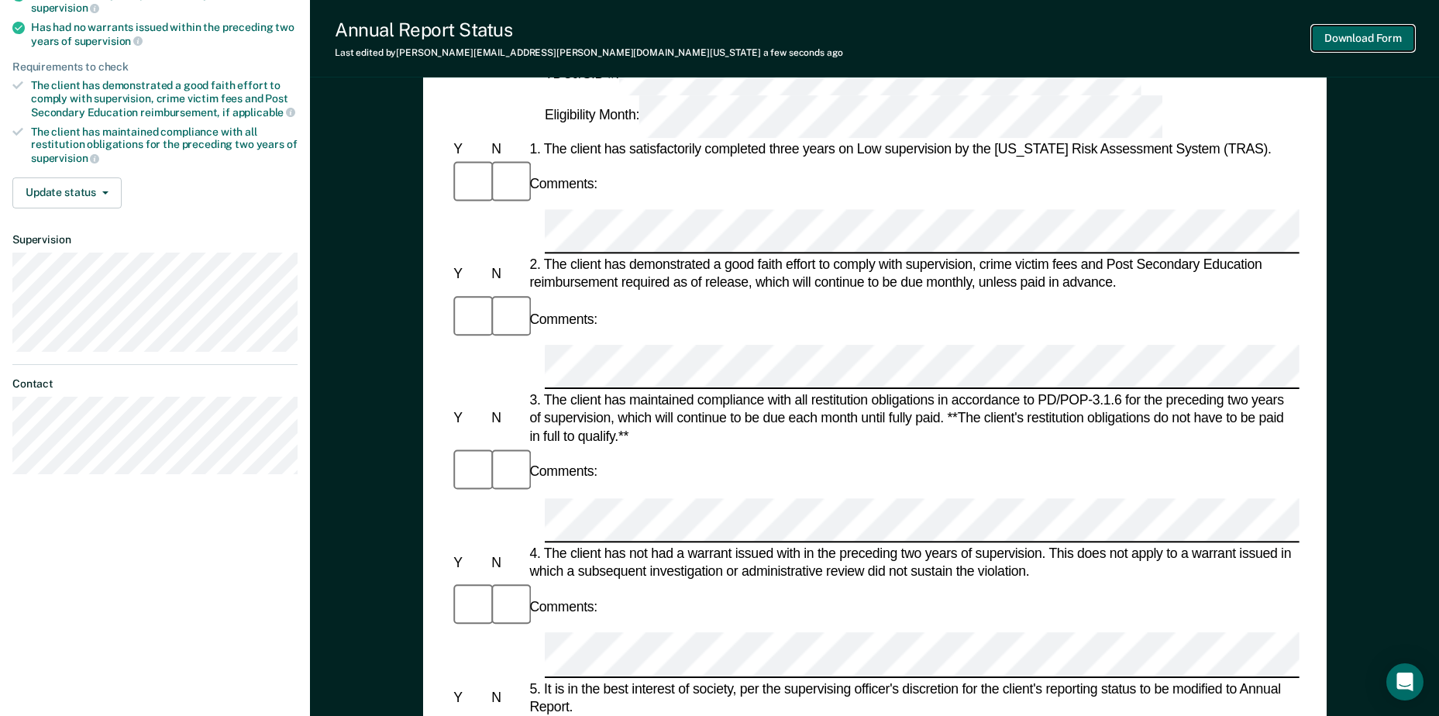
click at [1381, 28] on button "Download Form" at bounding box center [1363, 39] width 102 height 26
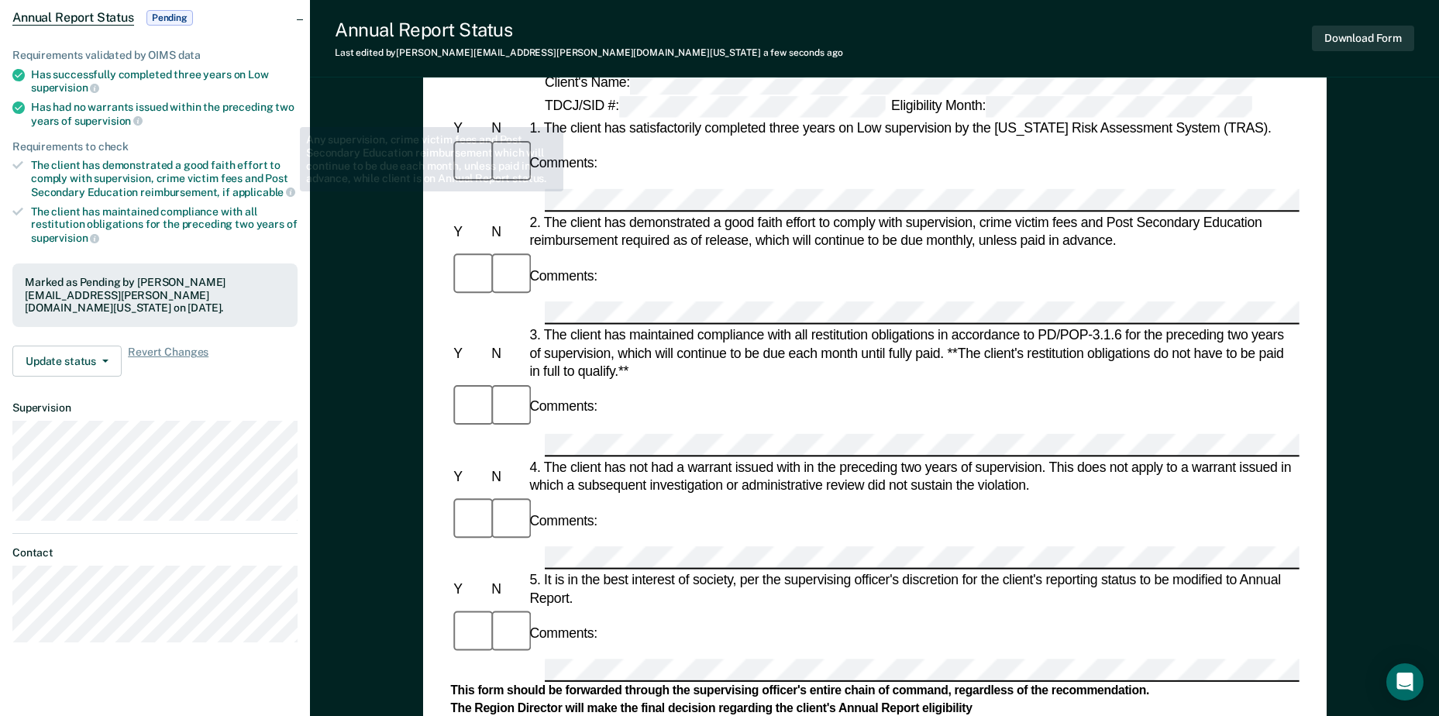
scroll to position [0, 0]
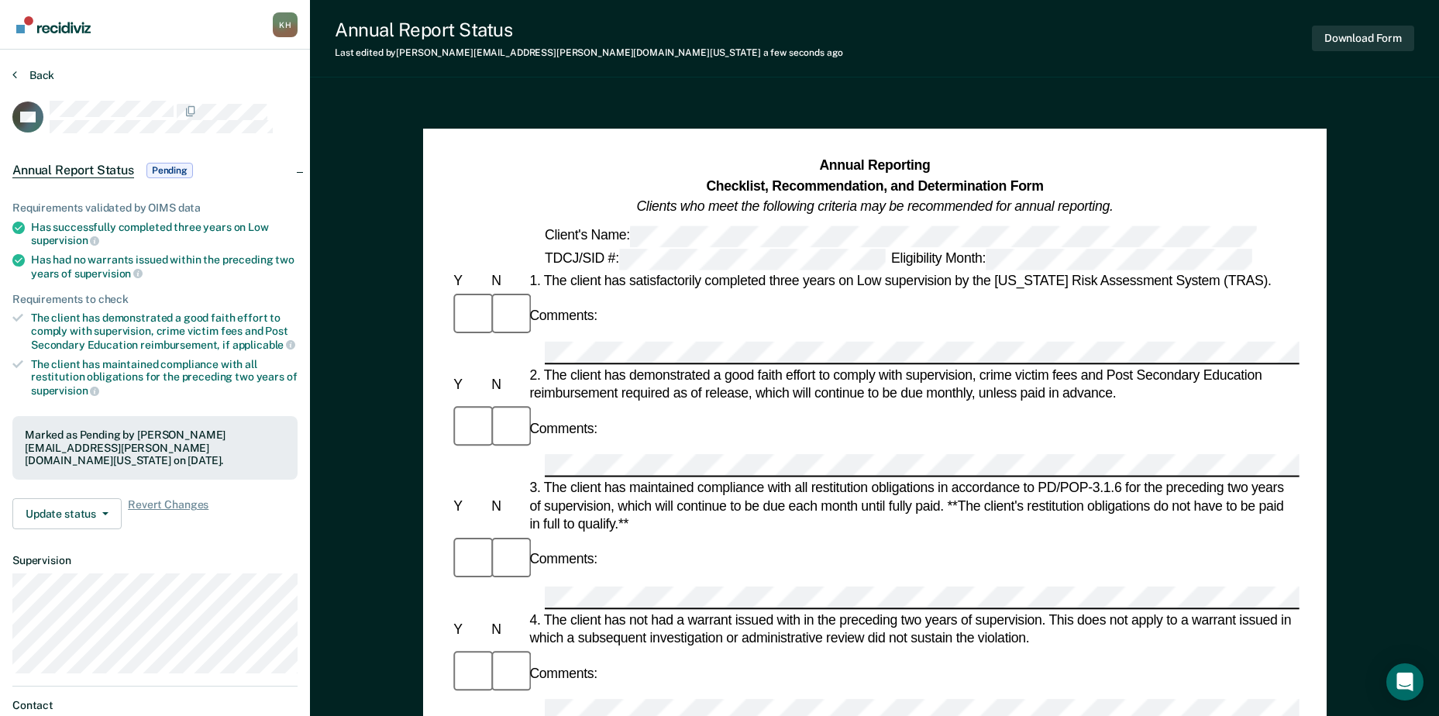
click at [40, 68] on section "Back GC Annual Report Status Pending Requirements validated by OIMS data Has su…" at bounding box center [155, 438] width 310 height 777
click at [40, 71] on button "Back" at bounding box center [33, 75] width 42 height 14
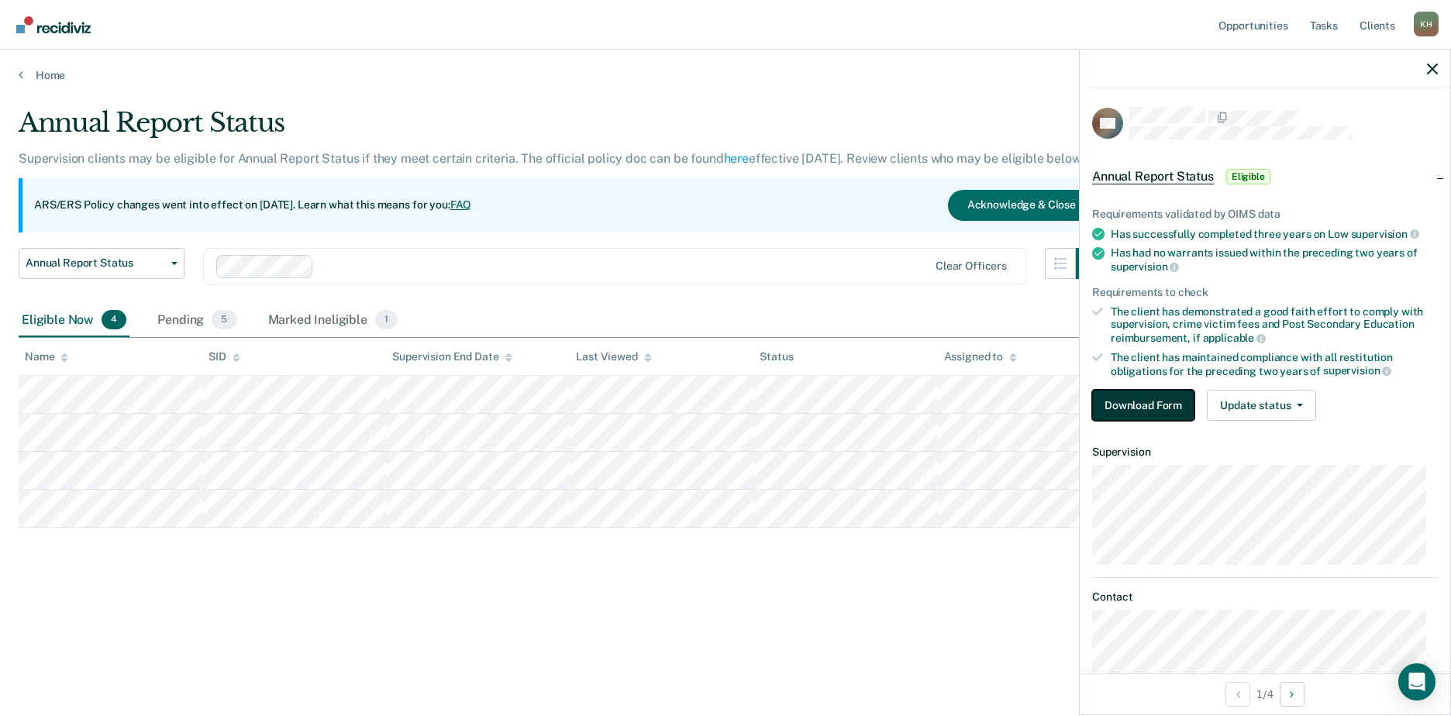
click at [1147, 402] on button "Download Form" at bounding box center [1143, 405] width 102 height 31
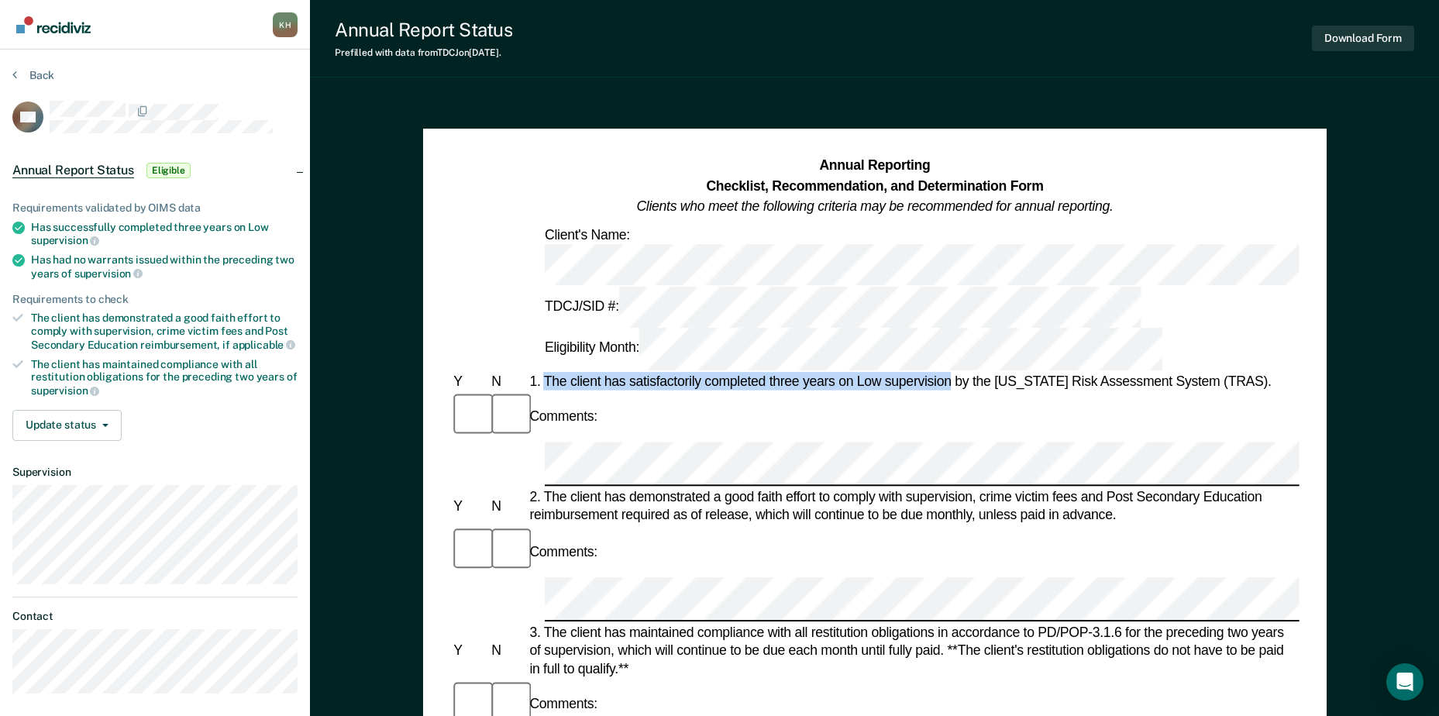
drag, startPoint x: 543, startPoint y: 282, endPoint x: 950, endPoint y: 284, distance: 406.9
click at [950, 372] on div "1. The client has satisfactorily completed three years on Low supervision by th…" at bounding box center [912, 381] width 773 height 19
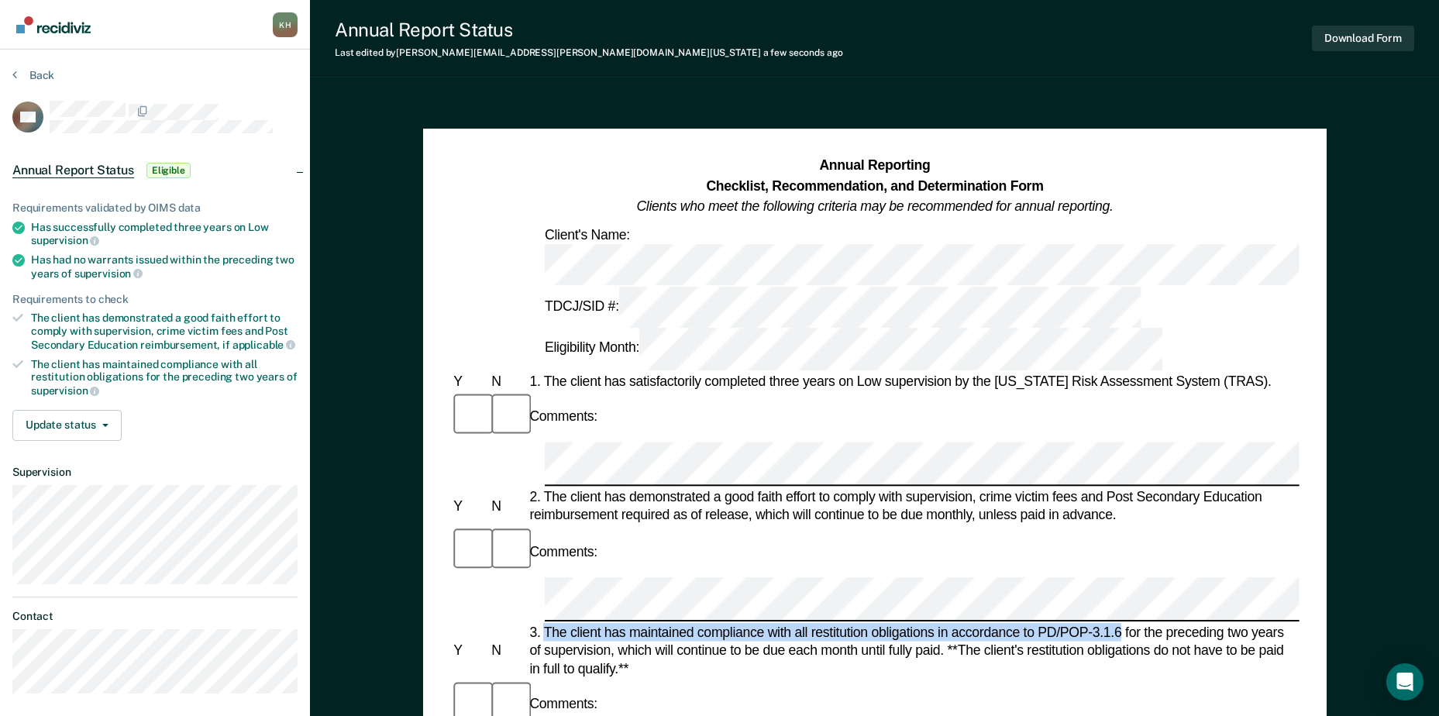
drag, startPoint x: 546, startPoint y: 443, endPoint x: 1118, endPoint y: 446, distance: 572.0
click at [1118, 624] on div "3. The client has maintained compliance with all restitution obligations in acc…" at bounding box center [912, 651] width 773 height 55
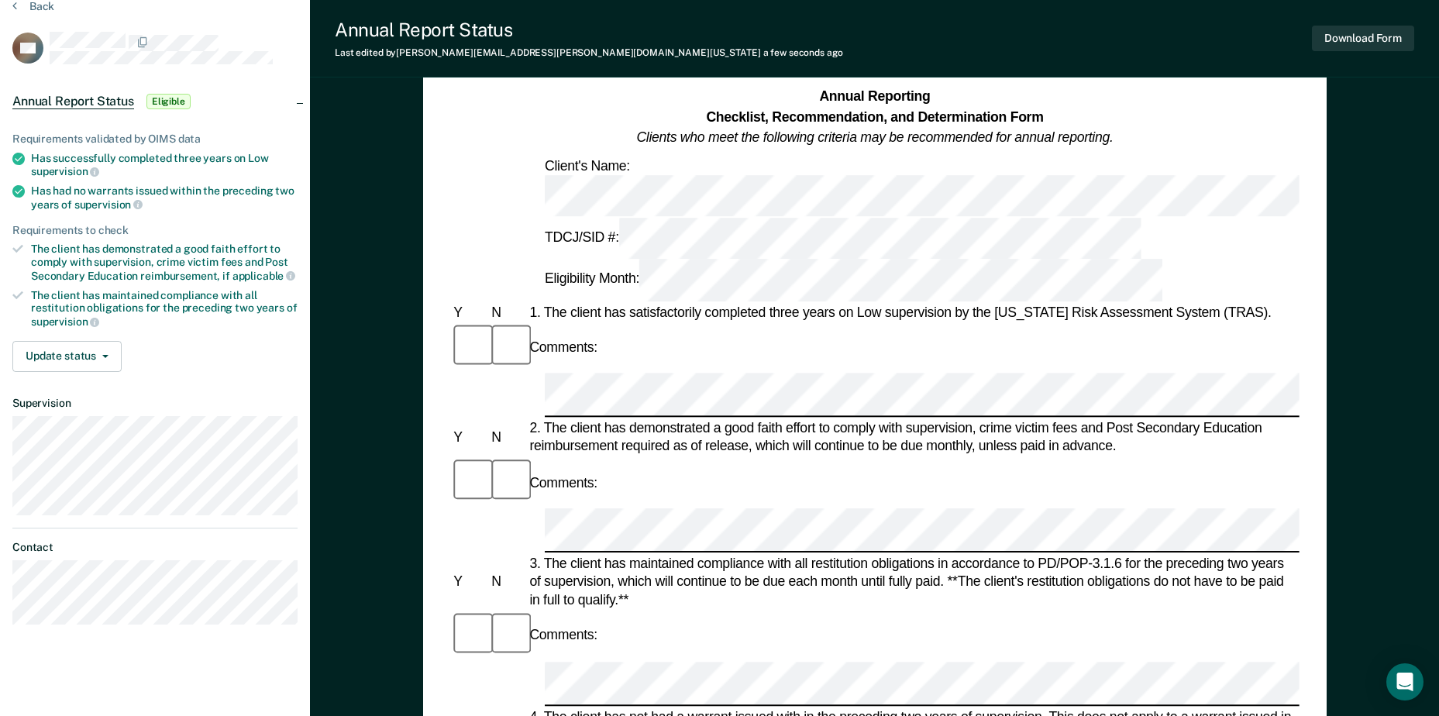
scroll to position [155, 0]
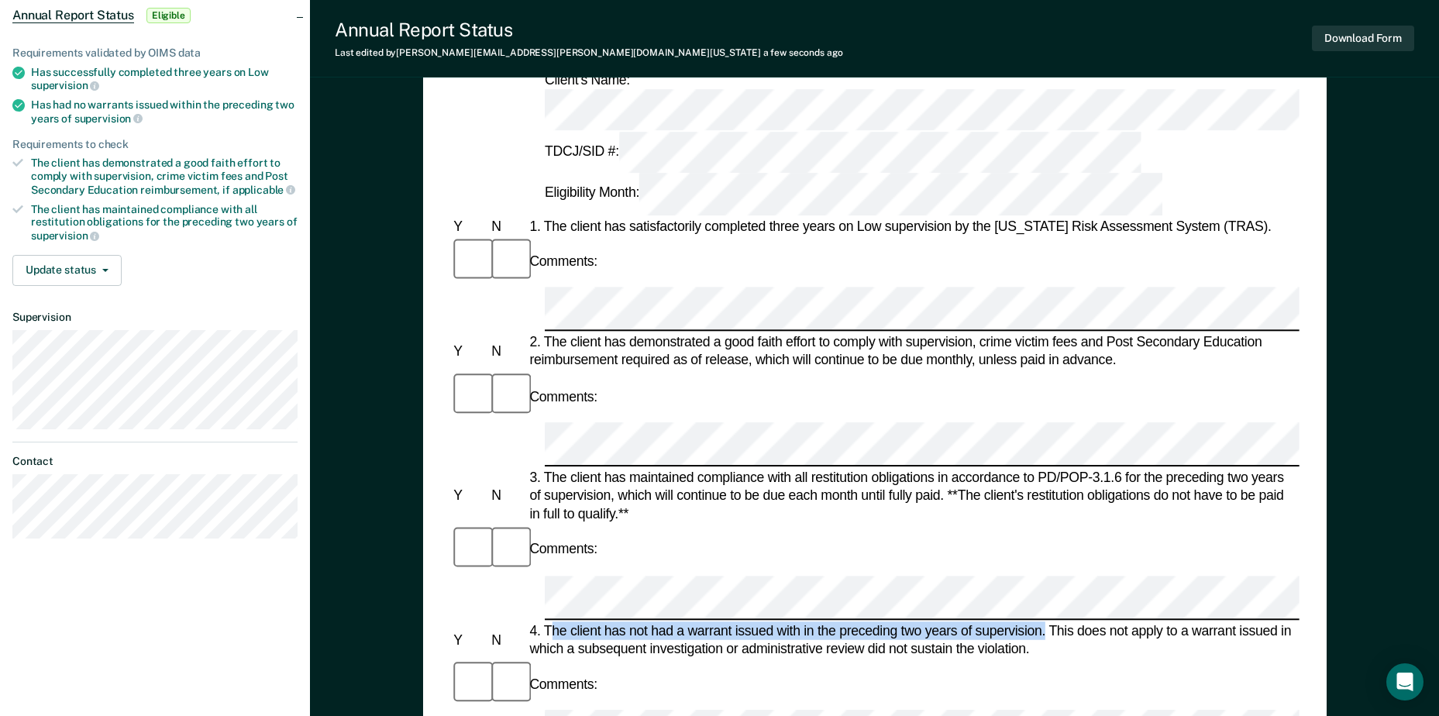
drag, startPoint x: 550, startPoint y: 398, endPoint x: 1046, endPoint y: 398, distance: 495.3
click at [1046, 622] on div "4. The client has not had a warrant issued with in the preceding two years of s…" at bounding box center [912, 640] width 773 height 36
drag, startPoint x: 543, startPoint y: 490, endPoint x: 1221, endPoint y: 491, distance: 677.4
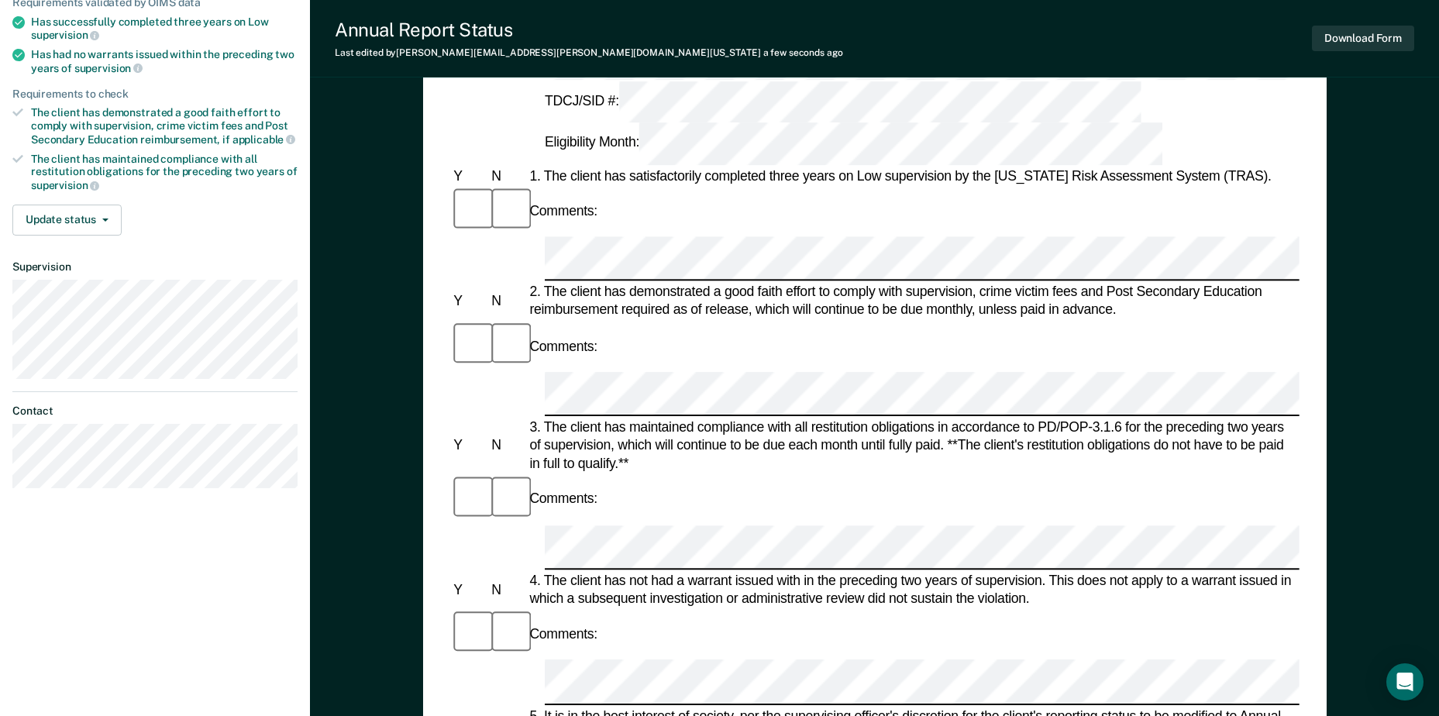
scroll to position [233, 0]
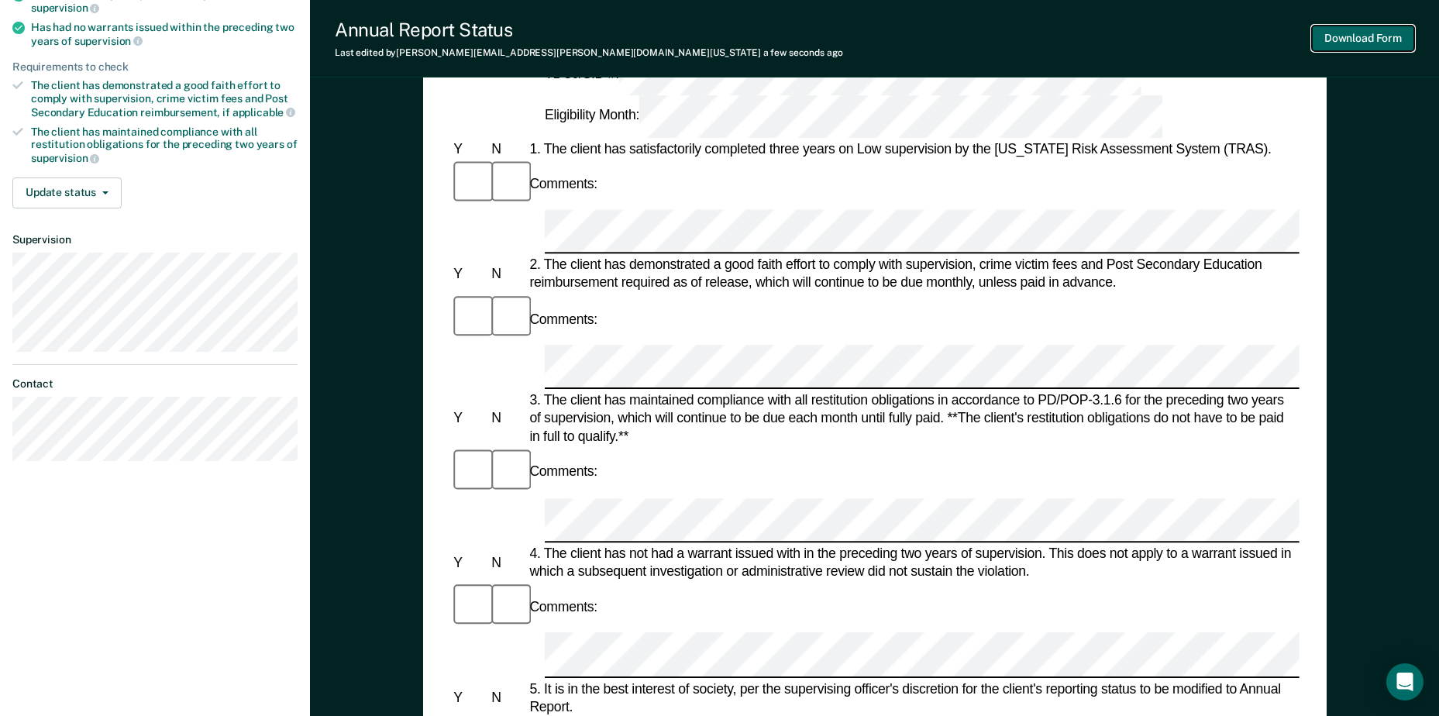
click at [1384, 38] on button "Download Form" at bounding box center [1363, 39] width 102 height 26
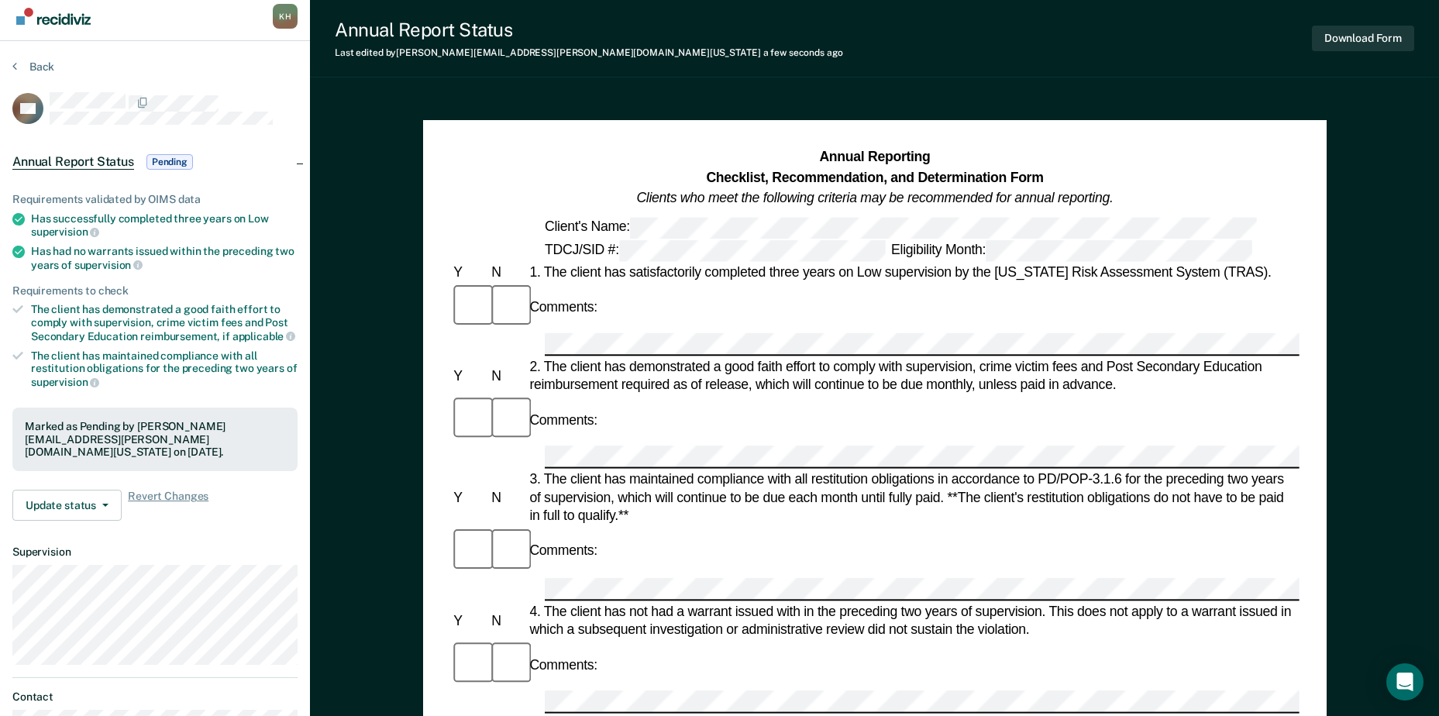
scroll to position [0, 0]
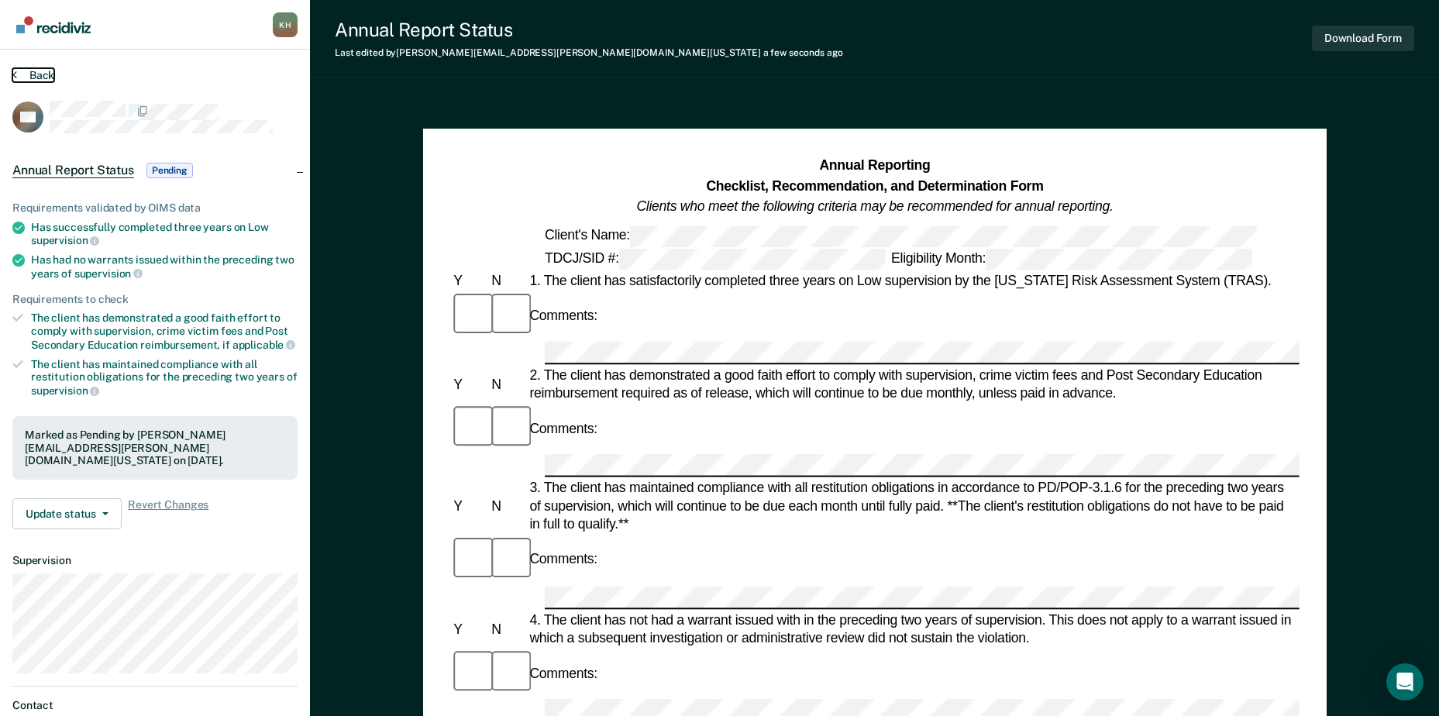
click at [36, 77] on button "Back" at bounding box center [33, 75] width 42 height 14
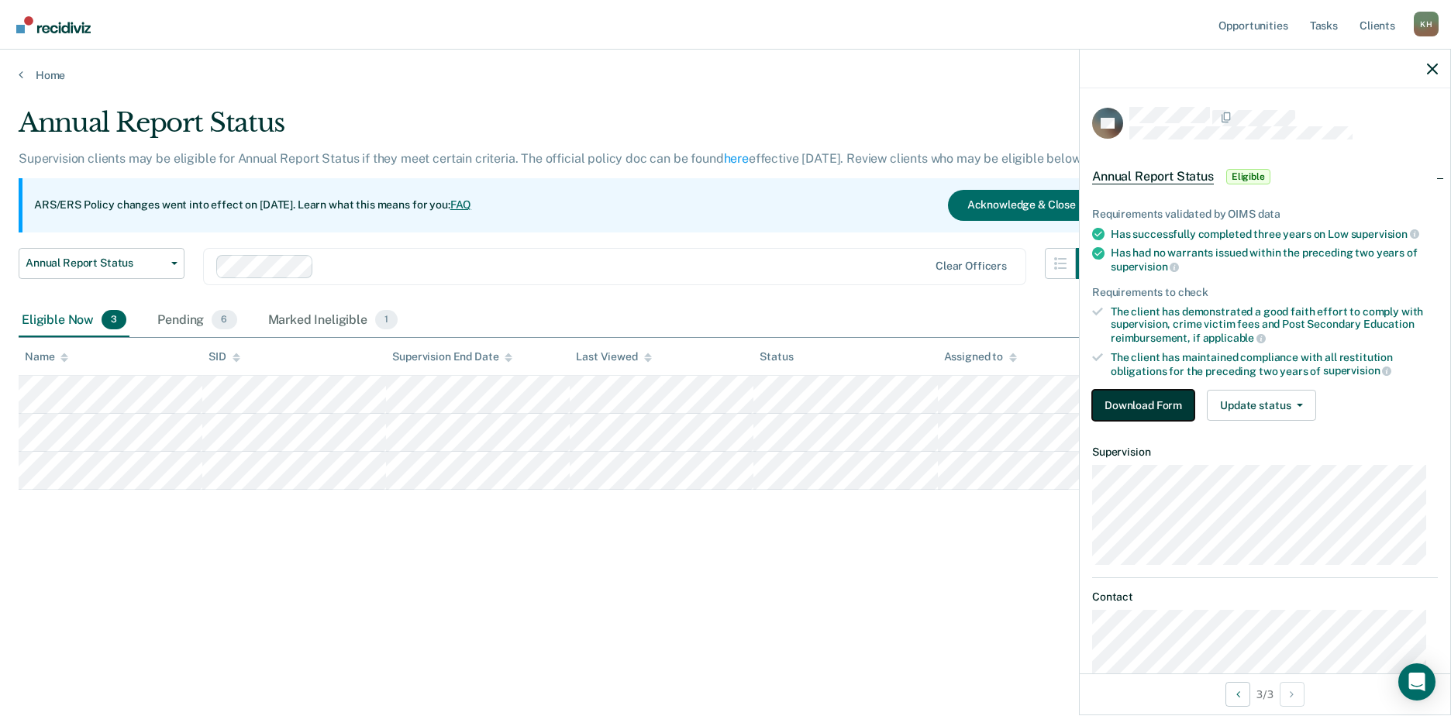
click at [1143, 391] on button "Download Form" at bounding box center [1143, 405] width 102 height 31
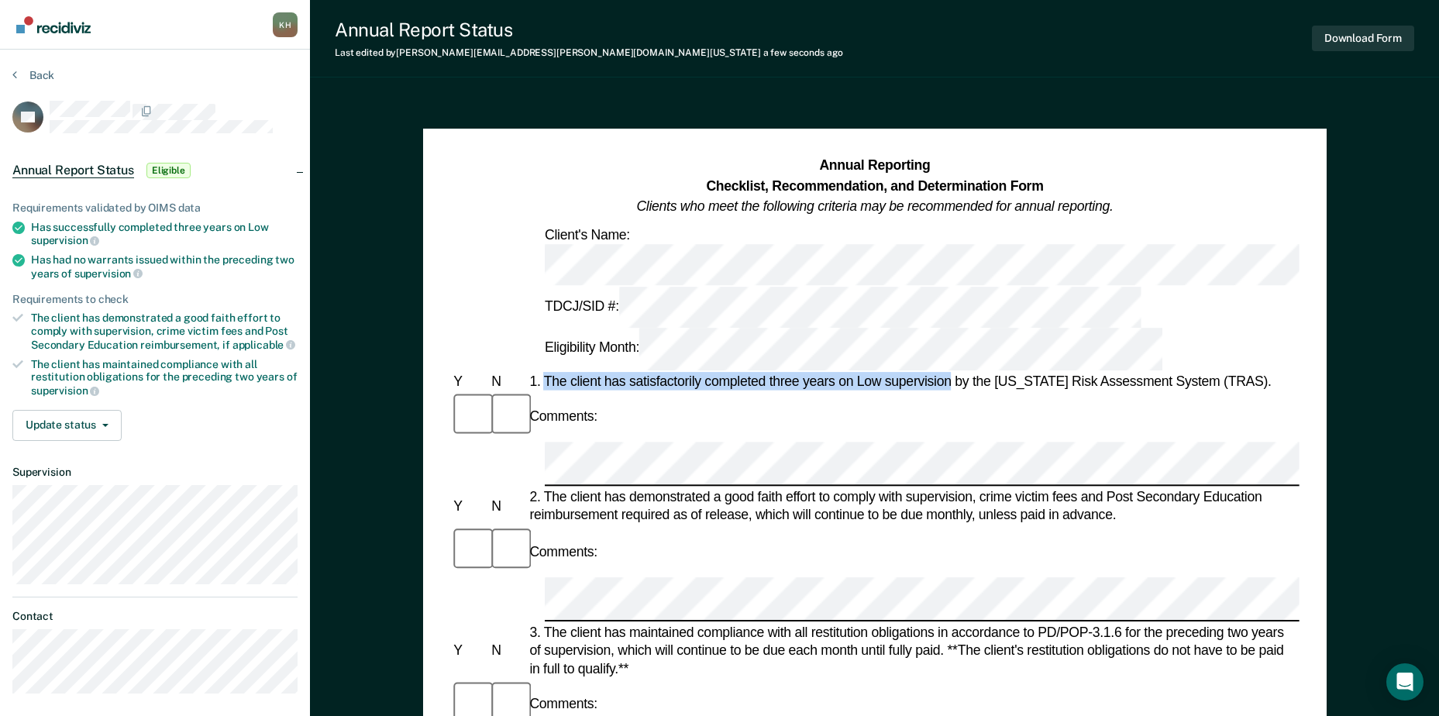
drag, startPoint x: 546, startPoint y: 279, endPoint x: 950, endPoint y: 287, distance: 403.9
click at [950, 372] on div "1. The client has satisfactorily completed three years on Low supervision by th…" at bounding box center [912, 381] width 773 height 19
drag, startPoint x: 950, startPoint y: 287, endPoint x: 933, endPoint y: 283, distance: 17.5
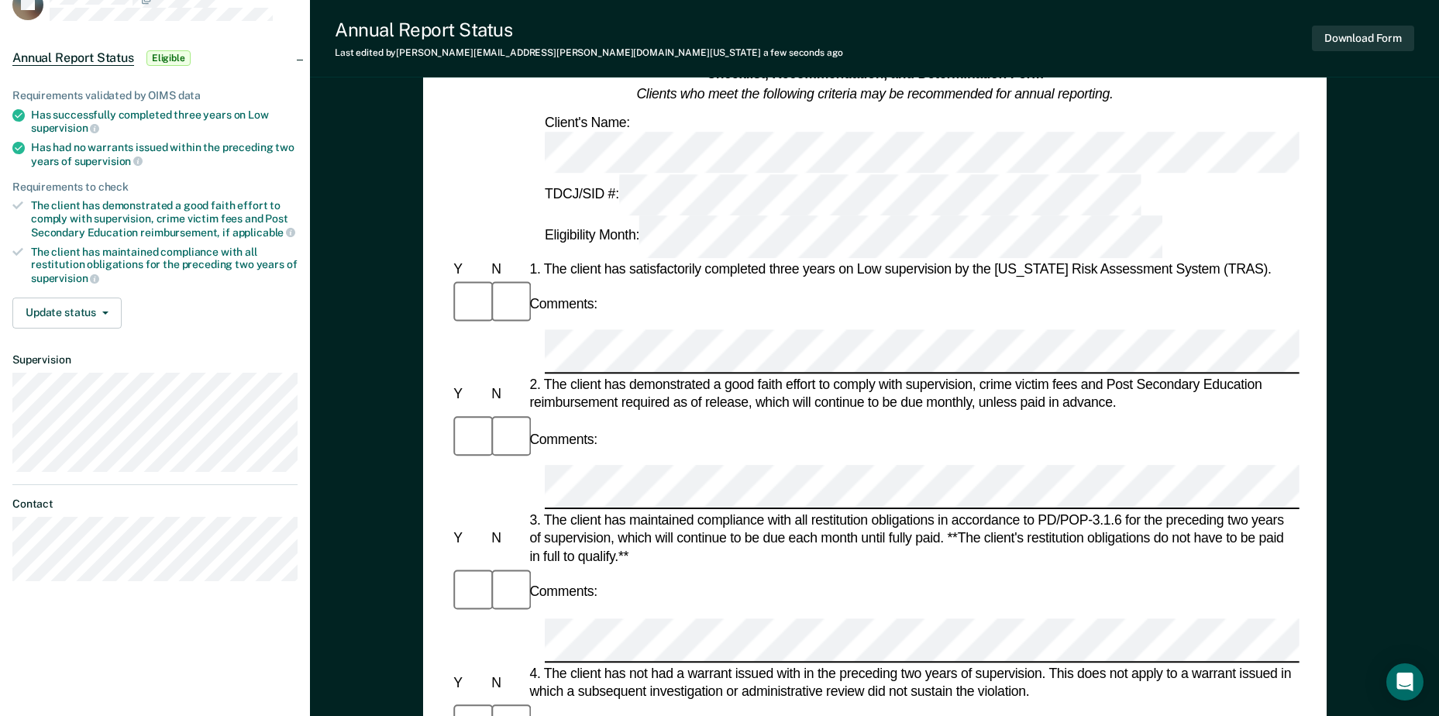
scroll to position [155, 0]
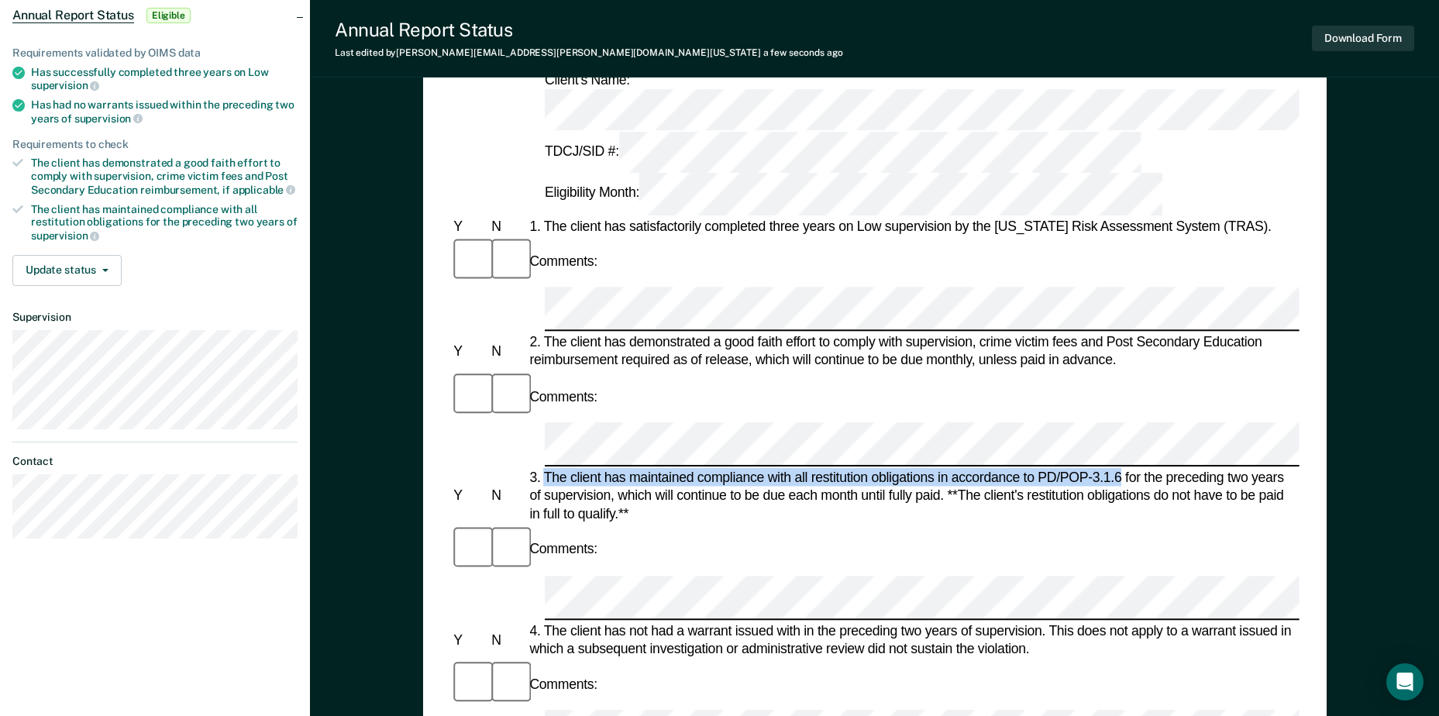
drag, startPoint x: 544, startPoint y: 286, endPoint x: 1123, endPoint y: 290, distance: 579.0
click at [1123, 469] on div "3. The client has maintained compliance with all restitution obligations in acc…" at bounding box center [912, 496] width 773 height 55
drag, startPoint x: 1123, startPoint y: 290, endPoint x: 1112, endPoint y: 288, distance: 11.1
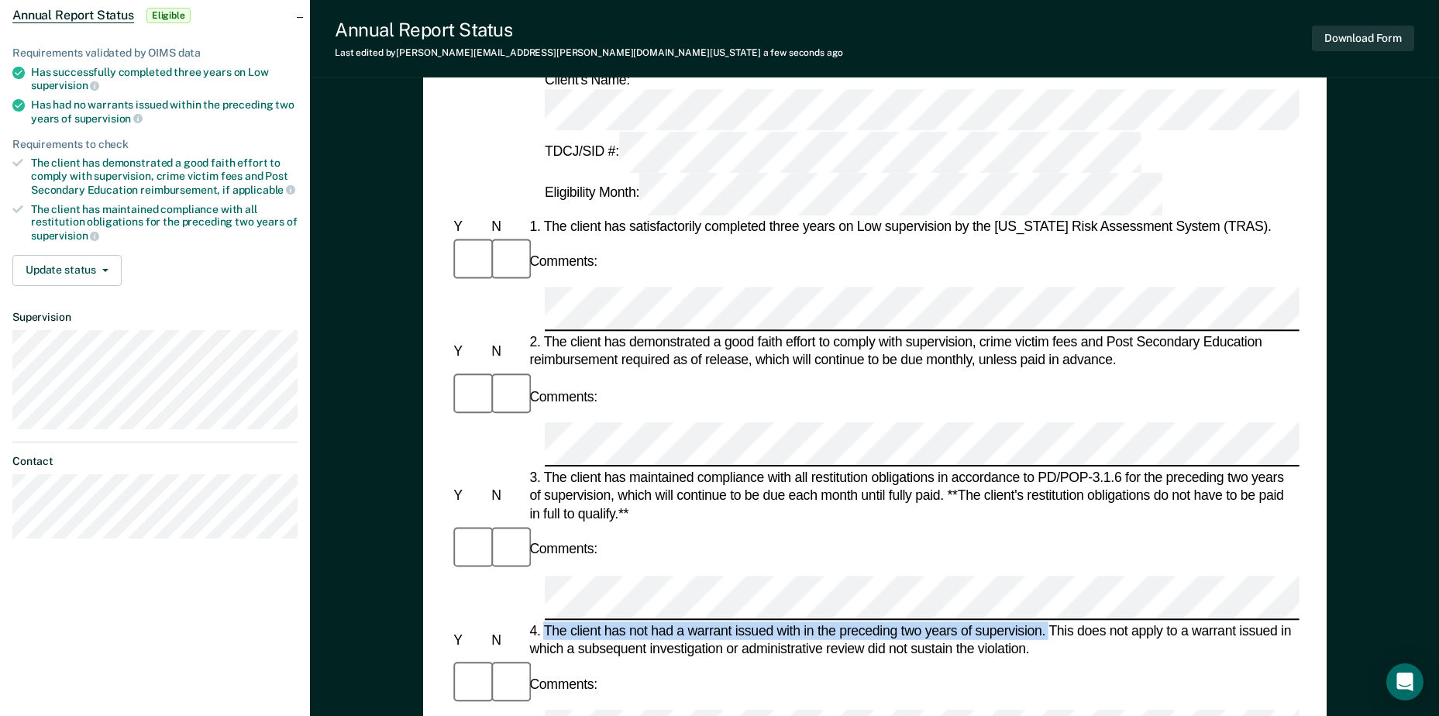
drag, startPoint x: 544, startPoint y: 401, endPoint x: 1049, endPoint y: 402, distance: 505.4
click at [1049, 622] on div "4. The client has not had a warrant issued with in the preceding two years of s…" at bounding box center [912, 640] width 773 height 36
drag, startPoint x: 1049, startPoint y: 402, endPoint x: 1040, endPoint y: 405, distance: 9.8
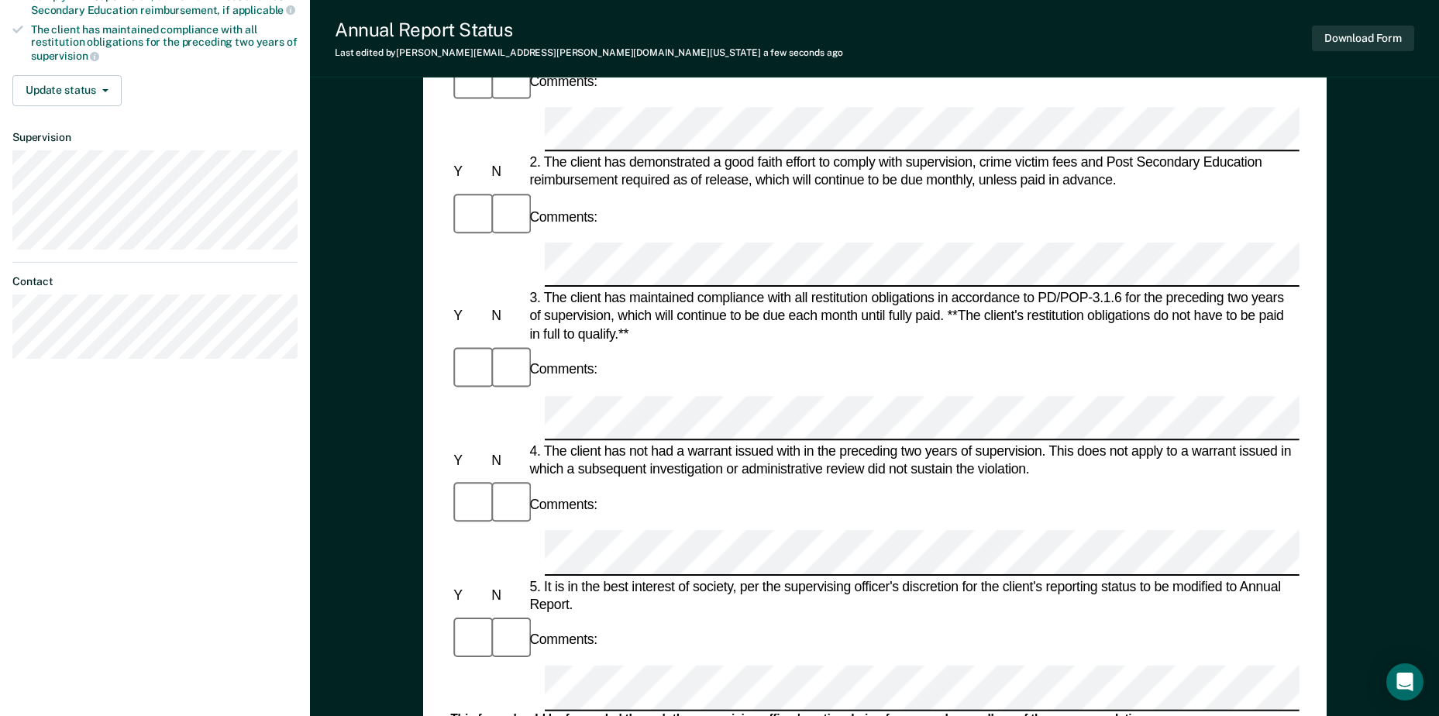
scroll to position [388, 0]
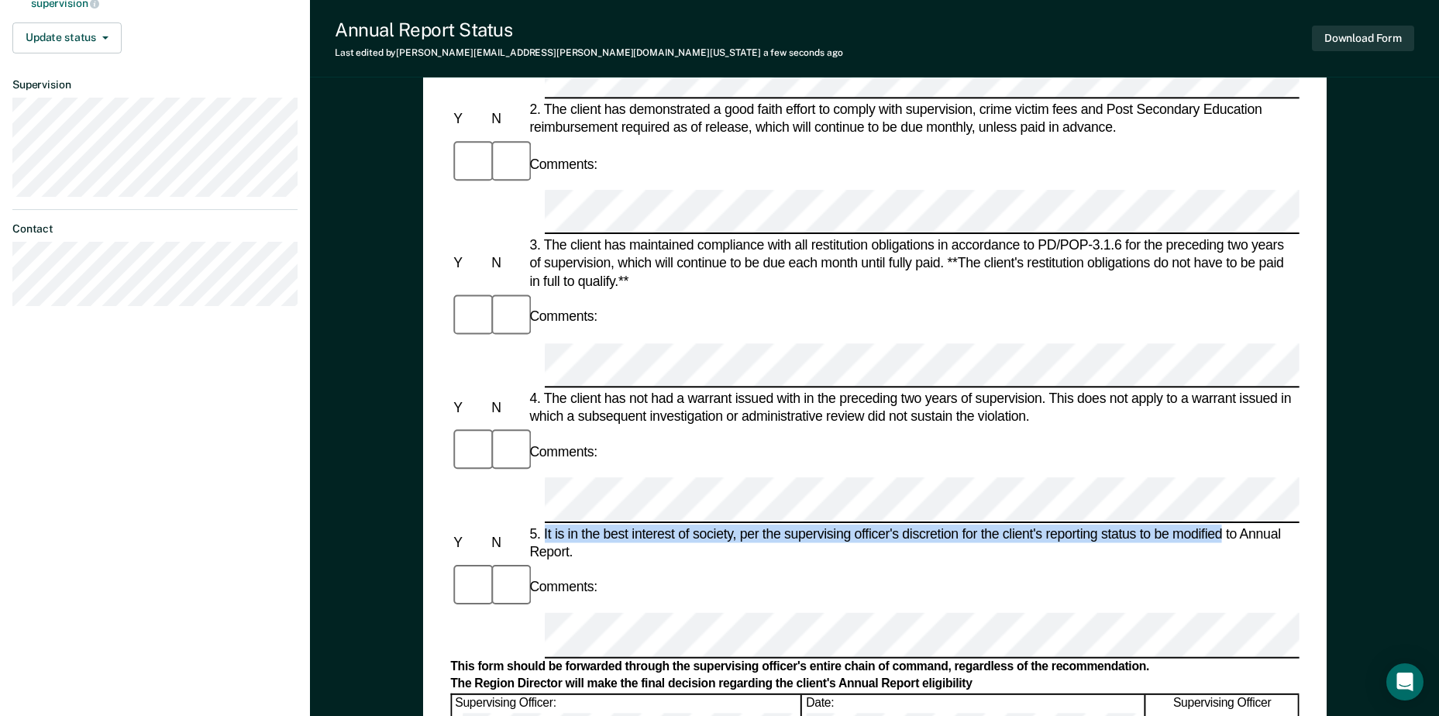
drag, startPoint x: 543, startPoint y: 260, endPoint x: 1223, endPoint y: 265, distance: 680.6
click at [1223, 525] on div "5. It is in the best interest of society, per the supervising officer's discret…" at bounding box center [912, 543] width 773 height 36
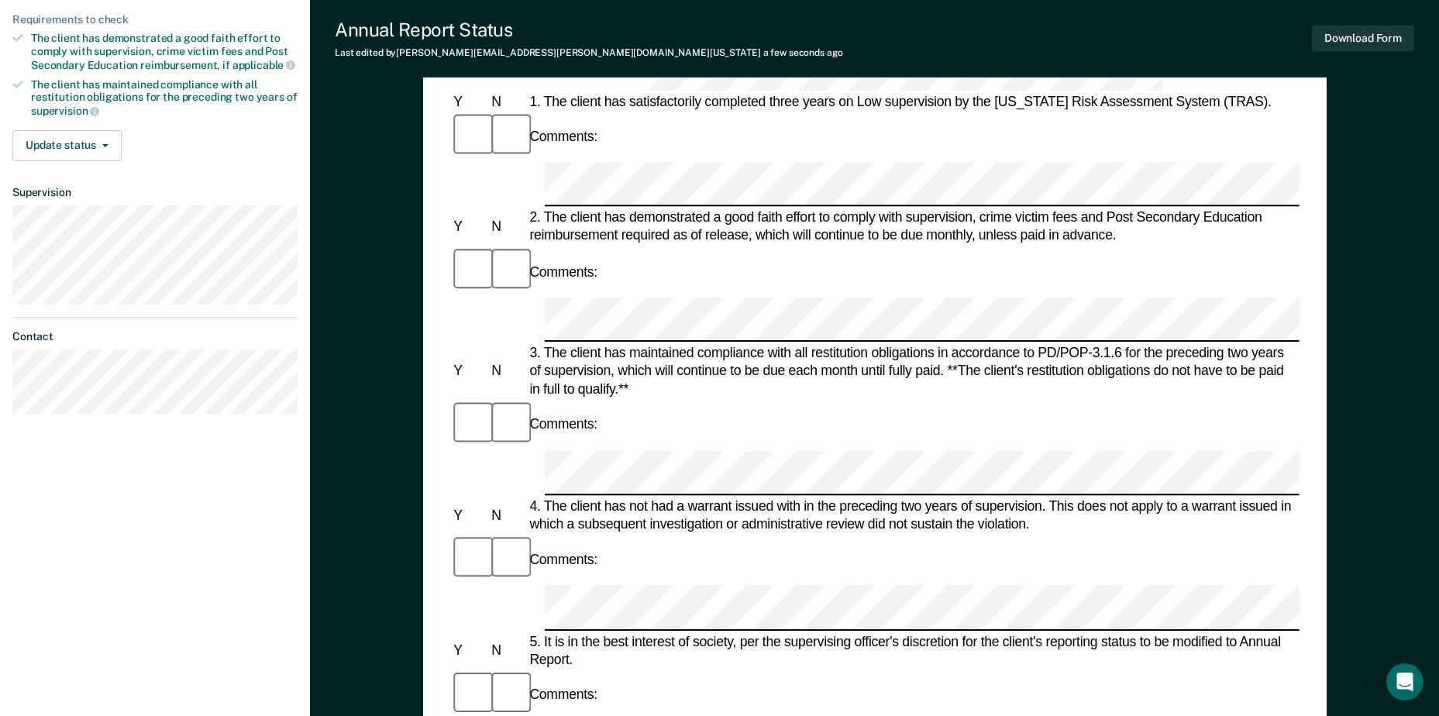
scroll to position [620, 0]
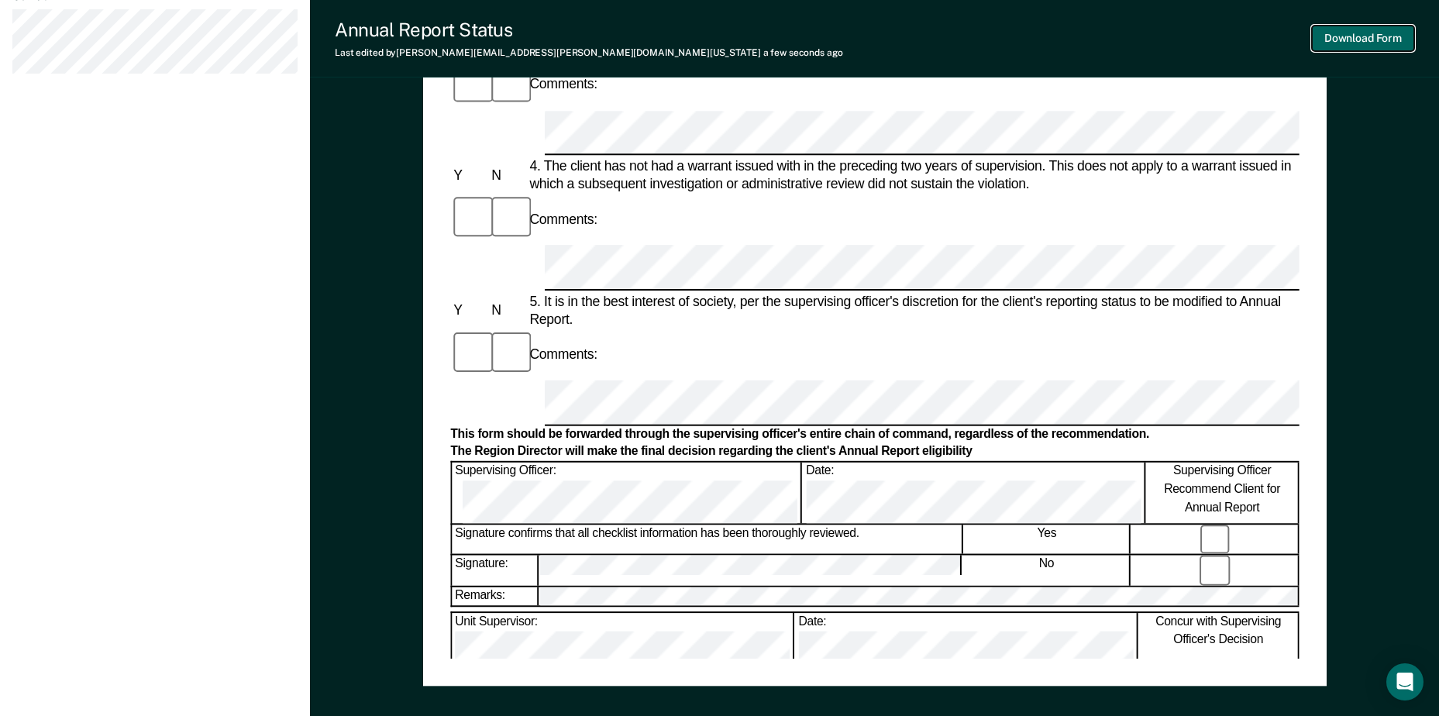
click at [1382, 31] on button "Download Form" at bounding box center [1363, 39] width 102 height 26
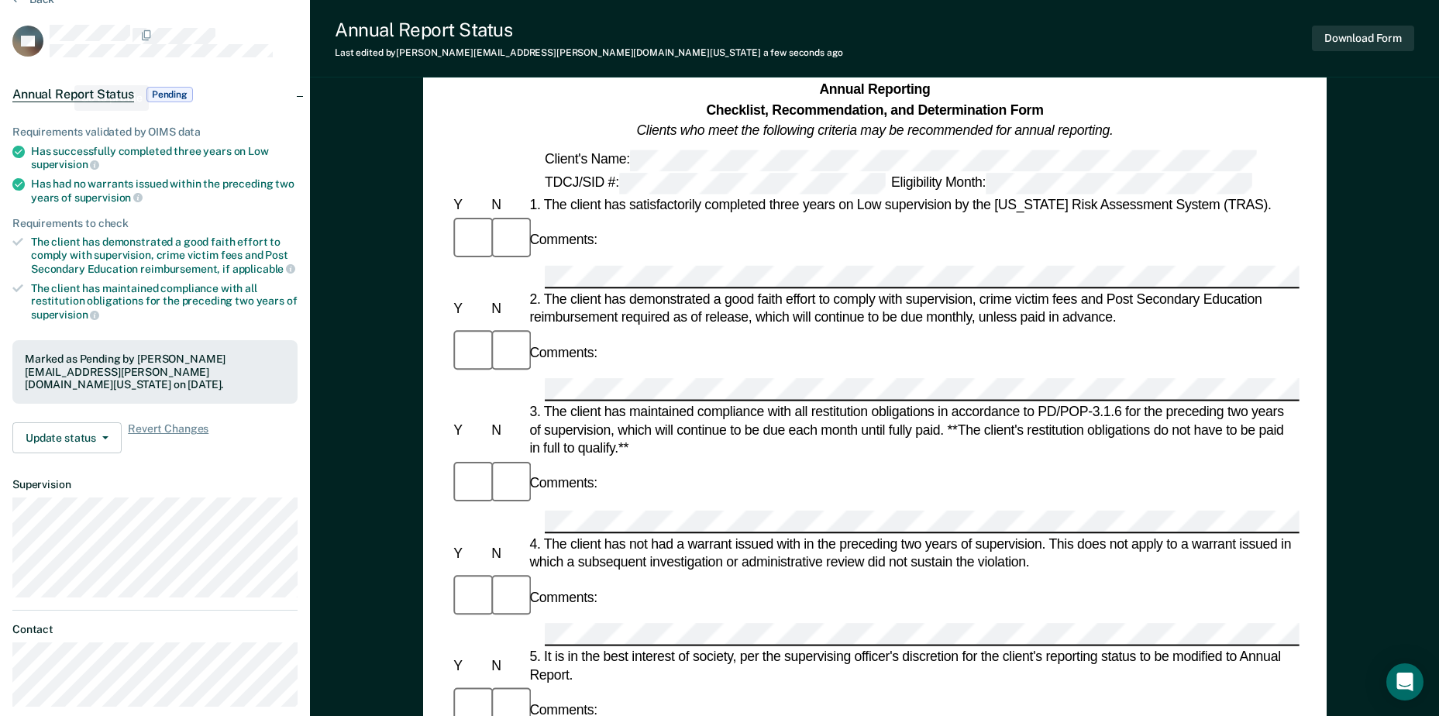
scroll to position [0, 0]
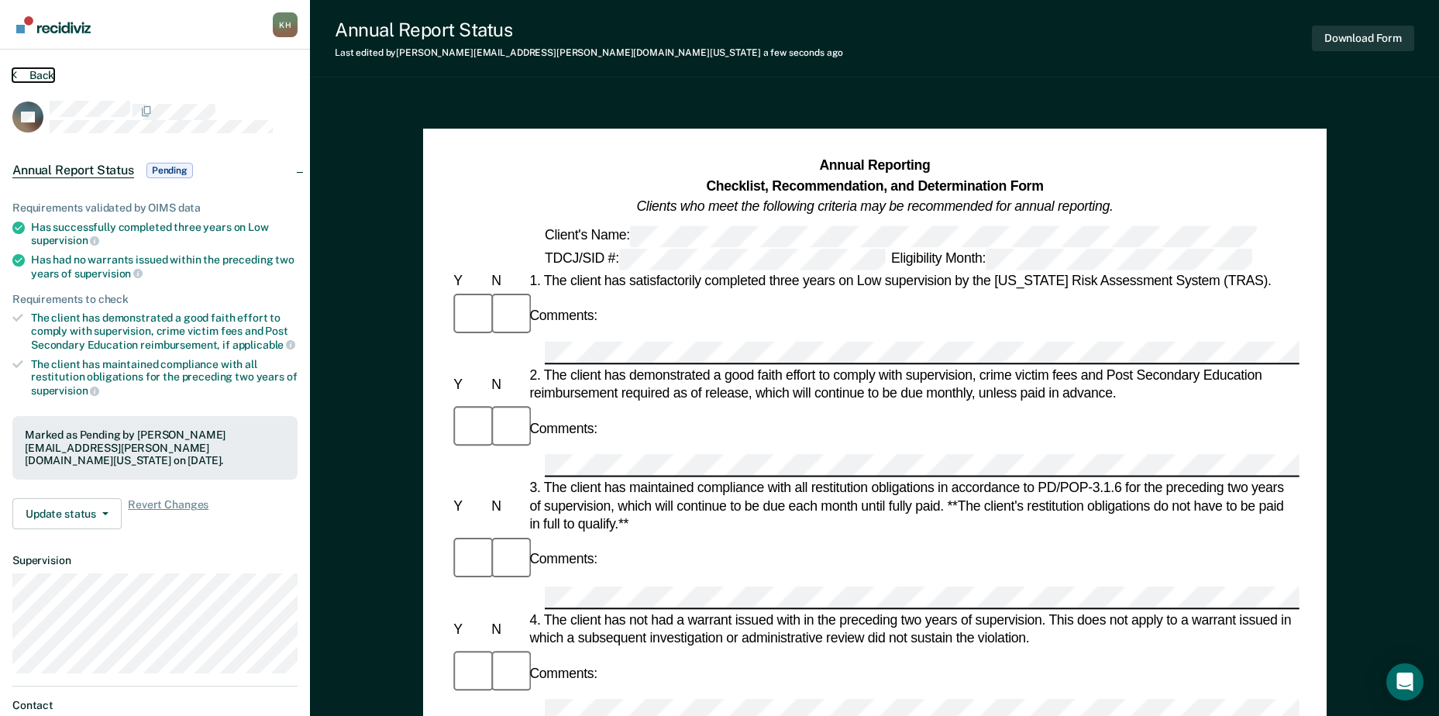
click at [32, 74] on button "Back" at bounding box center [33, 75] width 42 height 14
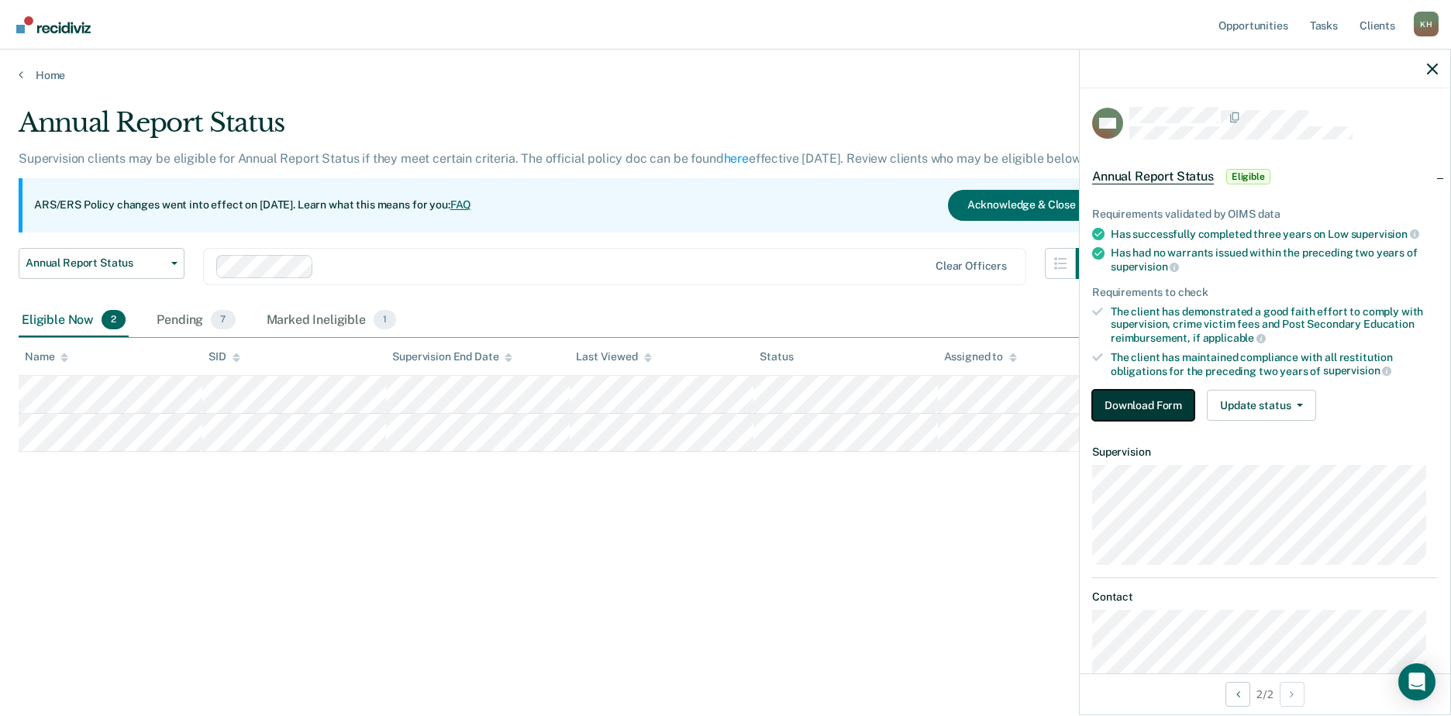
click at [1149, 403] on button "Download Form" at bounding box center [1143, 405] width 102 height 31
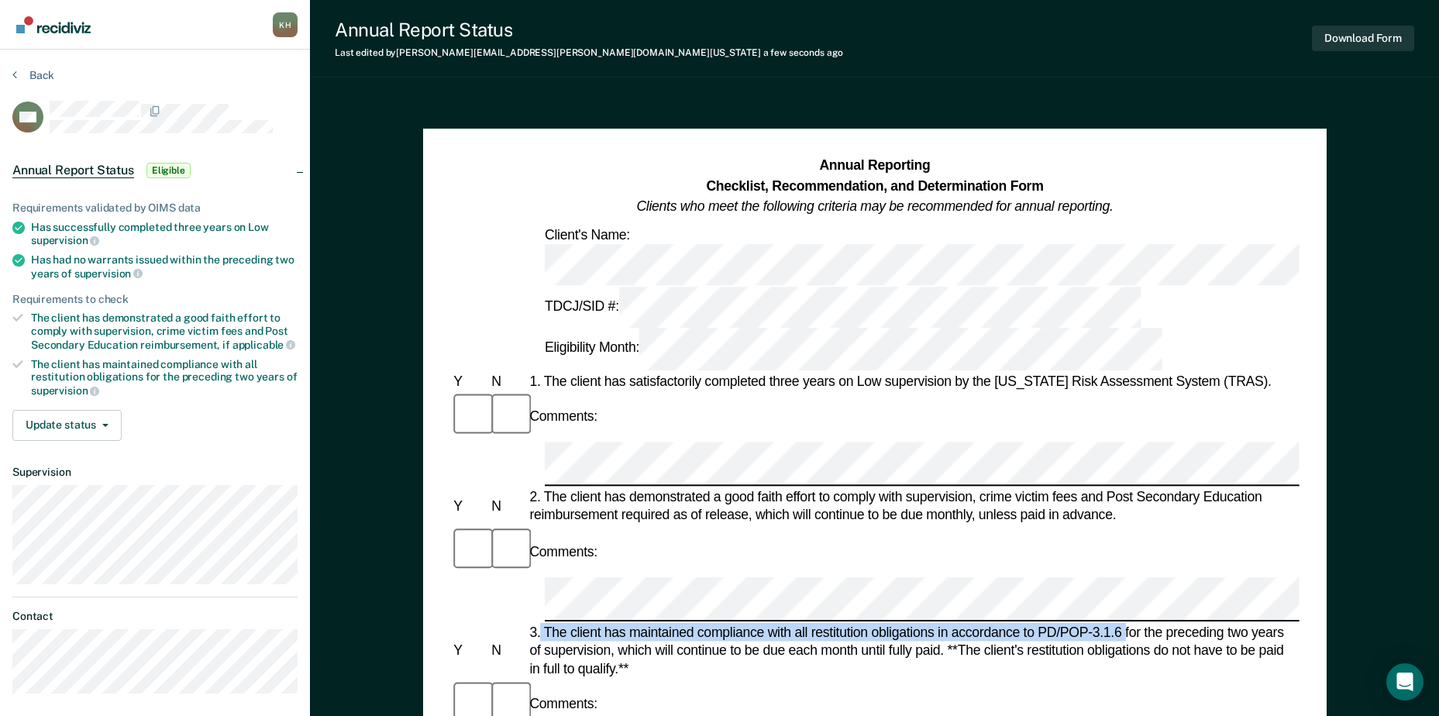
drag, startPoint x: 540, startPoint y: 446, endPoint x: 1125, endPoint y: 445, distance: 585.2
click at [1125, 624] on div "3. The client has maintained compliance with all restitution obligations in acc…" at bounding box center [912, 651] width 773 height 55
drag, startPoint x: 1125, startPoint y: 445, endPoint x: 1116, endPoint y: 443, distance: 9.4
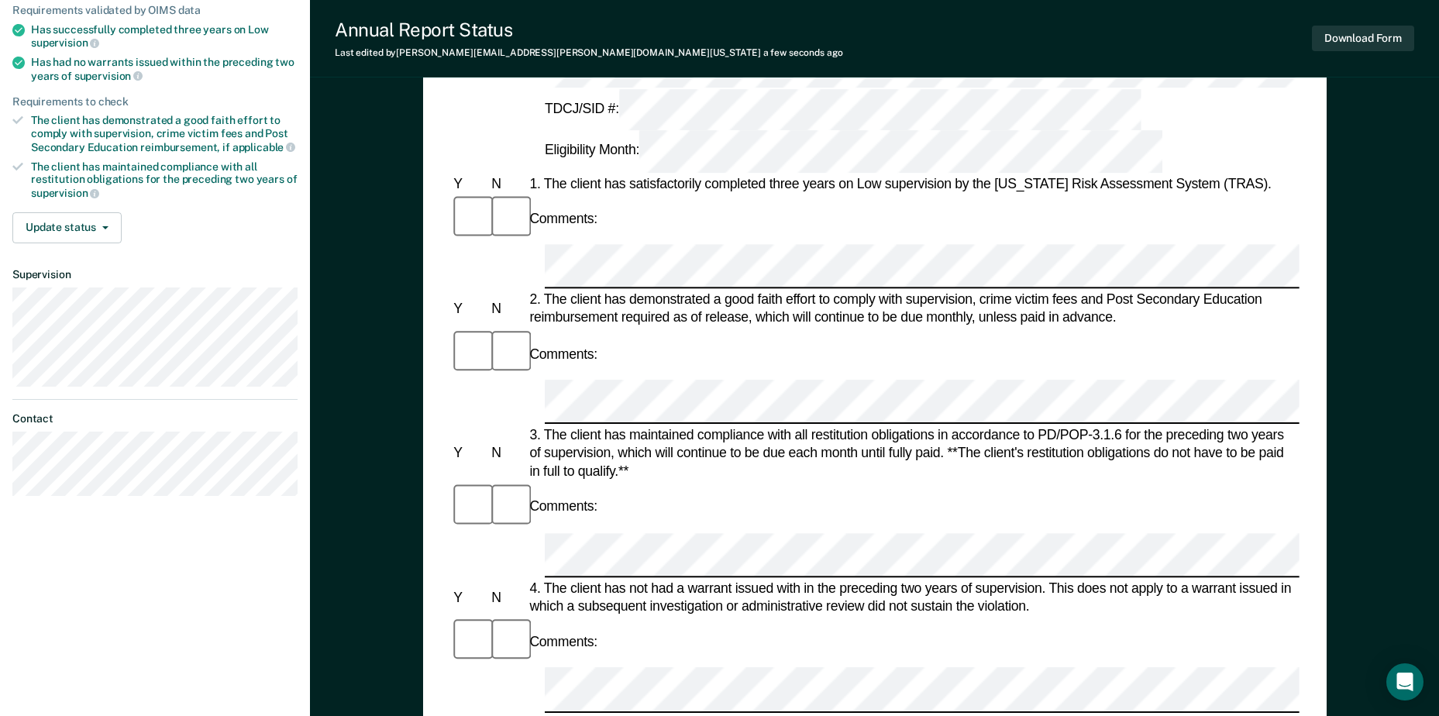
scroll to position [233, 0]
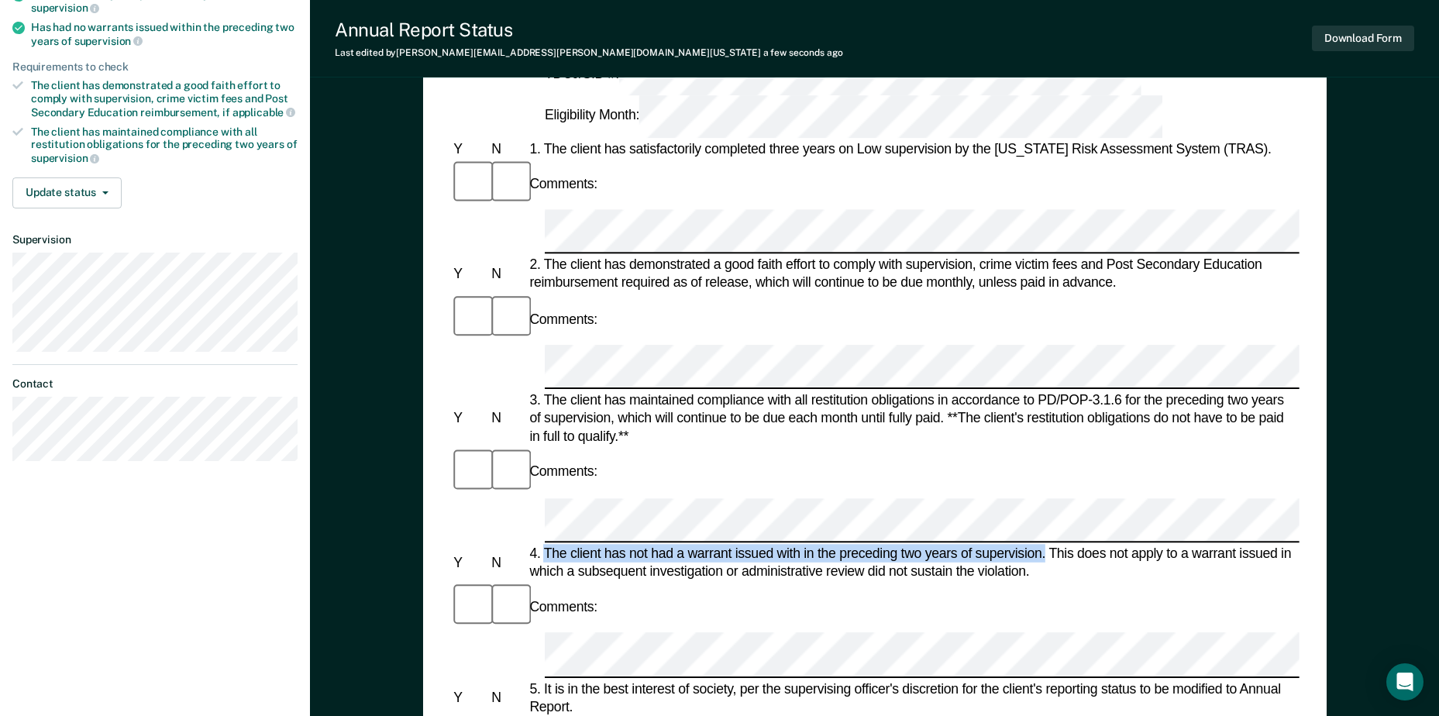
drag, startPoint x: 546, startPoint y: 322, endPoint x: 1046, endPoint y: 320, distance: 500.7
click at [1046, 544] on div "4. The client has not had a warrant issued with in the preceding two years of s…" at bounding box center [912, 562] width 773 height 36
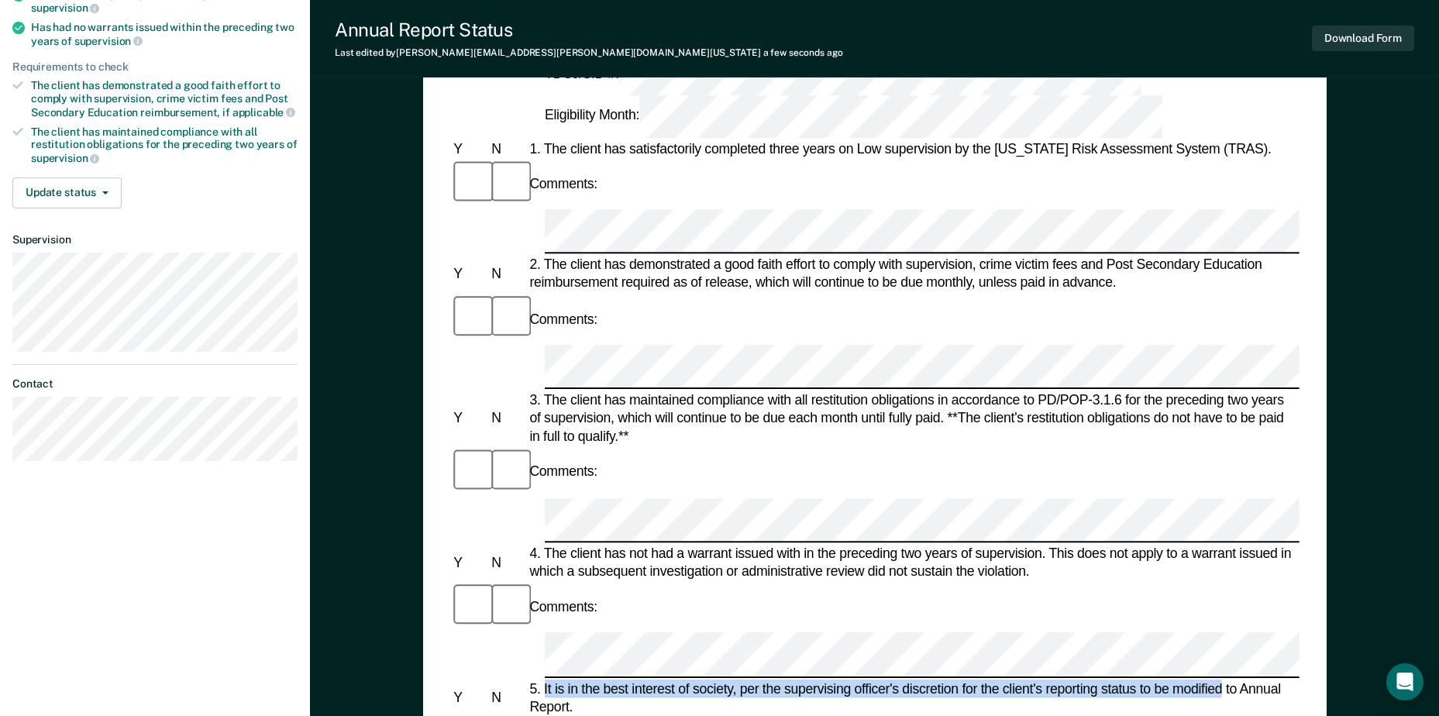
drag, startPoint x: 543, startPoint y: 413, endPoint x: 1223, endPoint y: 413, distance: 679.8
click at [1223, 680] on div "5. It is in the best interest of society, per the supervising officer's discret…" at bounding box center [912, 698] width 773 height 36
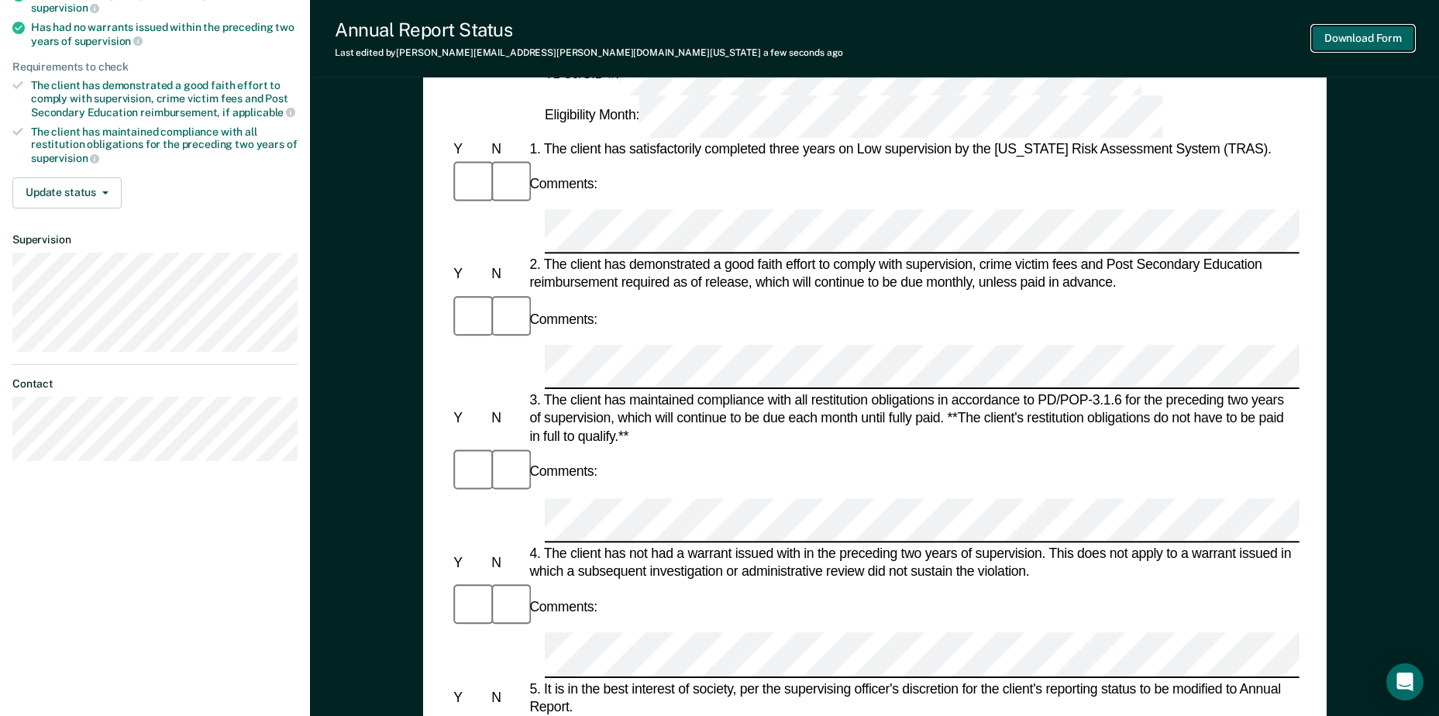
click at [1359, 31] on button "Download Form" at bounding box center [1363, 39] width 102 height 26
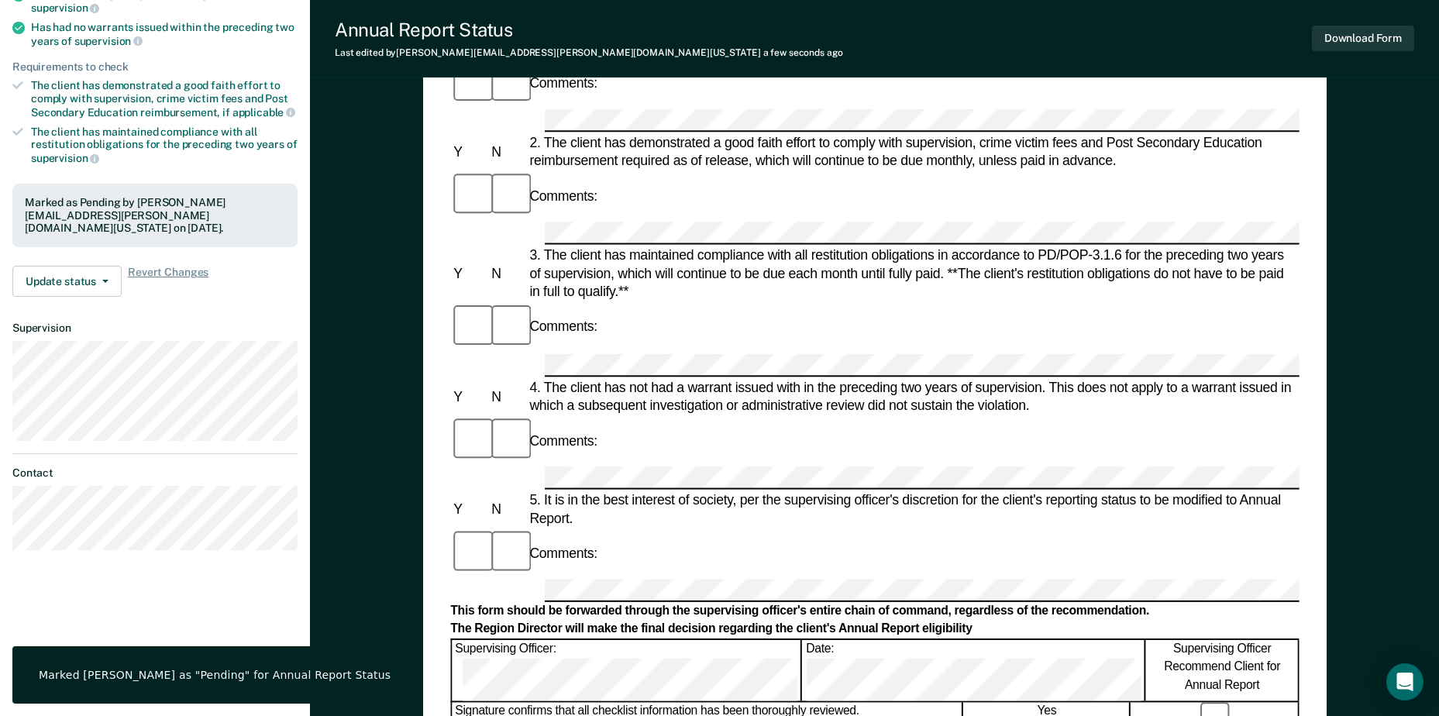
scroll to position [0, 0]
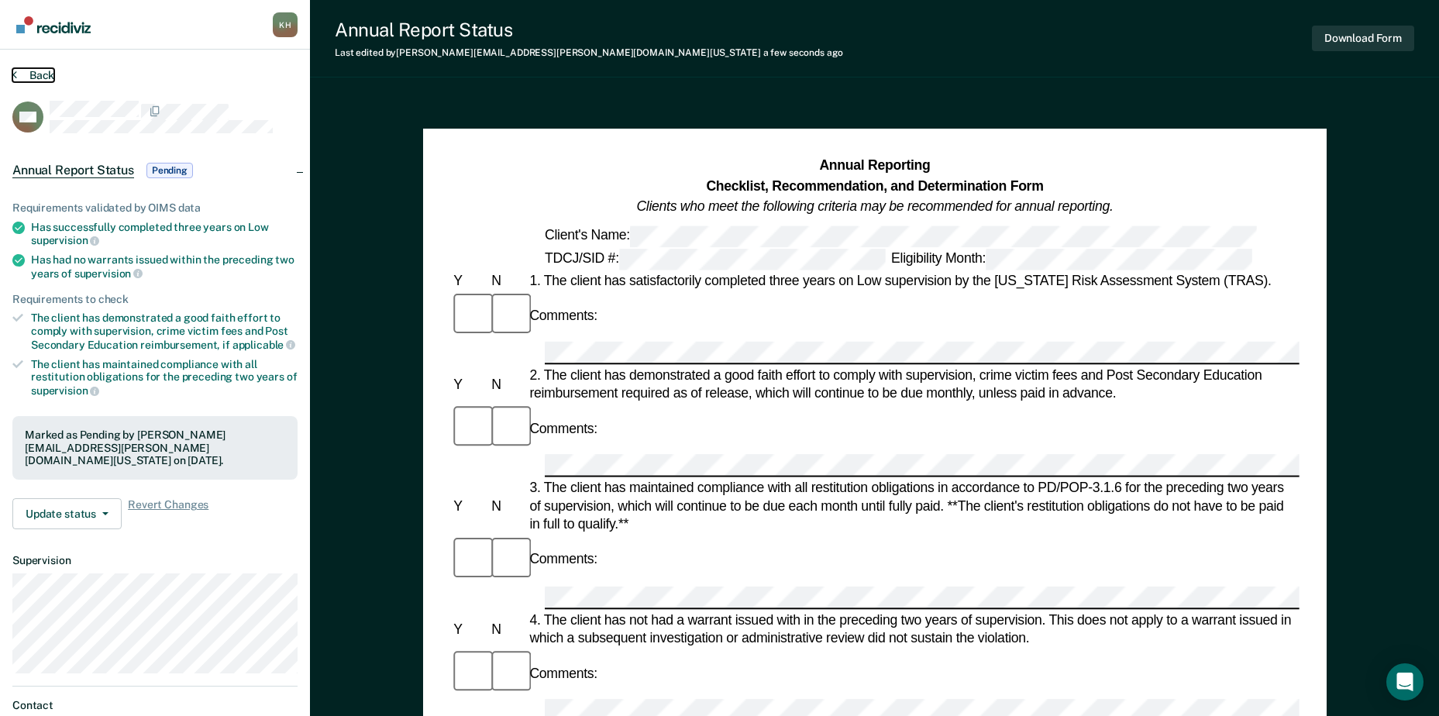
click at [19, 69] on button "Back" at bounding box center [33, 75] width 42 height 14
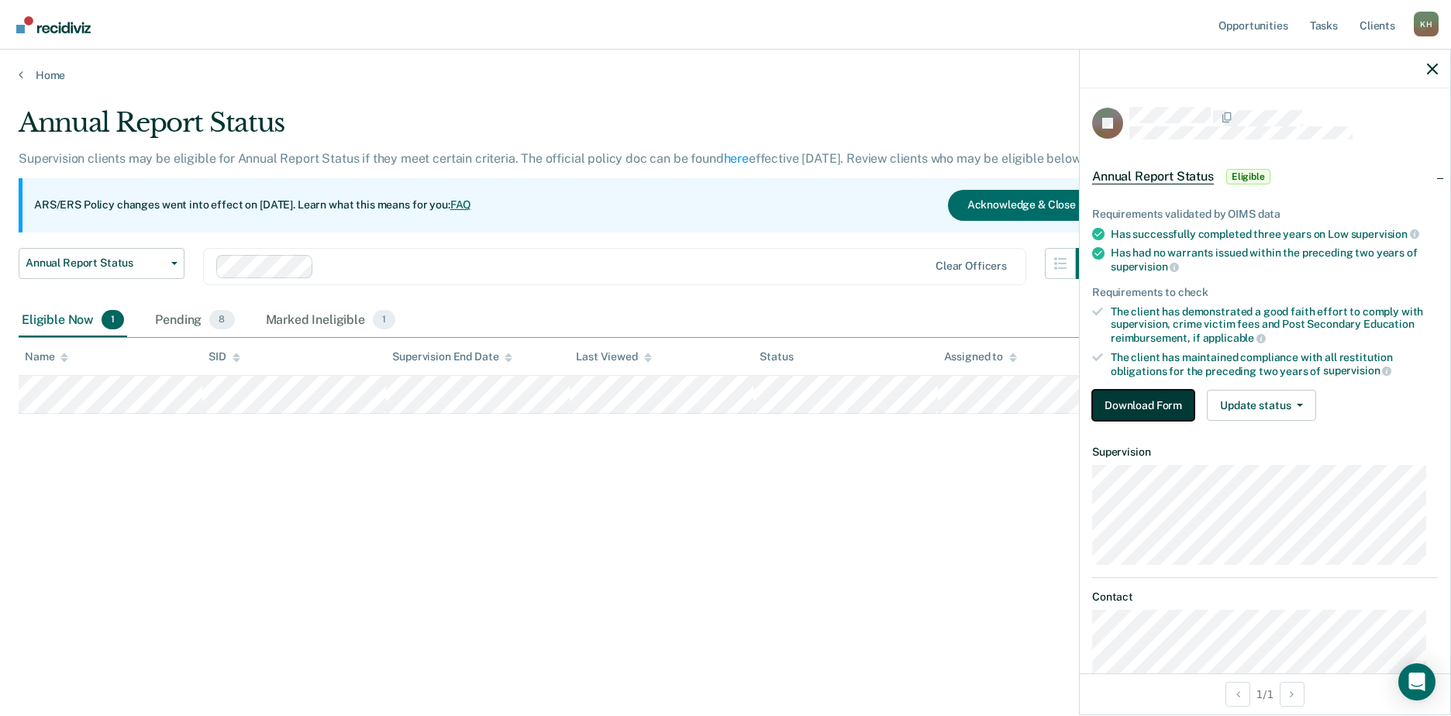
click at [1126, 405] on button "Download Form" at bounding box center [1143, 405] width 102 height 31
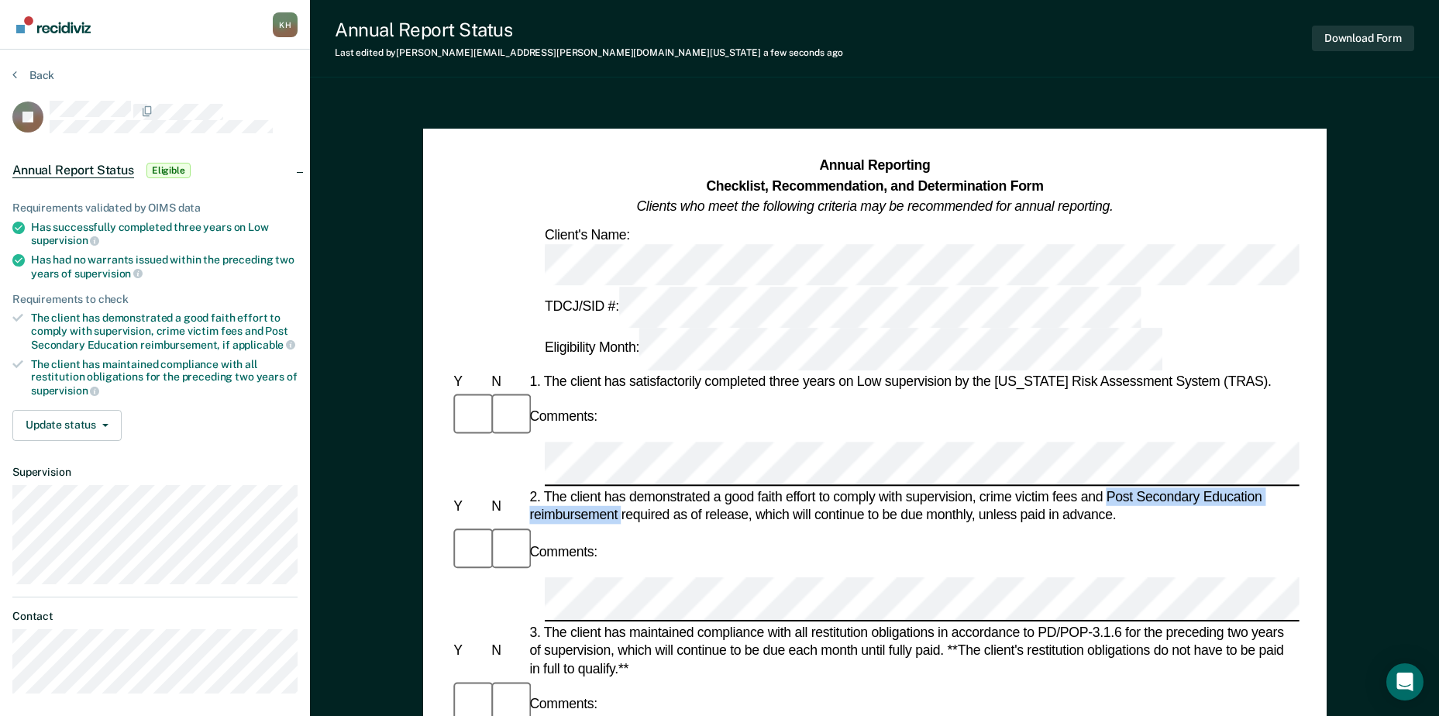
drag, startPoint x: 1105, startPoint y: 350, endPoint x: 623, endPoint y: 368, distance: 482.5
click at [623, 488] on div "2. The client has demonstrated a good faith effort to comply with supervision, …" at bounding box center [912, 506] width 773 height 36
drag, startPoint x: 623, startPoint y: 368, endPoint x: 615, endPoint y: 374, distance: 9.9
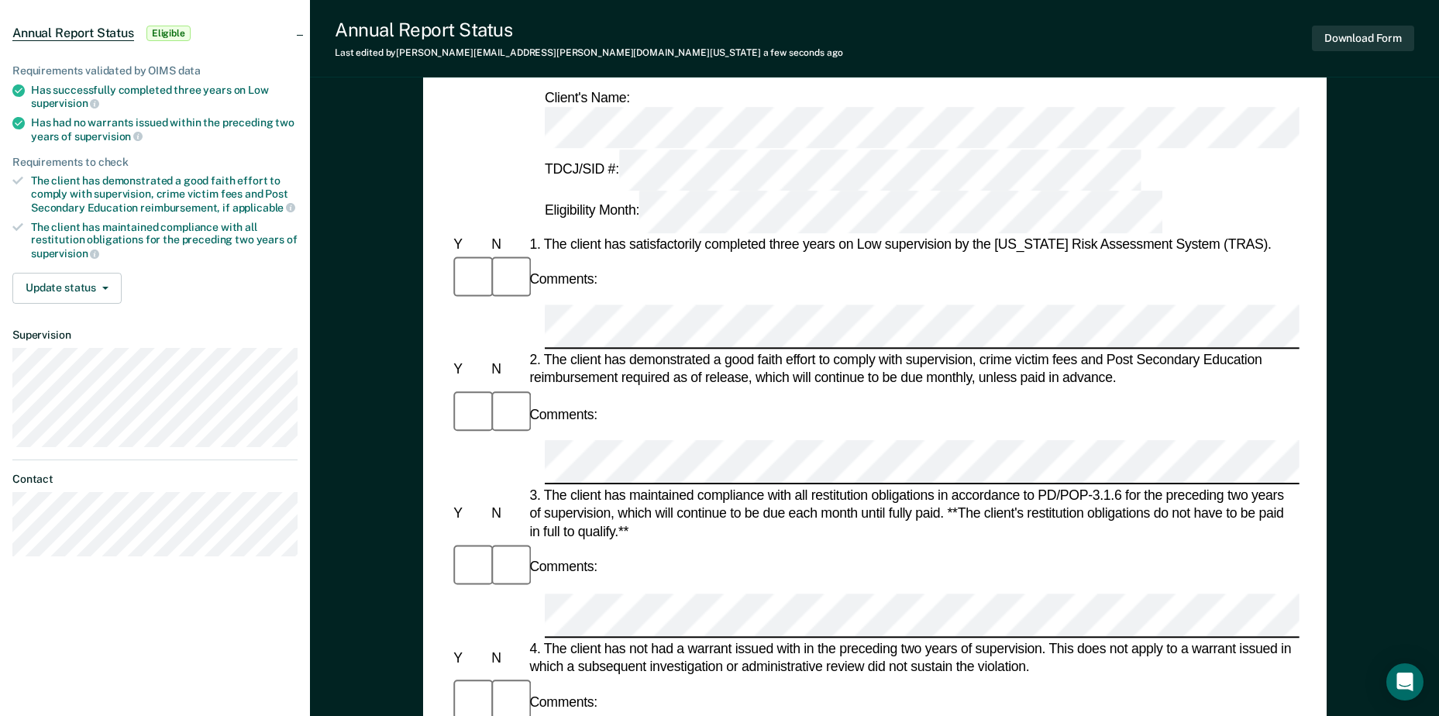
scroll to position [155, 0]
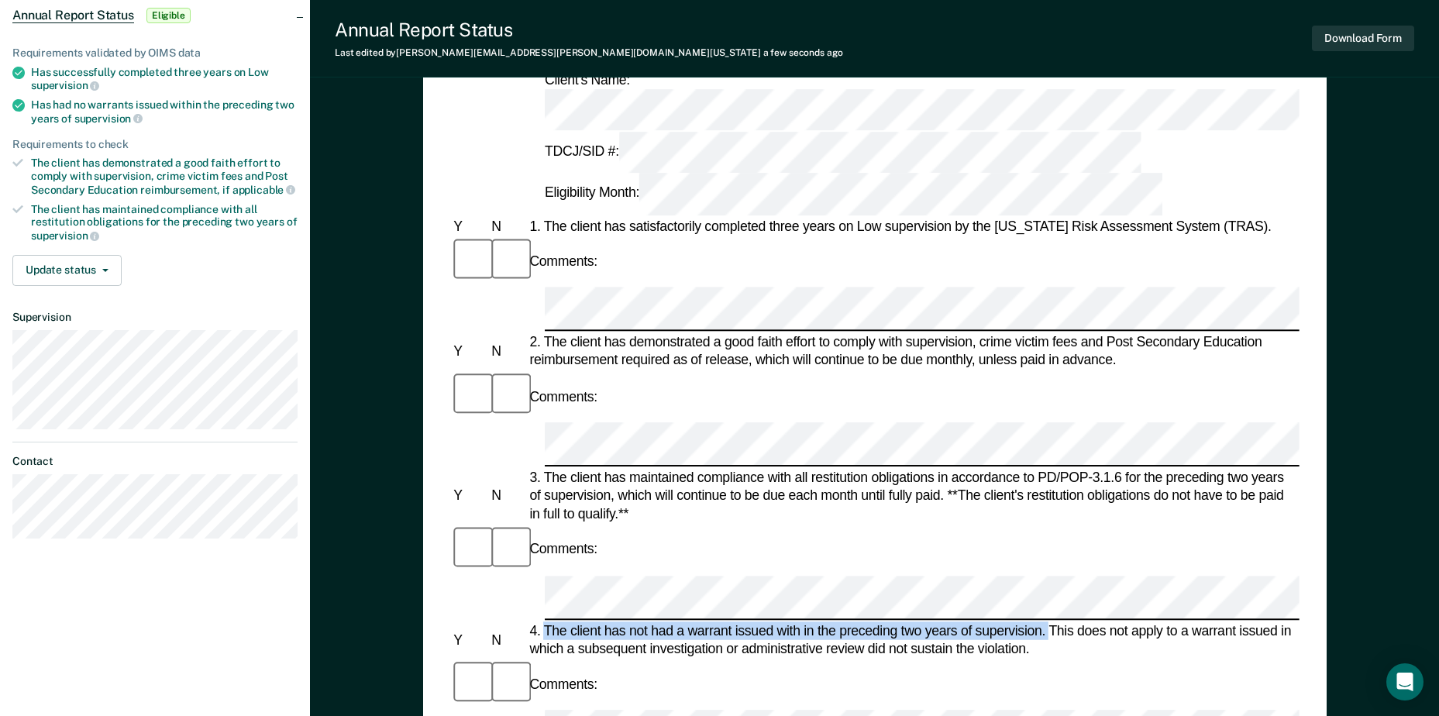
drag, startPoint x: 546, startPoint y: 398, endPoint x: 1049, endPoint y: 396, distance: 503.8
click at [1049, 622] on div "4. The client has not had a warrant issued with in the preceding two years of s…" at bounding box center [912, 640] width 773 height 36
drag, startPoint x: 1049, startPoint y: 396, endPoint x: 1036, endPoint y: 398, distance: 14.0
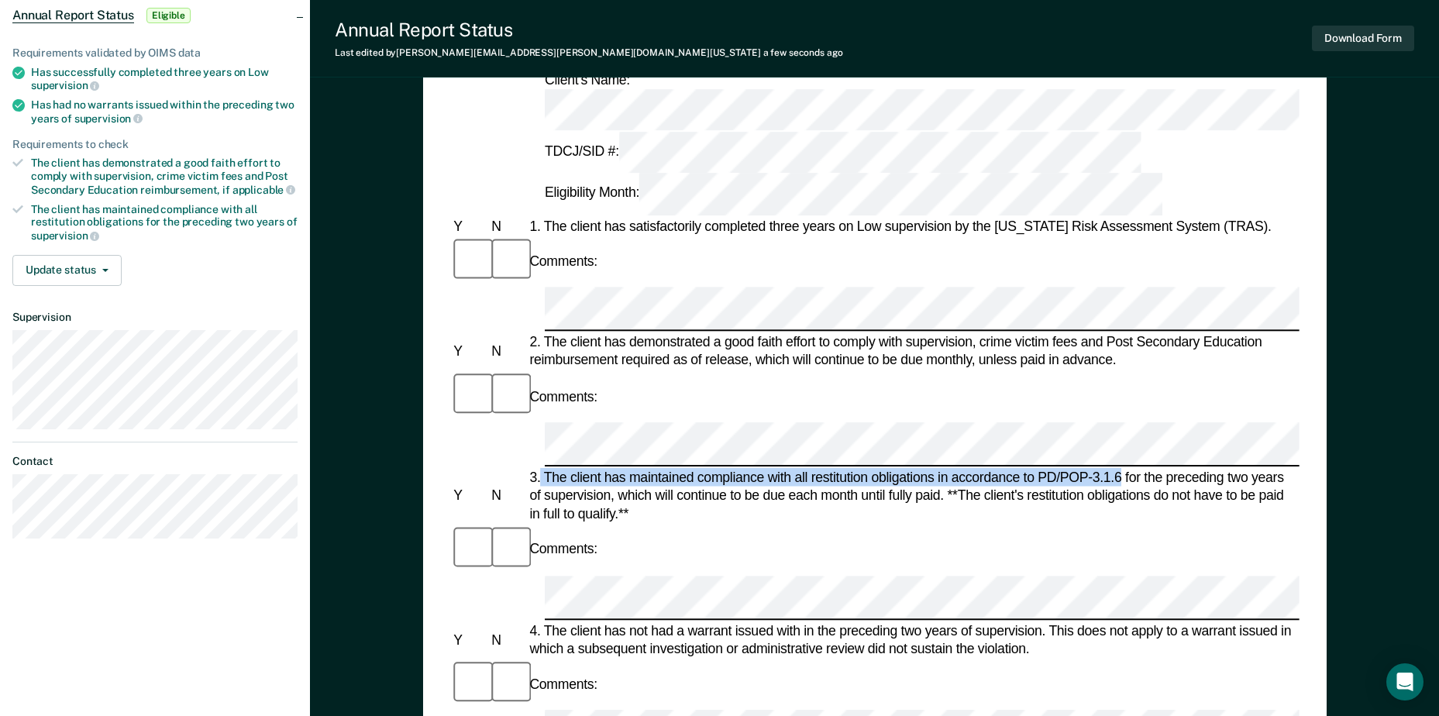
drag, startPoint x: 542, startPoint y: 291, endPoint x: 1118, endPoint y: 297, distance: 576.7
click at [1118, 469] on div "3. The client has maintained compliance with all restitution obligations in acc…" at bounding box center [912, 496] width 773 height 55
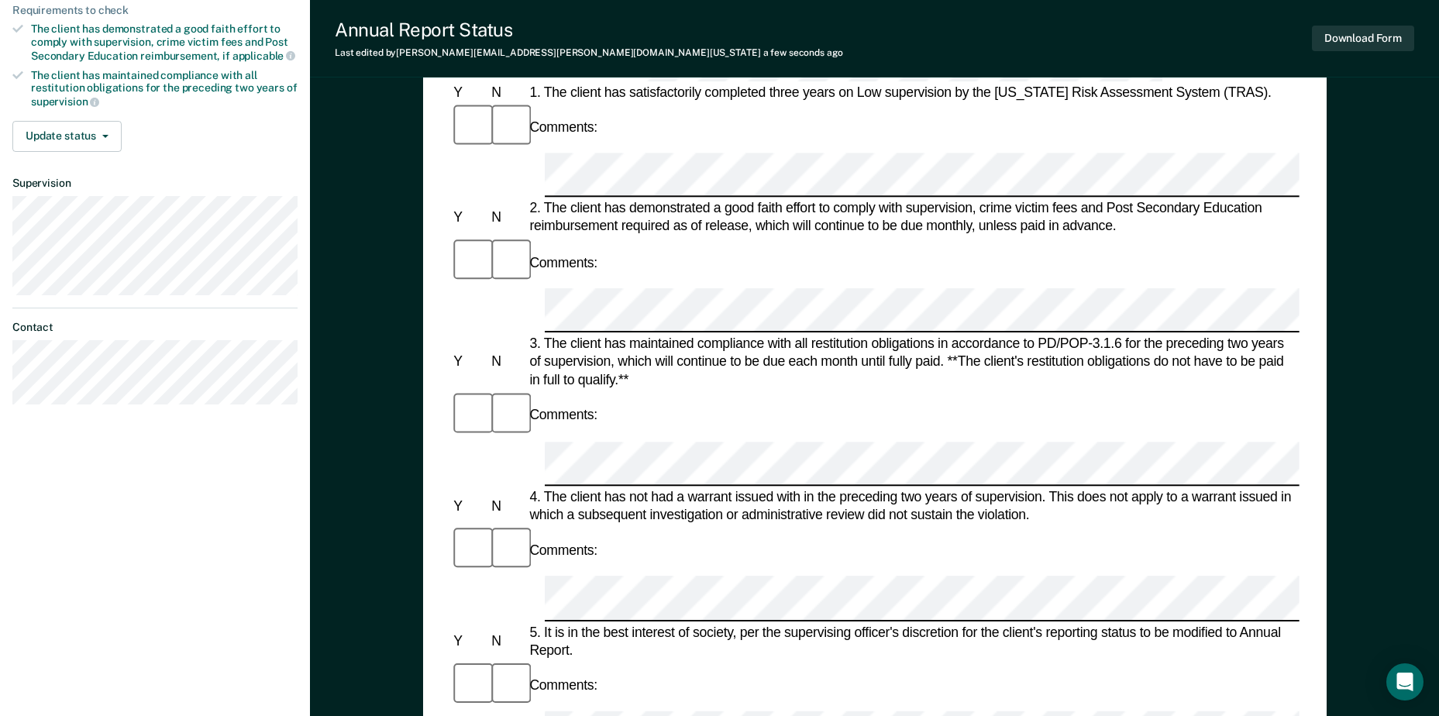
scroll to position [310, 0]
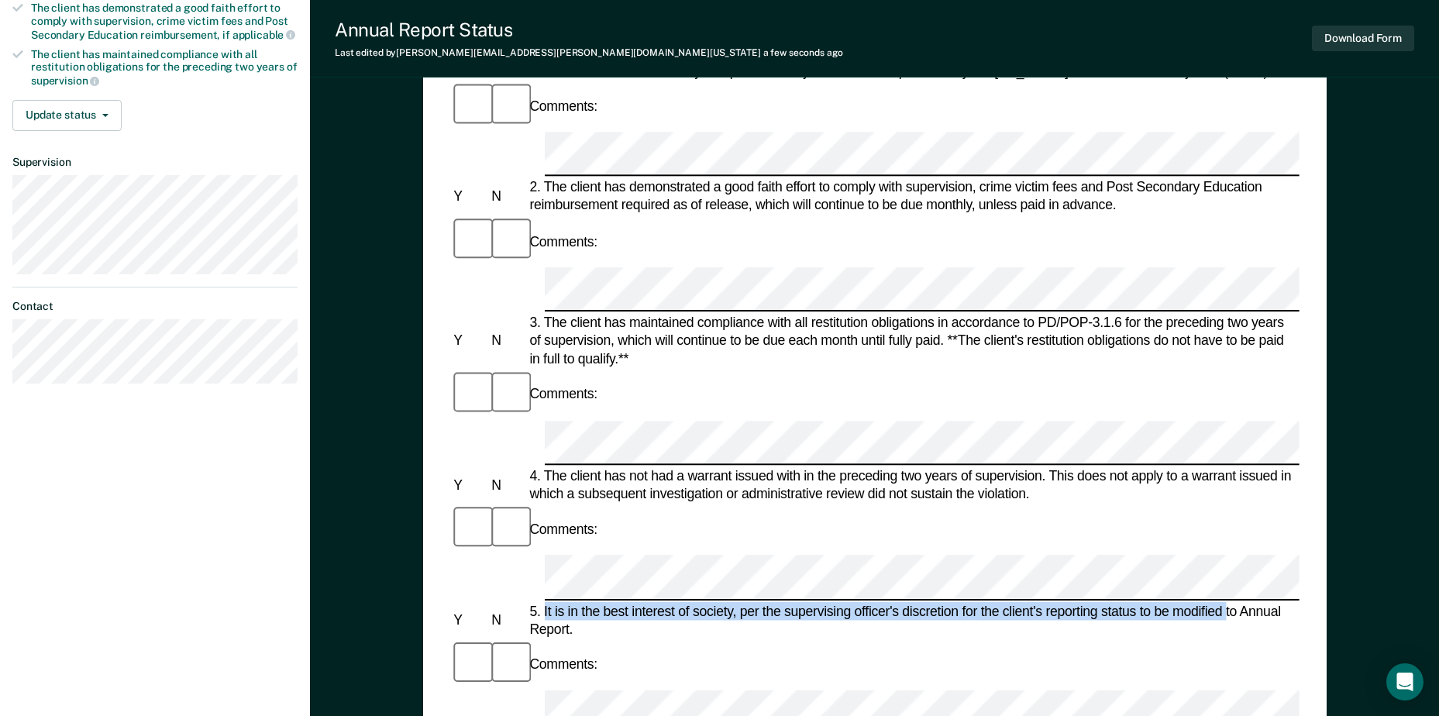
drag, startPoint x: 543, startPoint y: 336, endPoint x: 1228, endPoint y: 333, distance: 685.2
click at [1228, 602] on div "5. It is in the best interest of society, per the supervising officer's discret…" at bounding box center [912, 620] width 773 height 36
drag, startPoint x: 1228, startPoint y: 333, endPoint x: 1218, endPoint y: 336, distance: 10.5
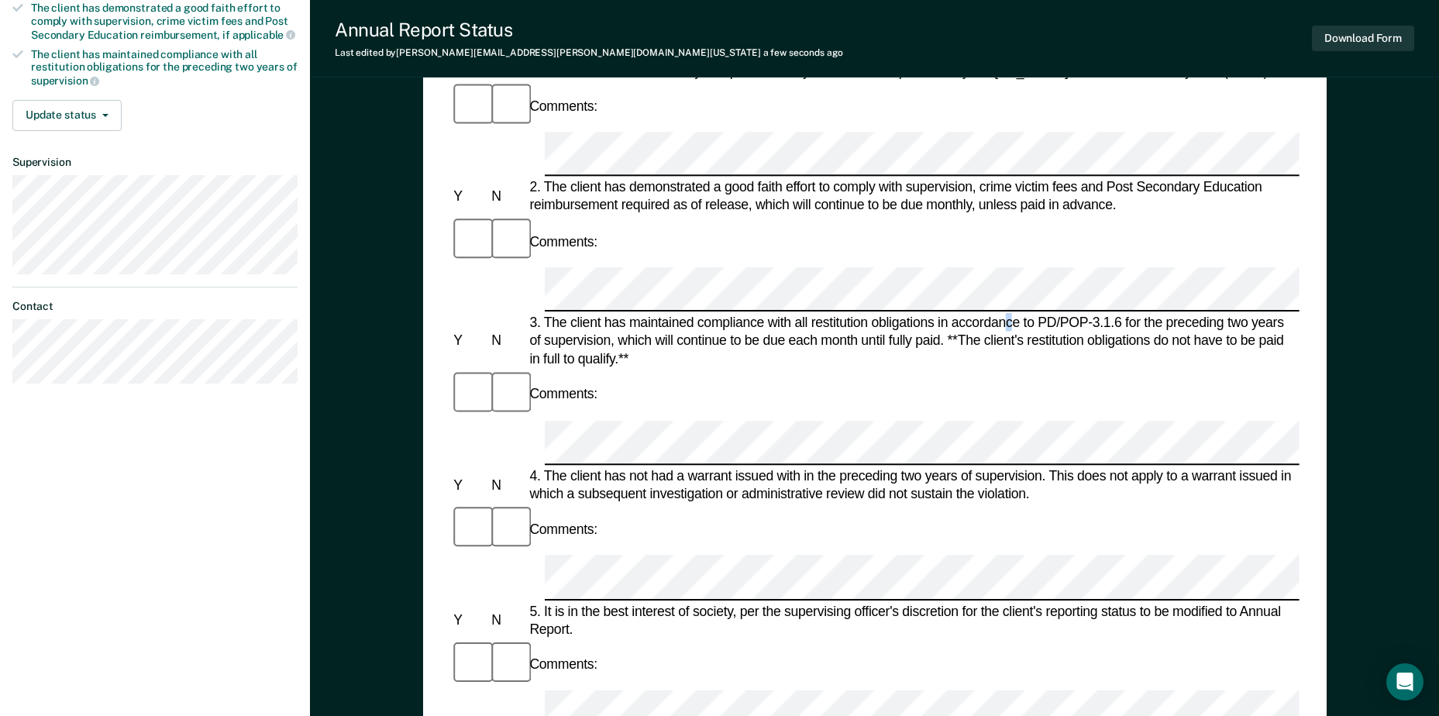
drag, startPoint x: 1432, startPoint y: 1, endPoint x: 1007, endPoint y: 143, distance: 448.8
click at [1007, 314] on div "3. The client has maintained compliance with all restitution obligations in acc…" at bounding box center [912, 341] width 773 height 55
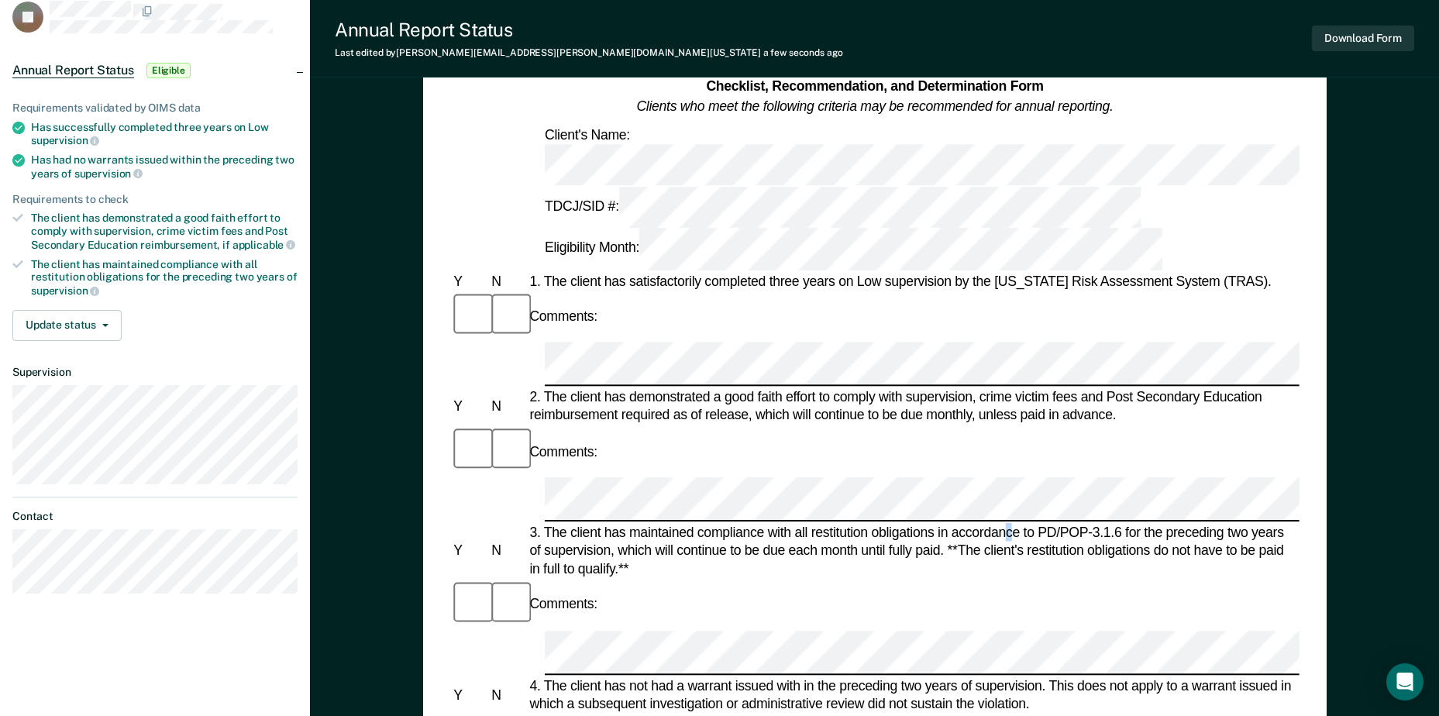
scroll to position [78, 0]
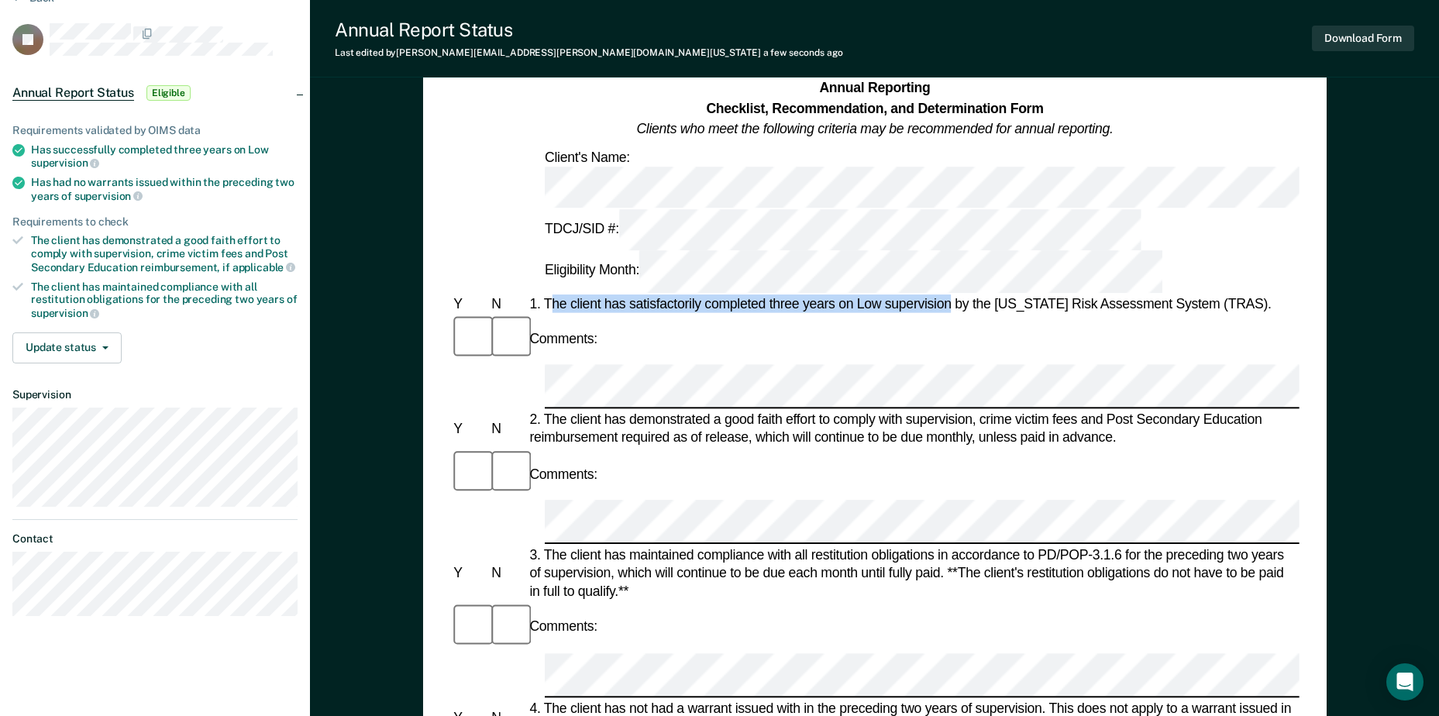
drag, startPoint x: 580, startPoint y: 203, endPoint x: 953, endPoint y: 204, distance: 372.8
click at [953, 295] on div "1. The client has satisfactorily completed three years on Low supervision by th…" at bounding box center [912, 304] width 773 height 19
drag, startPoint x: 953, startPoint y: 204, endPoint x: 933, endPoint y: 204, distance: 19.4
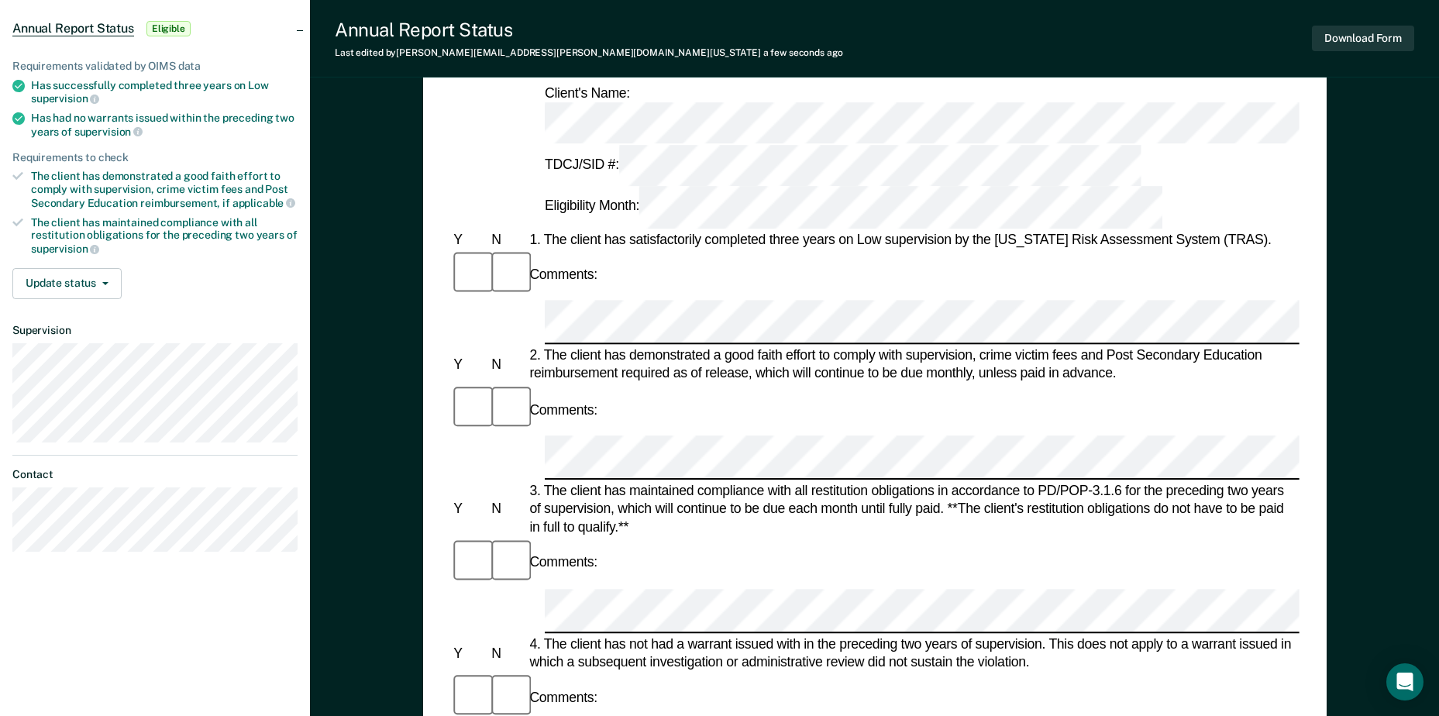
scroll to position [465, 0]
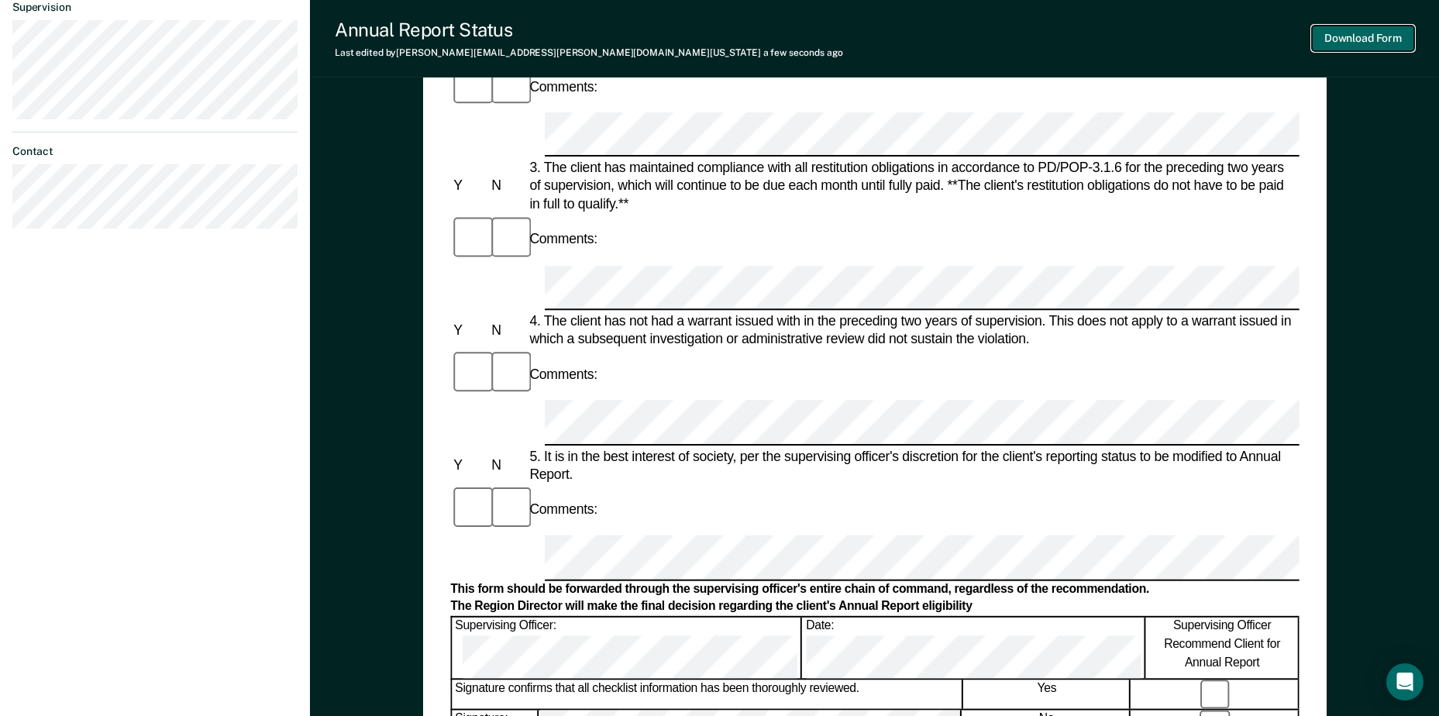
click at [1365, 37] on button "Download Form" at bounding box center [1363, 39] width 102 height 26
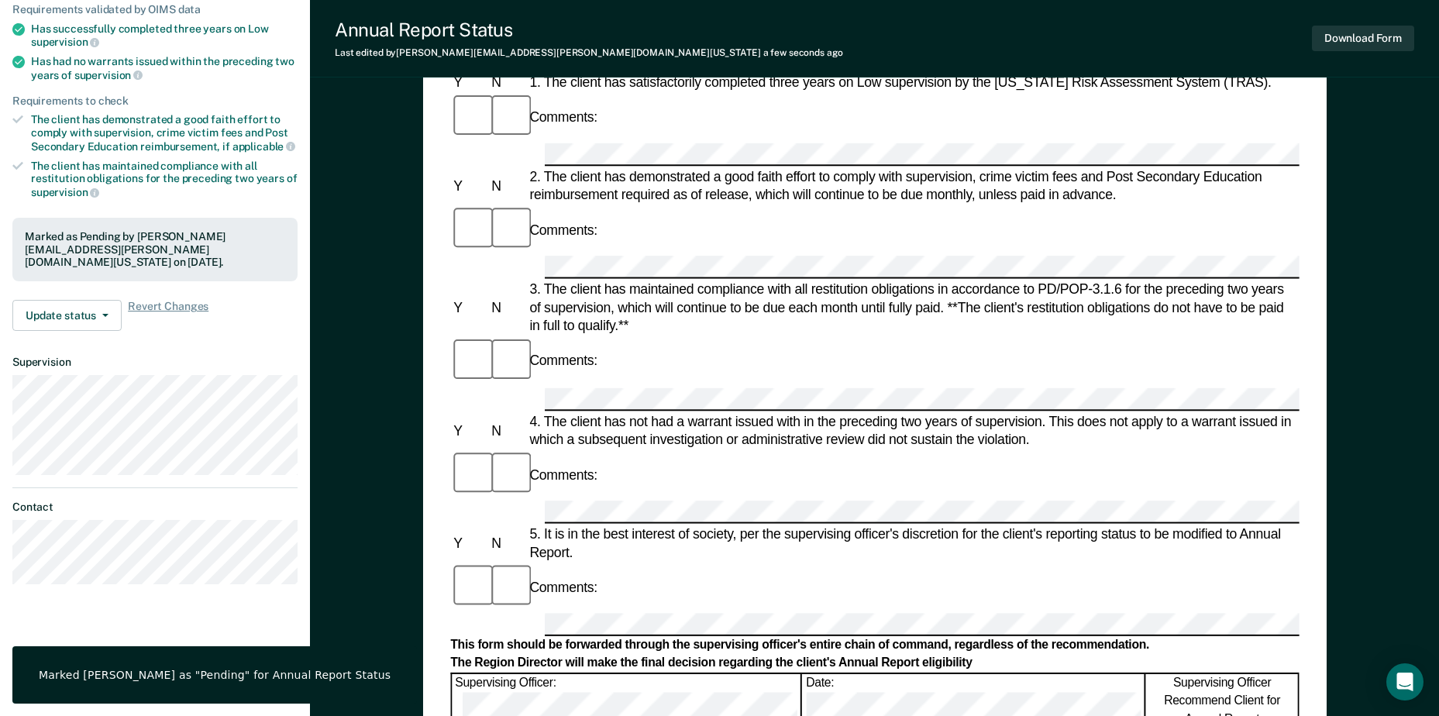
scroll to position [0, 0]
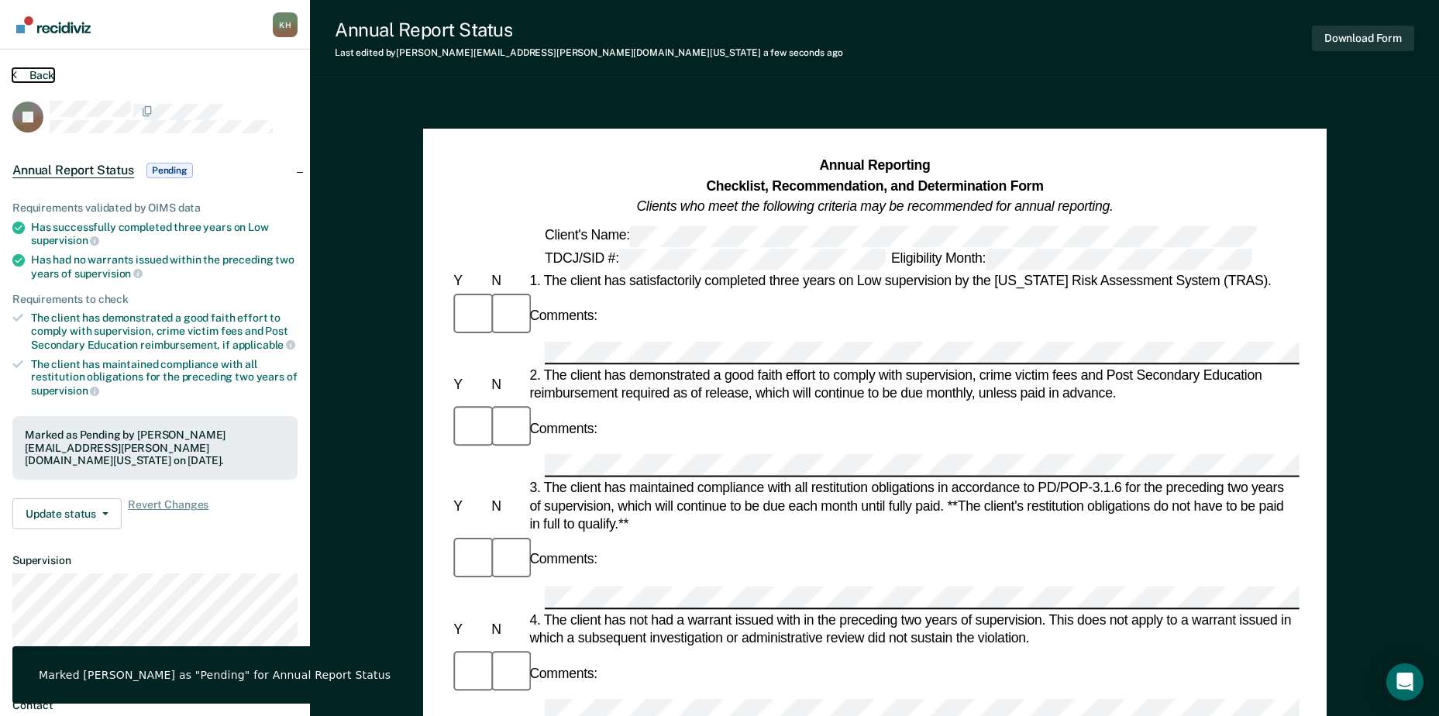
click at [53, 74] on button "Back" at bounding box center [33, 75] width 42 height 14
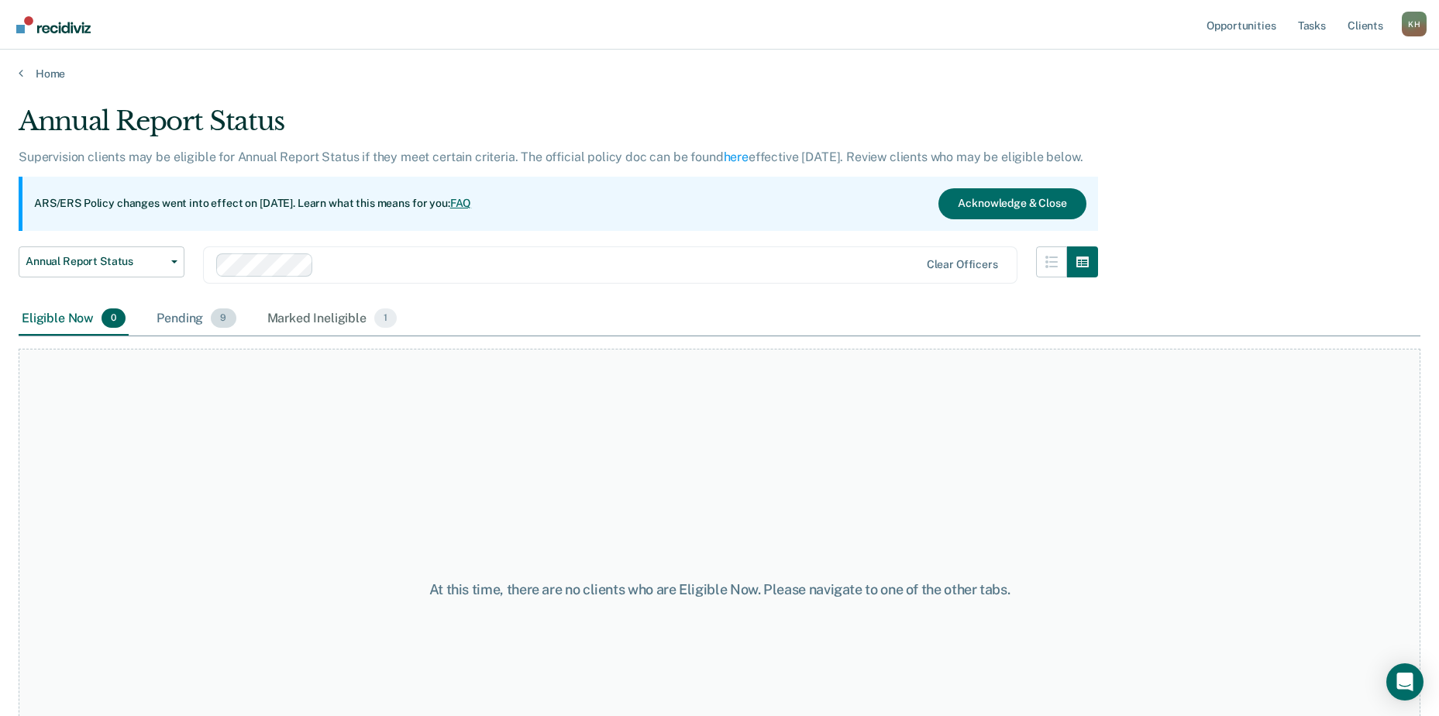
click at [179, 321] on div "Pending 9" at bounding box center [195, 319] width 85 height 34
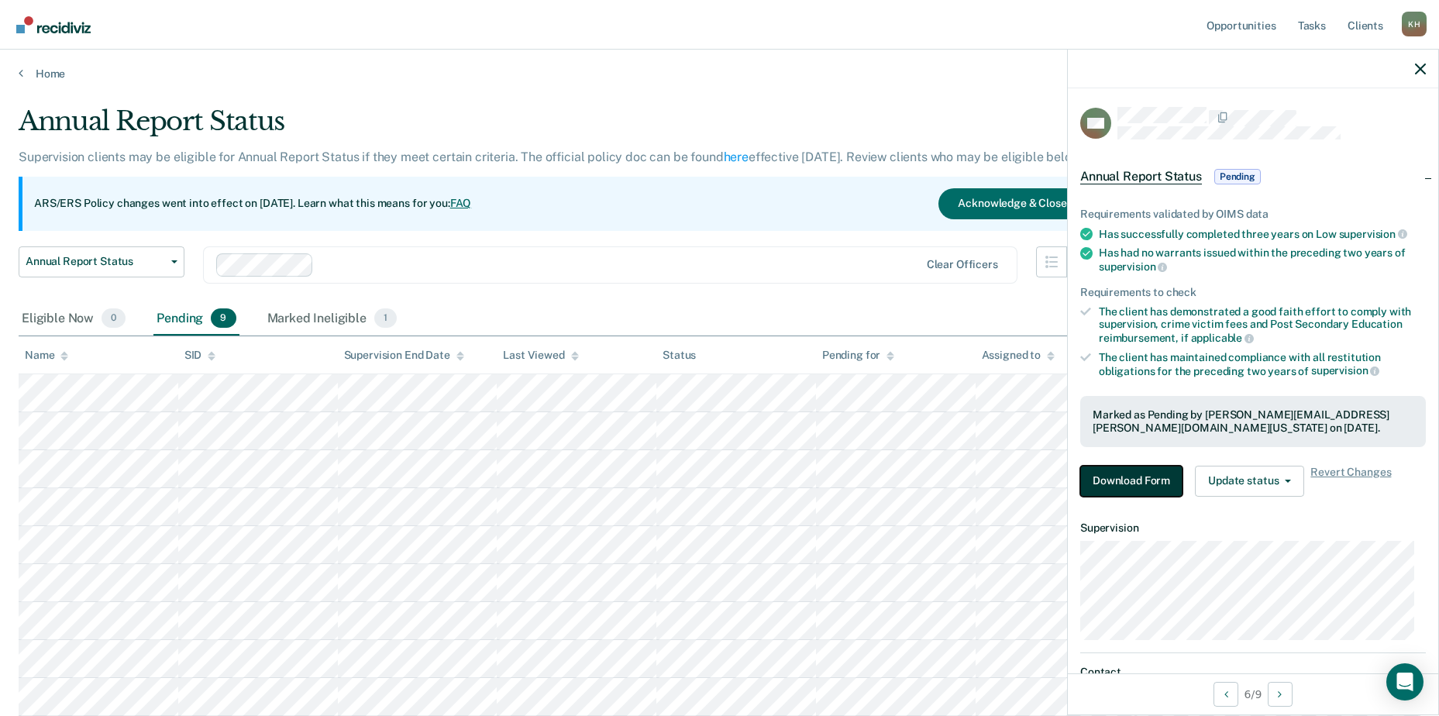
click at [1109, 477] on button "Download Form" at bounding box center [1131, 481] width 102 height 31
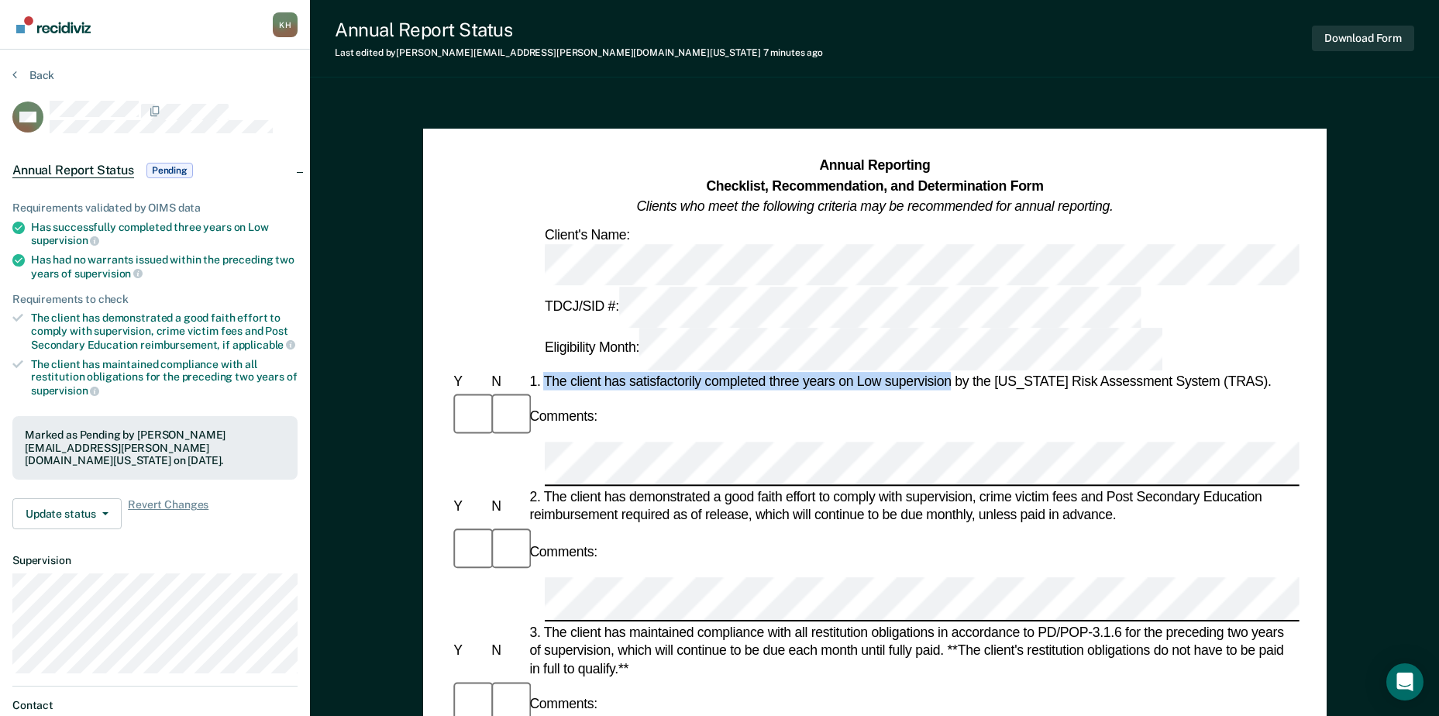
drag, startPoint x: 607, startPoint y: 277, endPoint x: 953, endPoint y: 284, distance: 346.5
click at [953, 372] on div "1. The client has satisfactorily completed three years on Low supervision by th…" at bounding box center [912, 381] width 773 height 19
drag, startPoint x: 953, startPoint y: 284, endPoint x: 945, endPoint y: 284, distance: 8.5
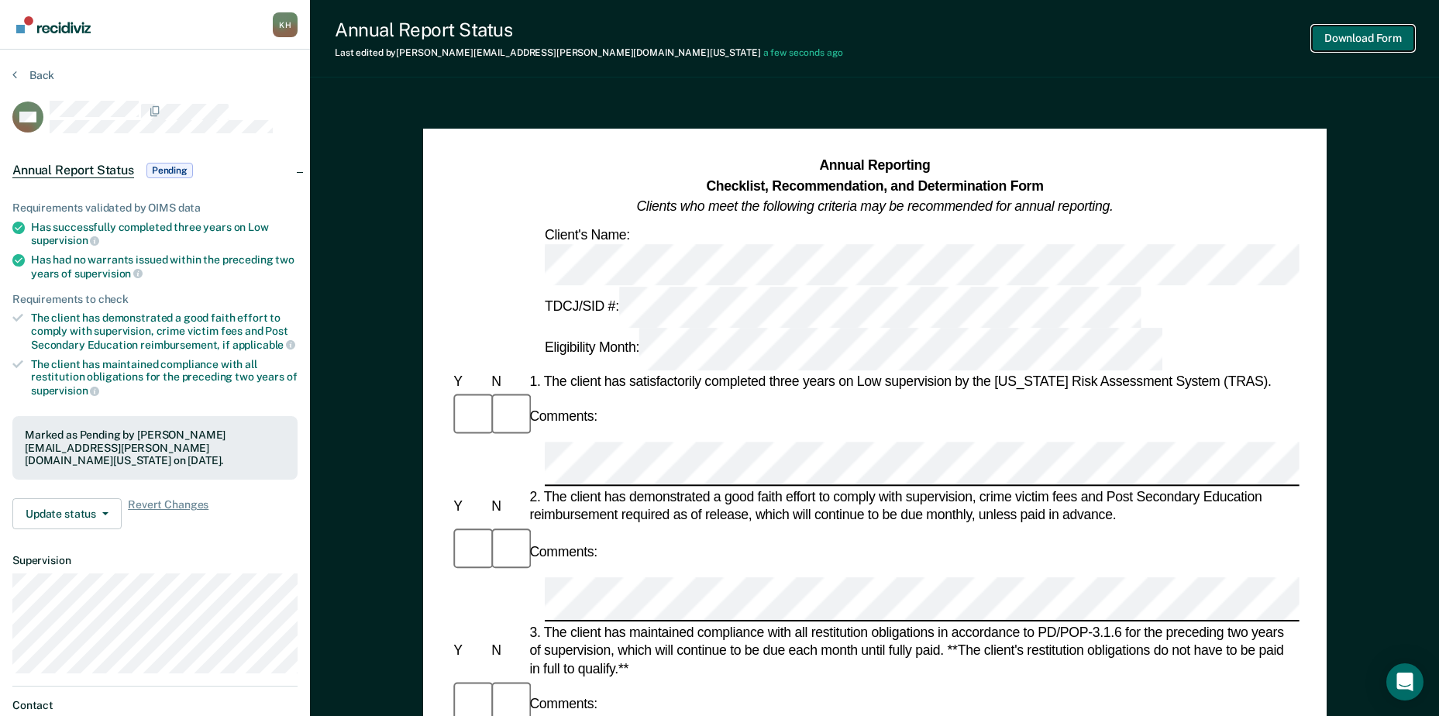
click at [1376, 31] on button "Download Form" at bounding box center [1363, 39] width 102 height 26
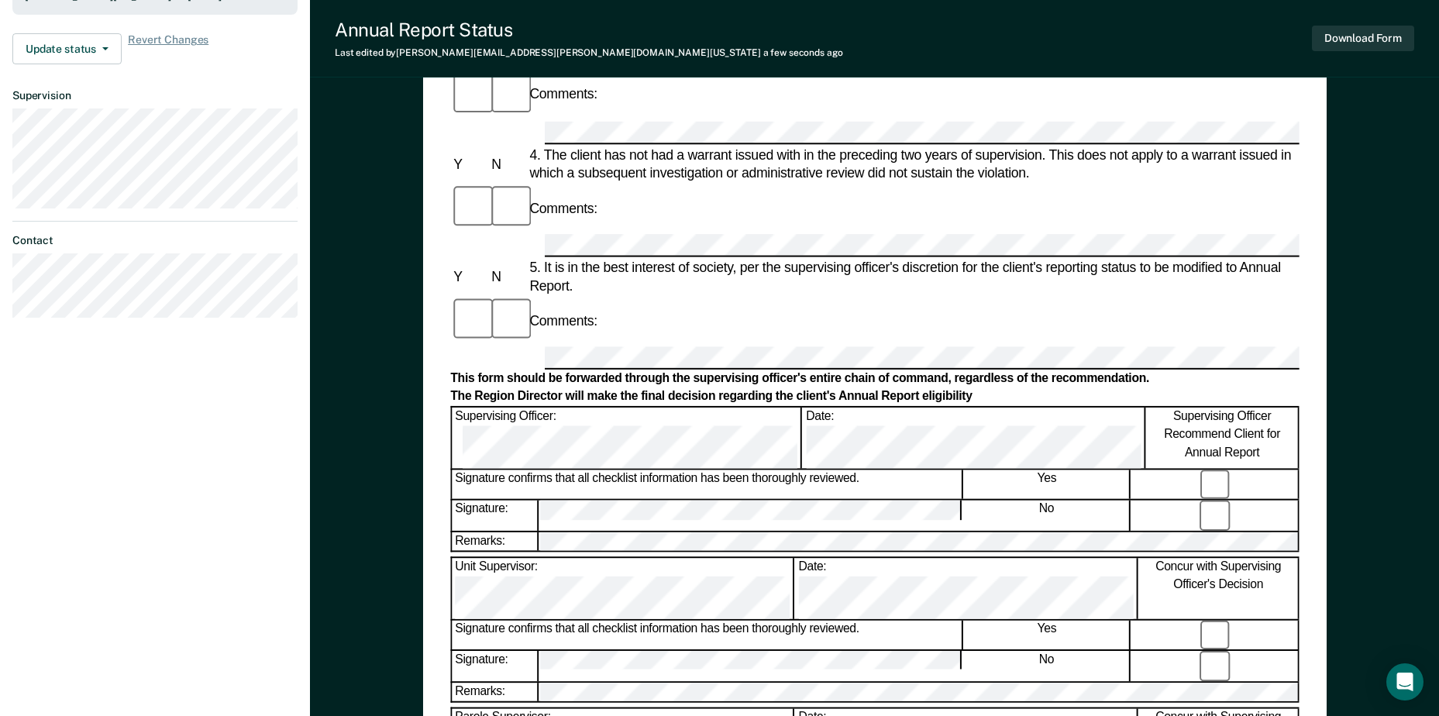
scroll to position [543, 0]
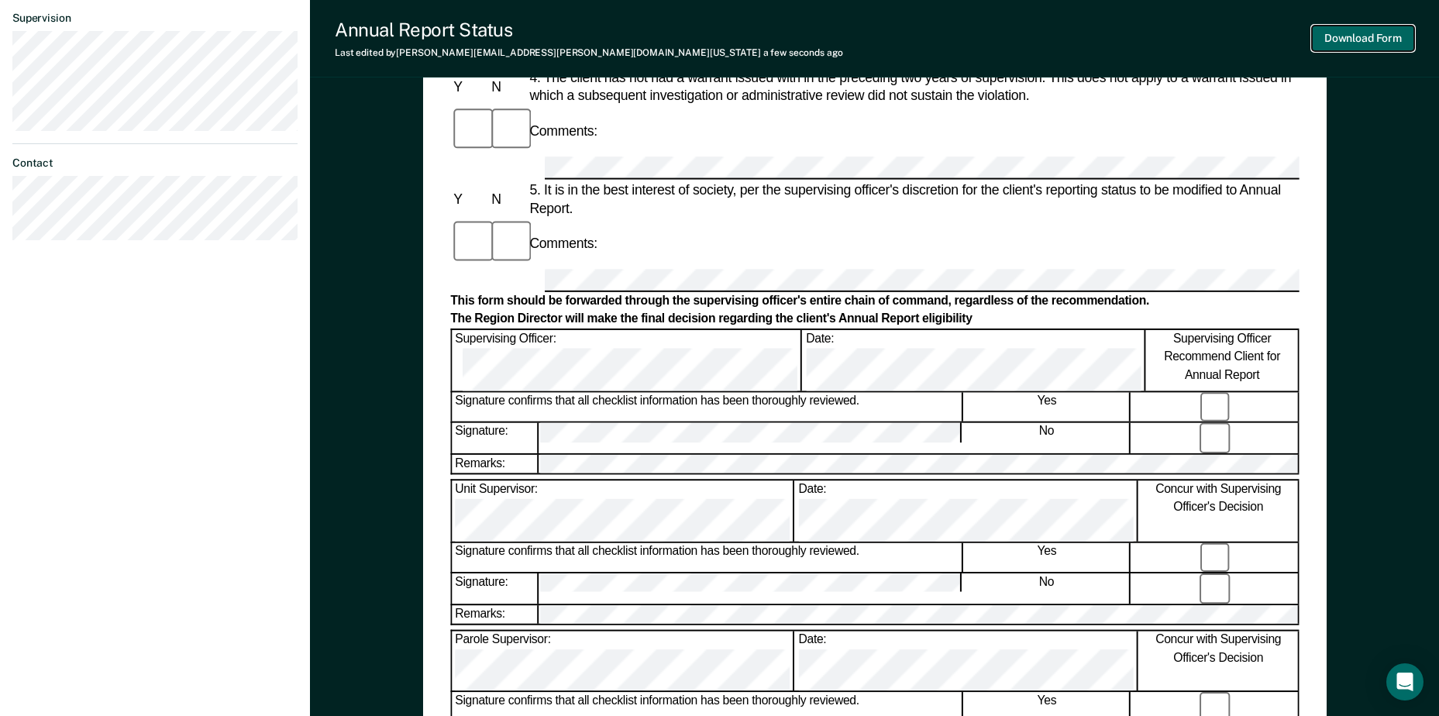
click at [1369, 37] on button "Download Form" at bounding box center [1363, 39] width 102 height 26
